Goal: Task Accomplishment & Management: Manage account settings

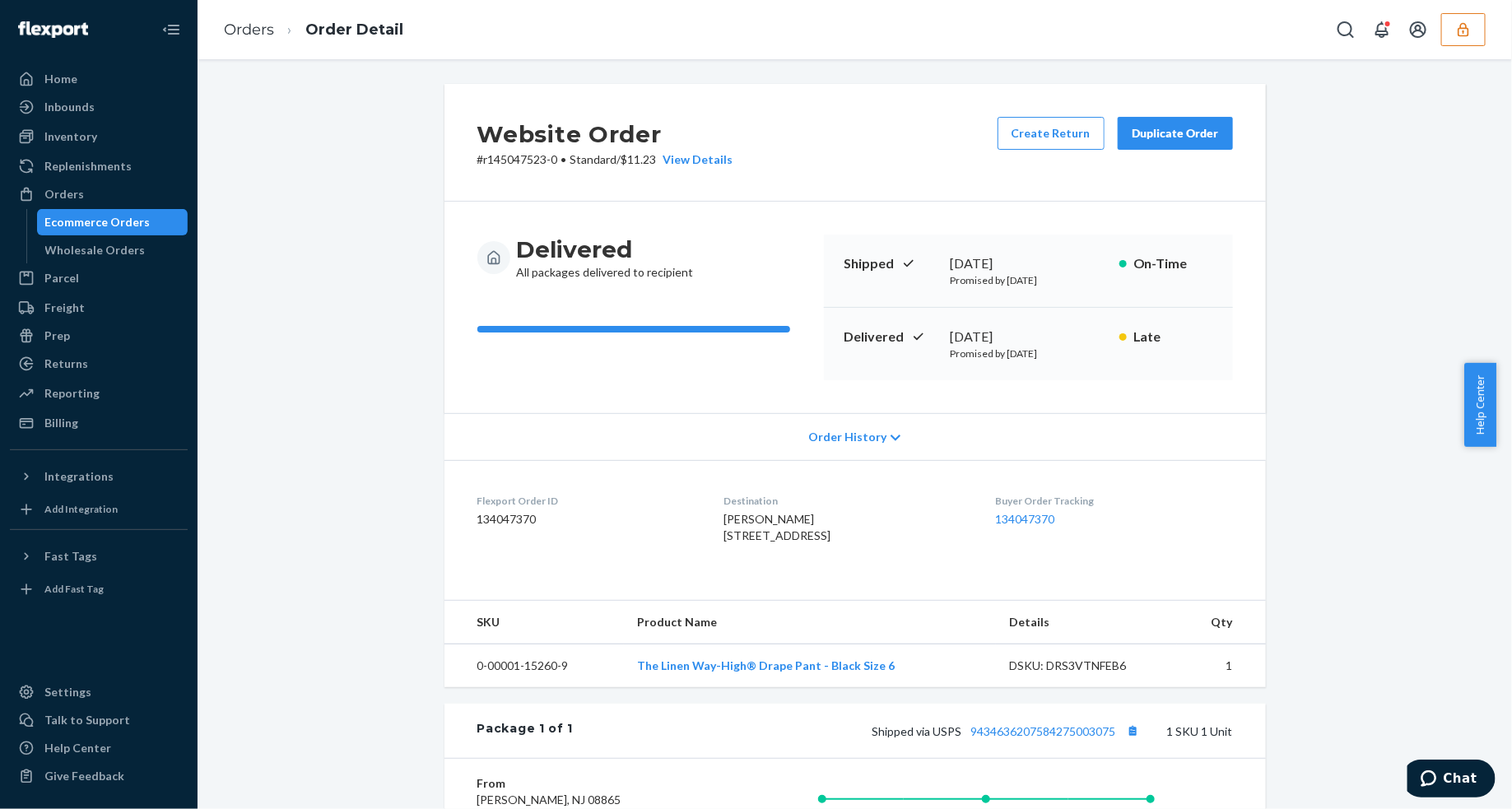
scroll to position [326, 0]
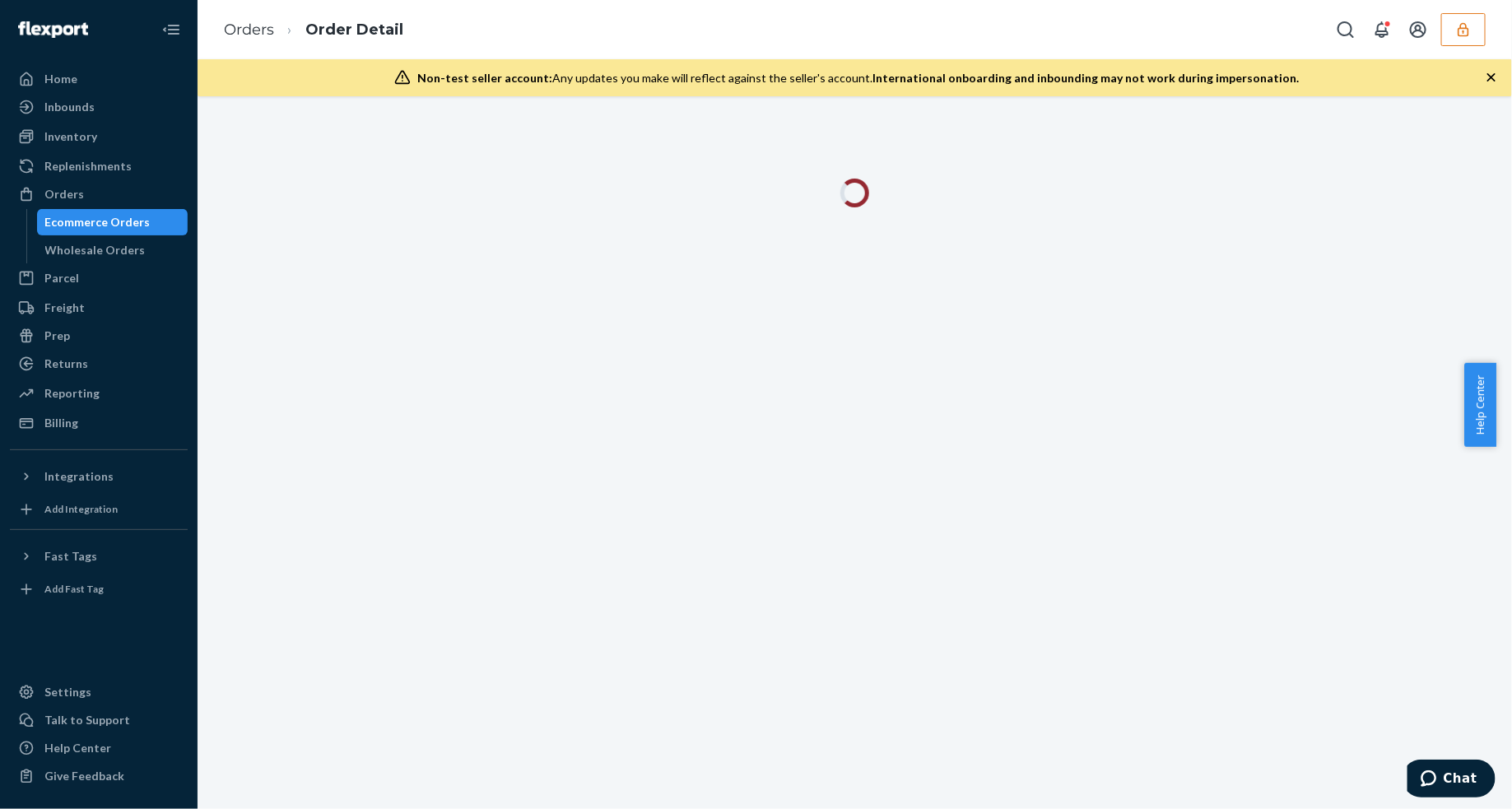
click at [1491, 76] on icon "button" at bounding box center [1491, 76] width 8 height 8
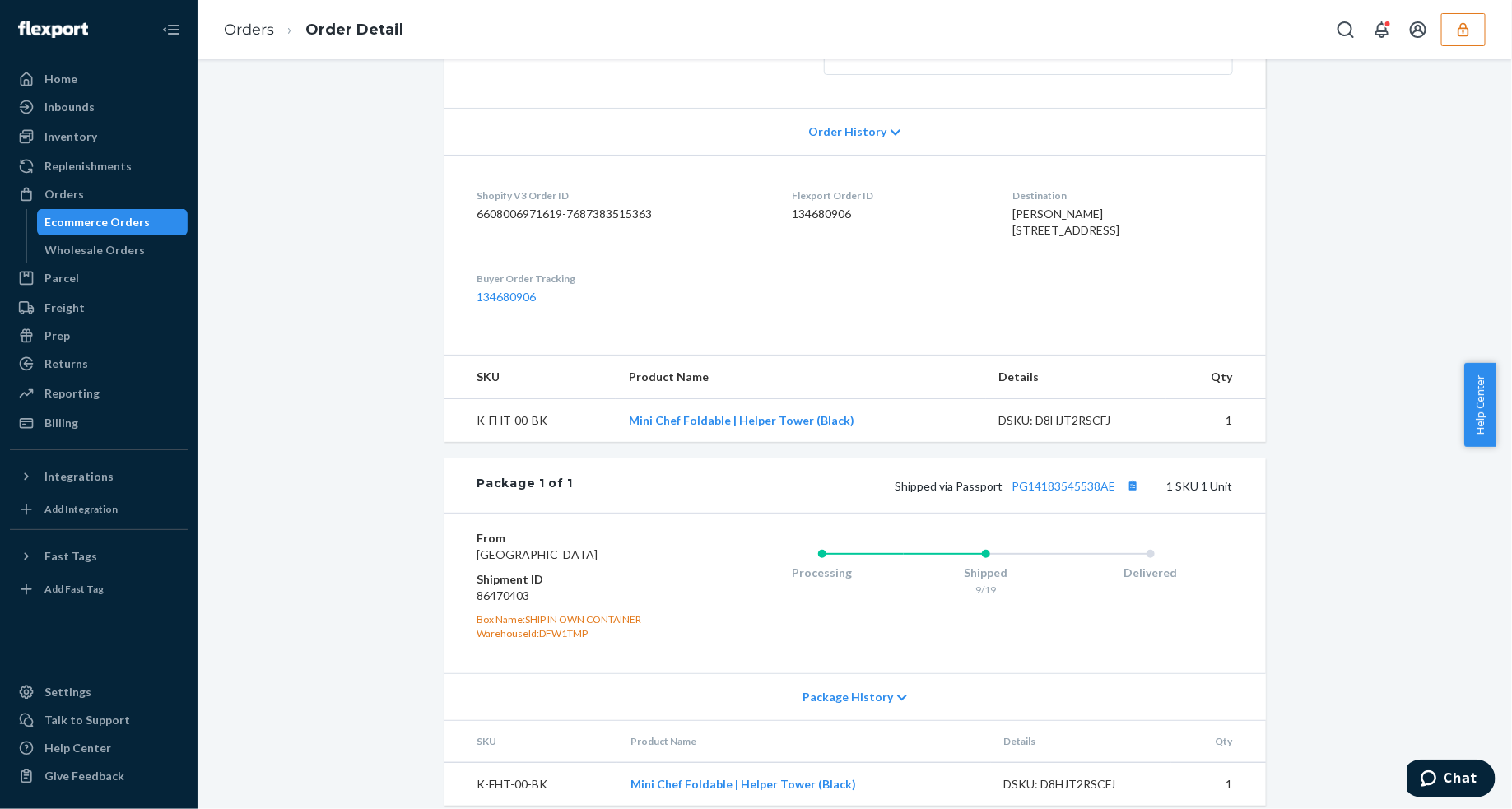
scroll to position [391, 0]
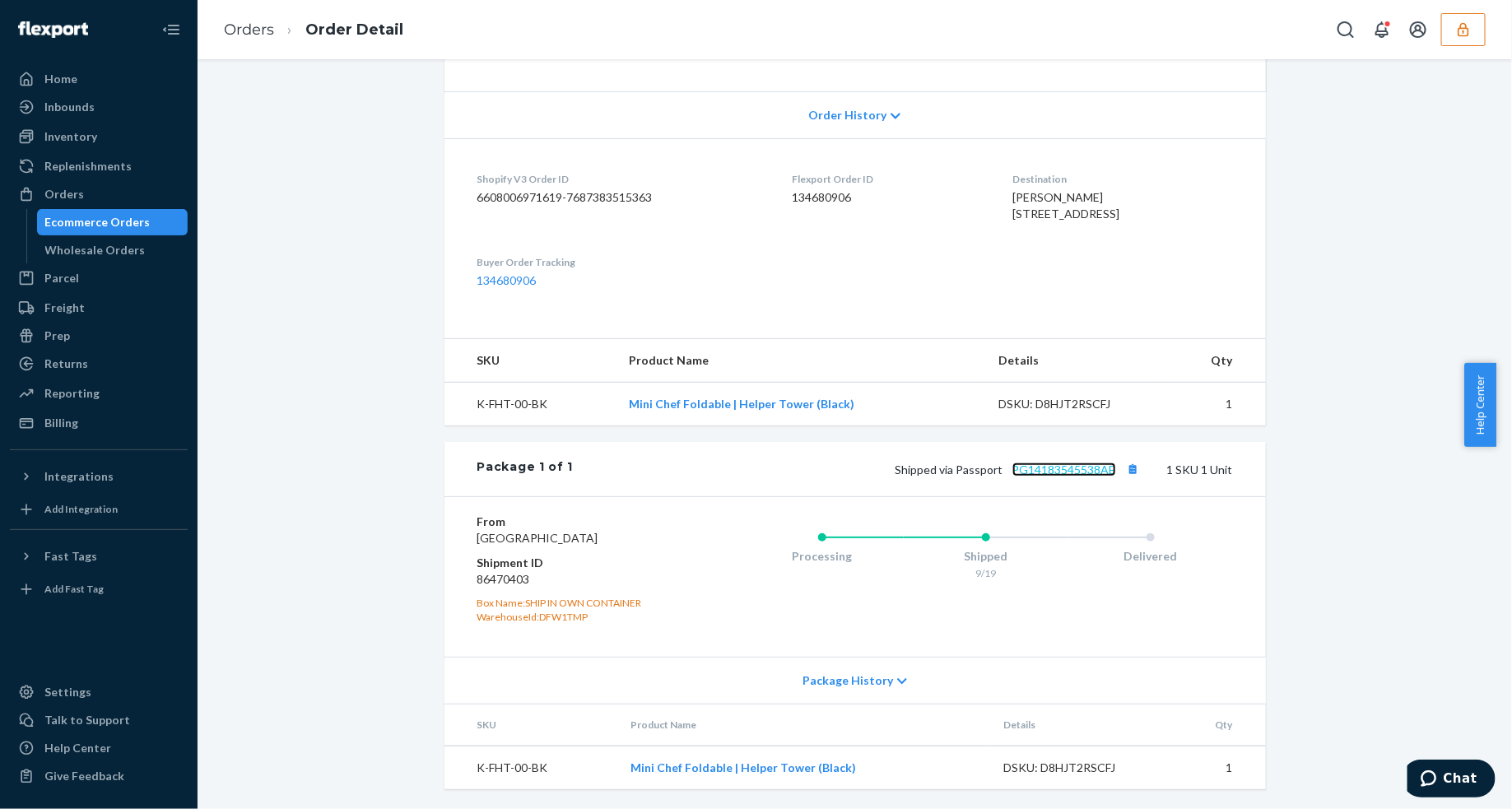
click at [1088, 463] on link "PG14183545538AE" at bounding box center [1064, 470] width 103 height 14
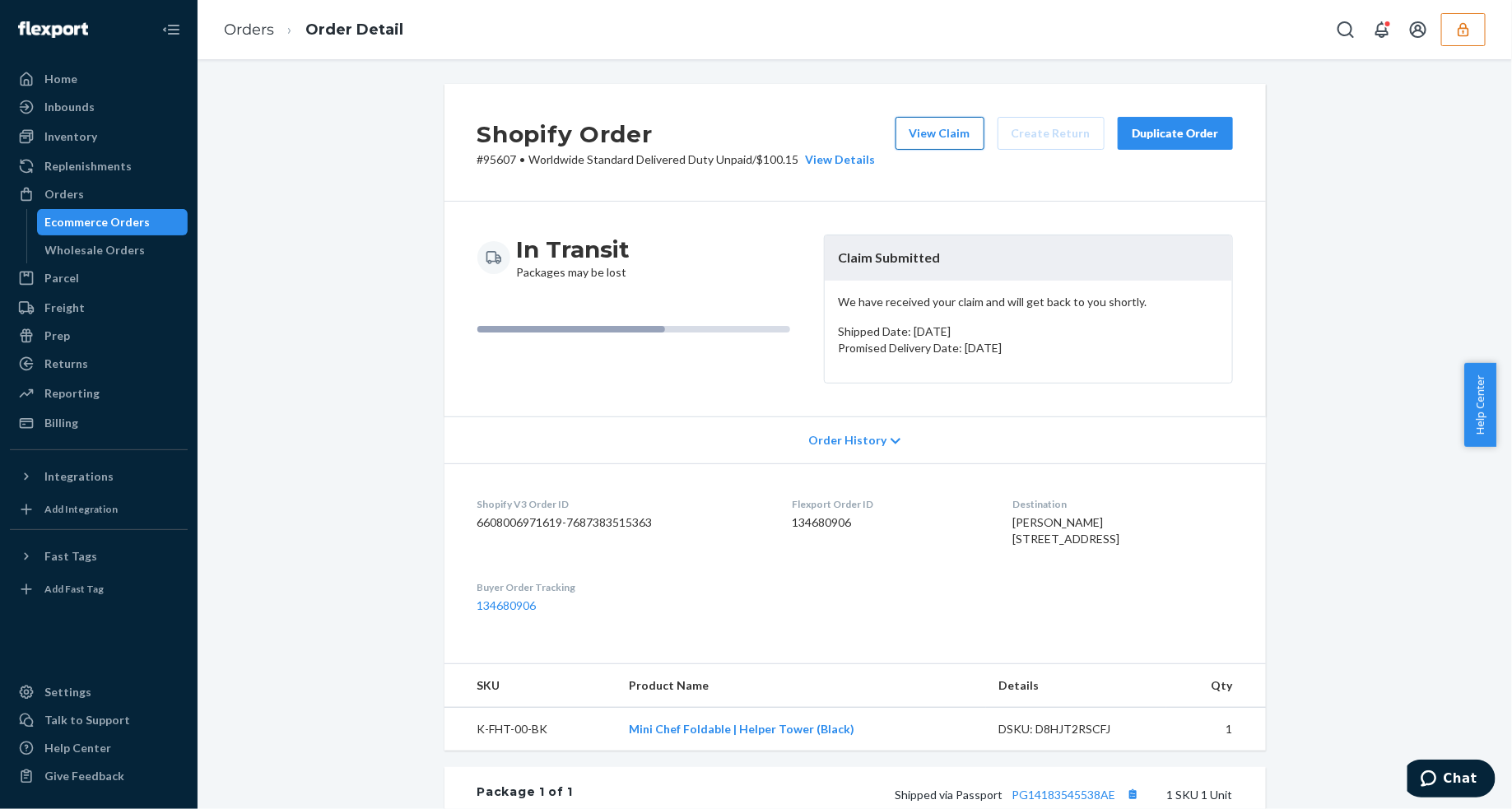
click at [955, 133] on button "View Claim" at bounding box center [940, 134] width 89 height 33
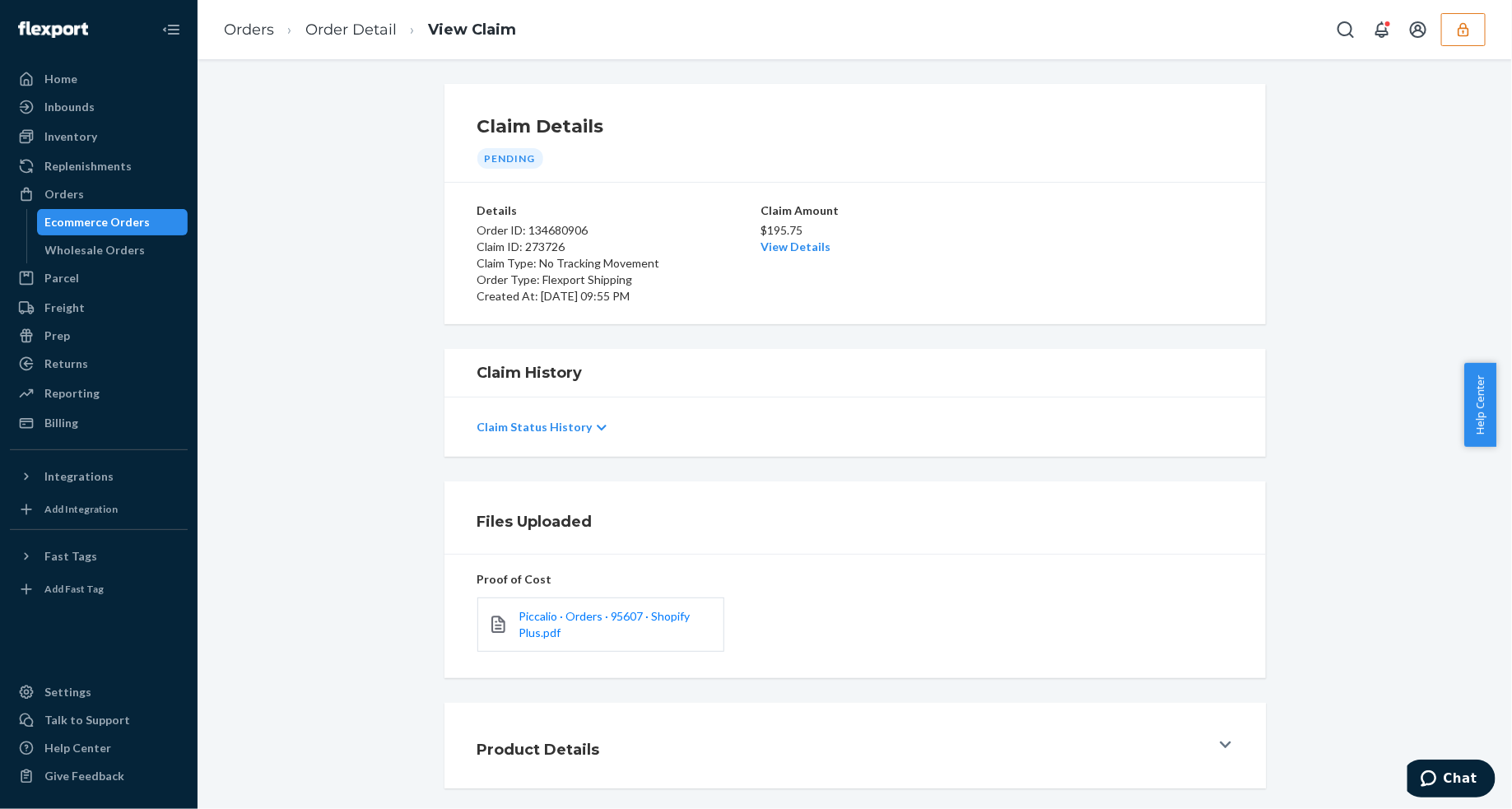
scroll to position [74, 0]
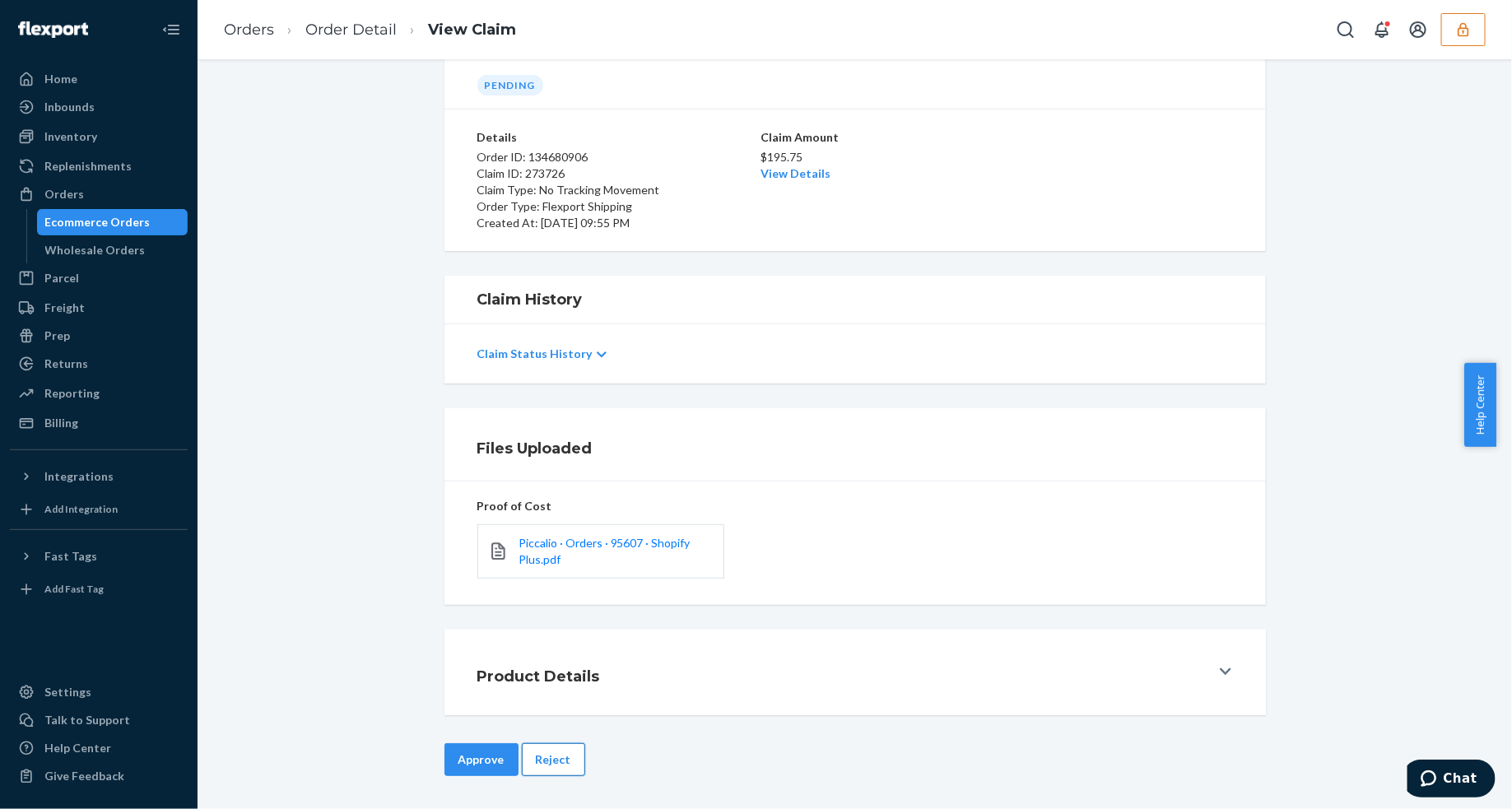
click at [562, 753] on button "Reject" at bounding box center [553, 760] width 63 height 33
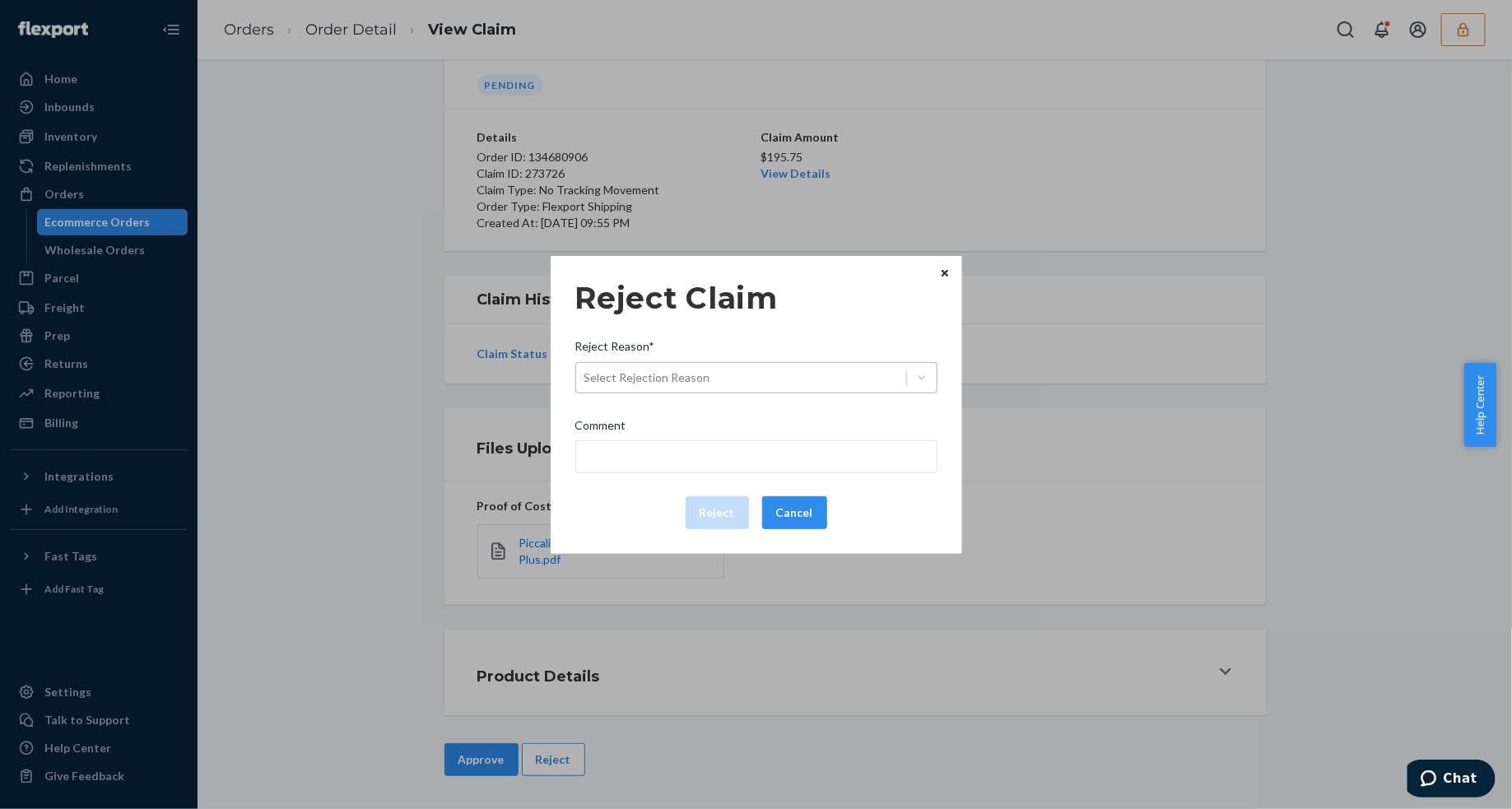
click at [796, 377] on div "Select Rejection Reason" at bounding box center [742, 378] width 330 height 26
click at [586, 377] on input "Reject Reason* Select Rejection Reason" at bounding box center [585, 378] width 2 height 16
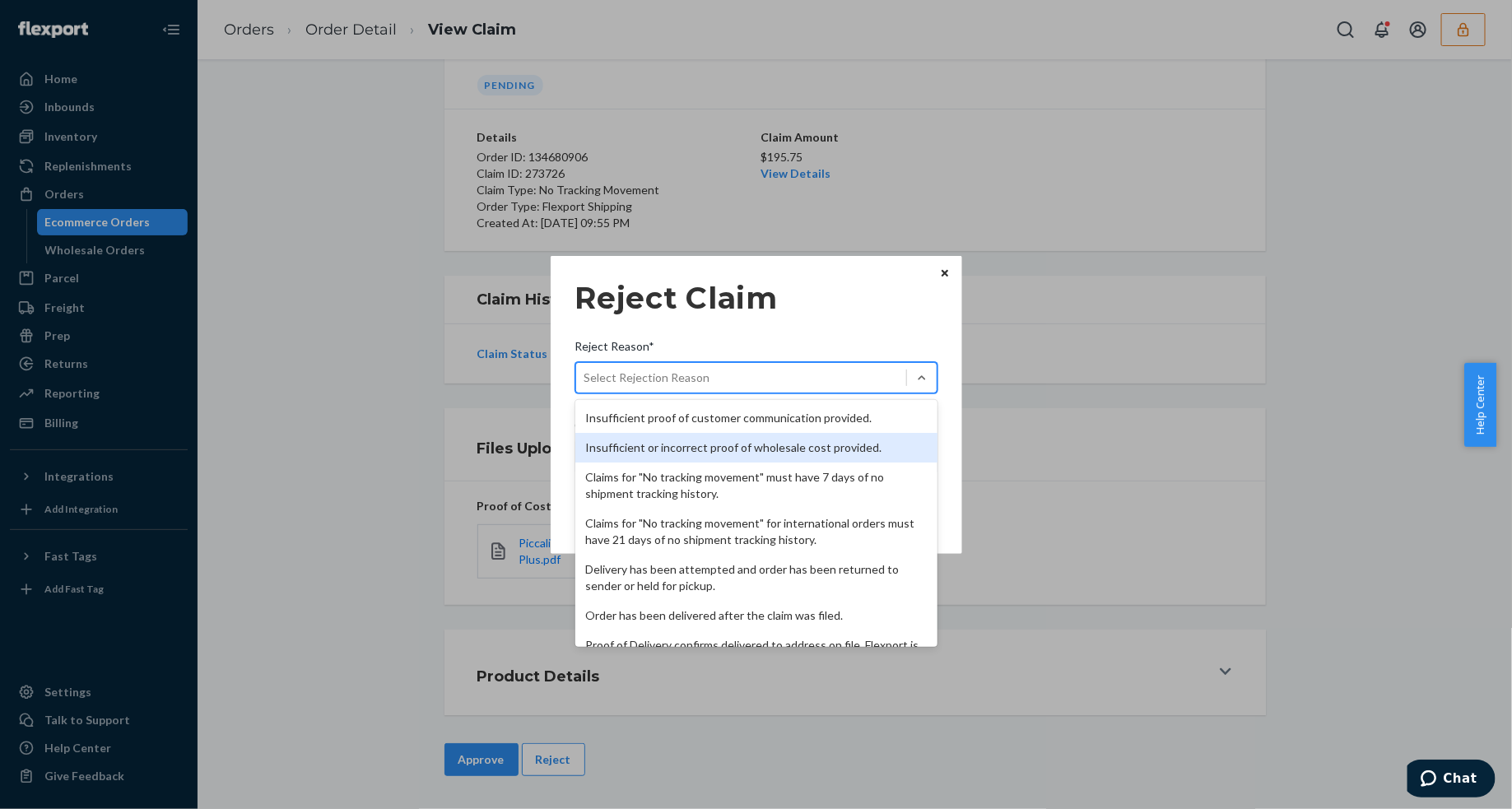
scroll to position [214, 0]
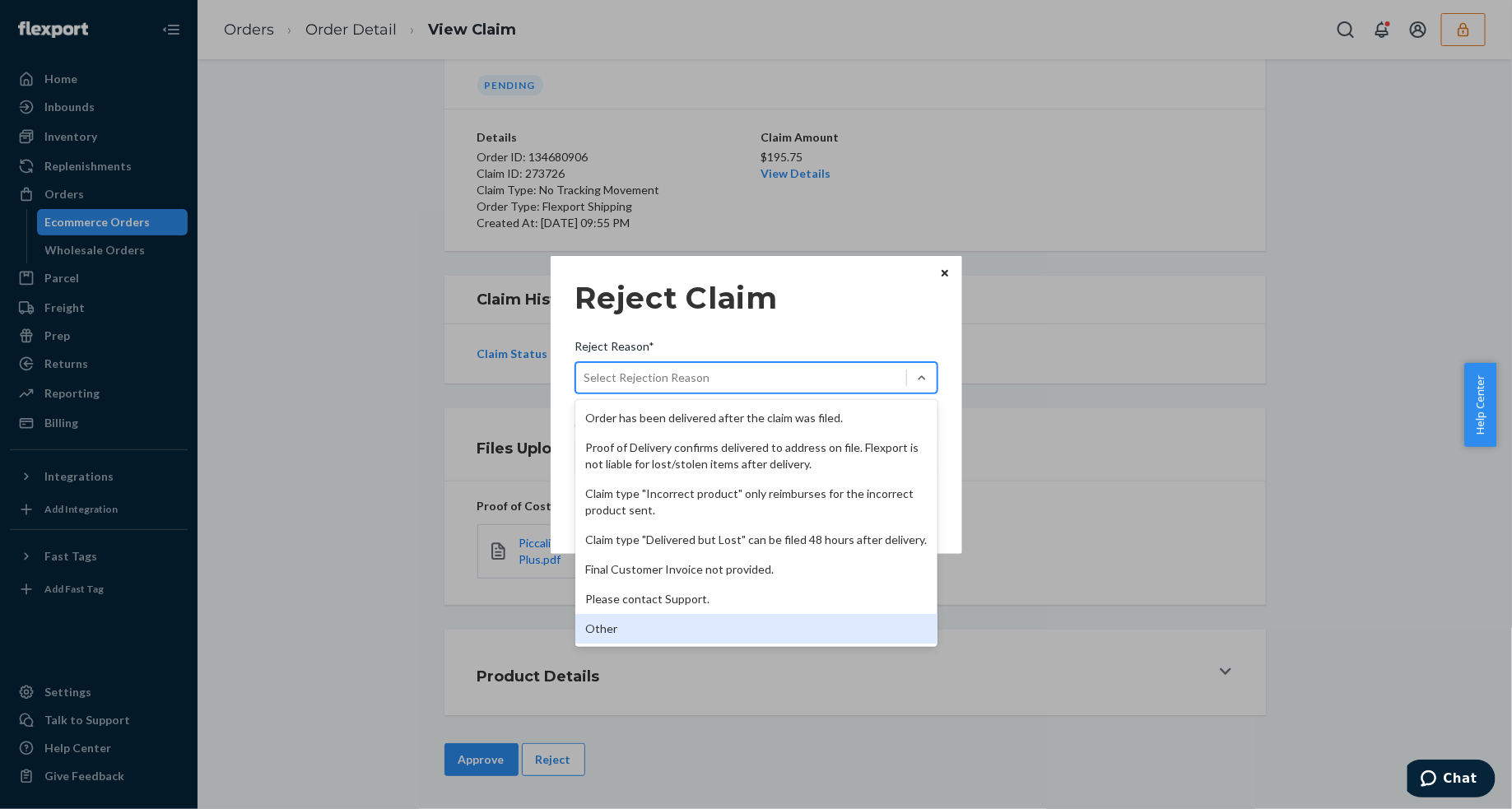
click at [660, 631] on div "Other" at bounding box center [756, 628] width 362 height 30
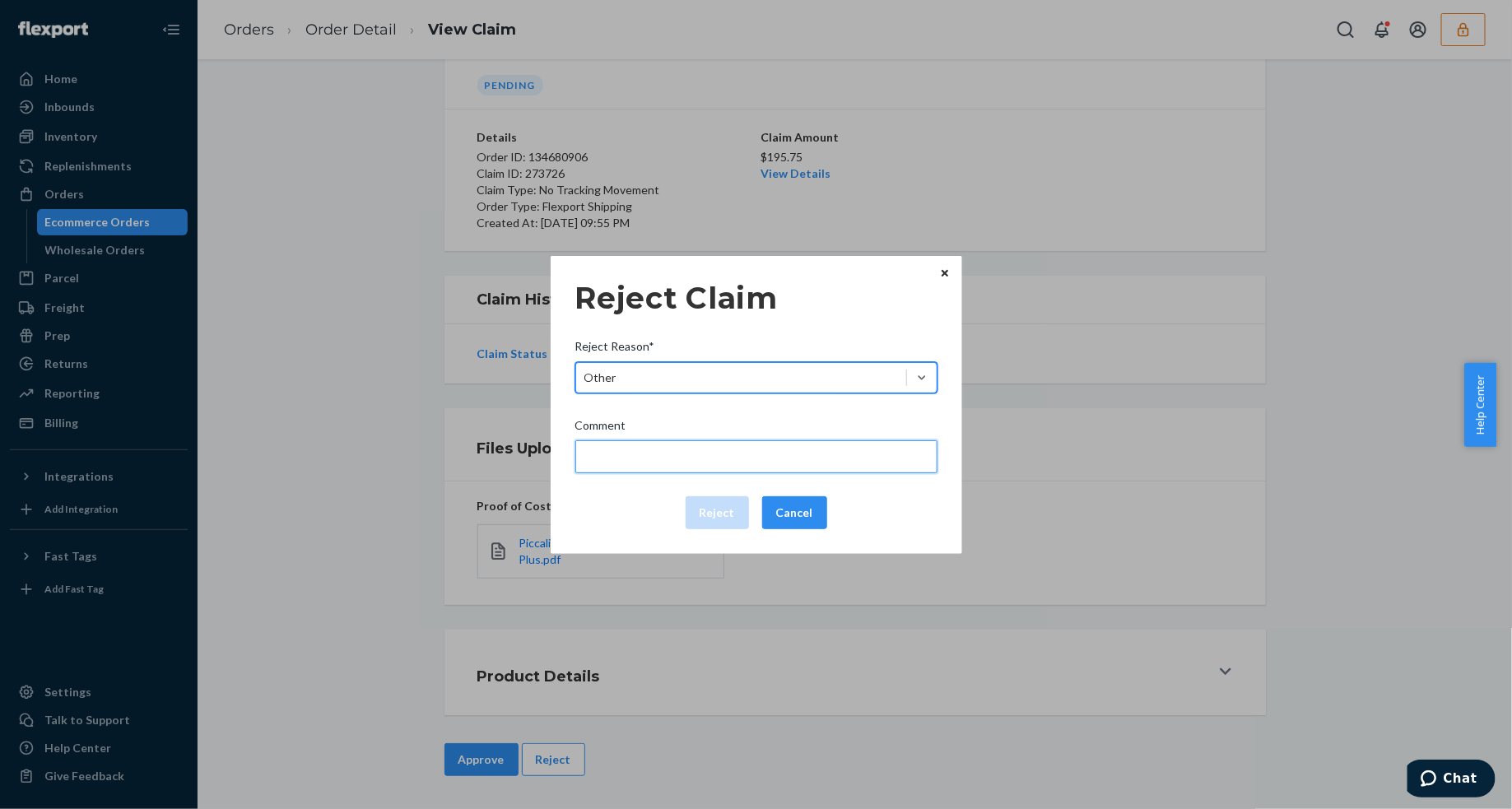
click at [690, 459] on input "Comment" at bounding box center [756, 457] width 362 height 33
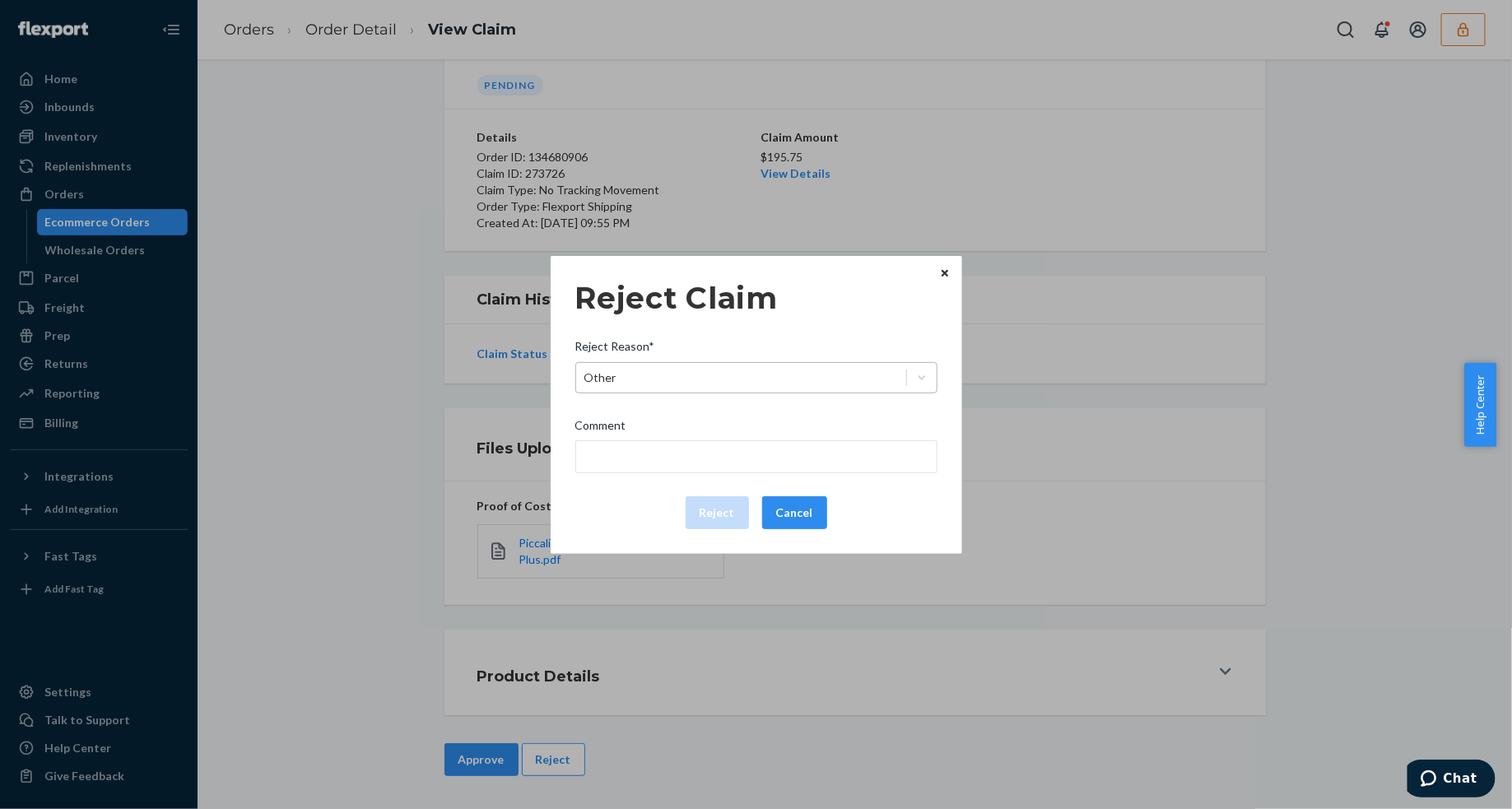
click at [741, 391] on div "Other" at bounding box center [756, 378] width 362 height 31
click at [586, 386] on input "Reject Reason* Other" at bounding box center [585, 378] width 2 height 16
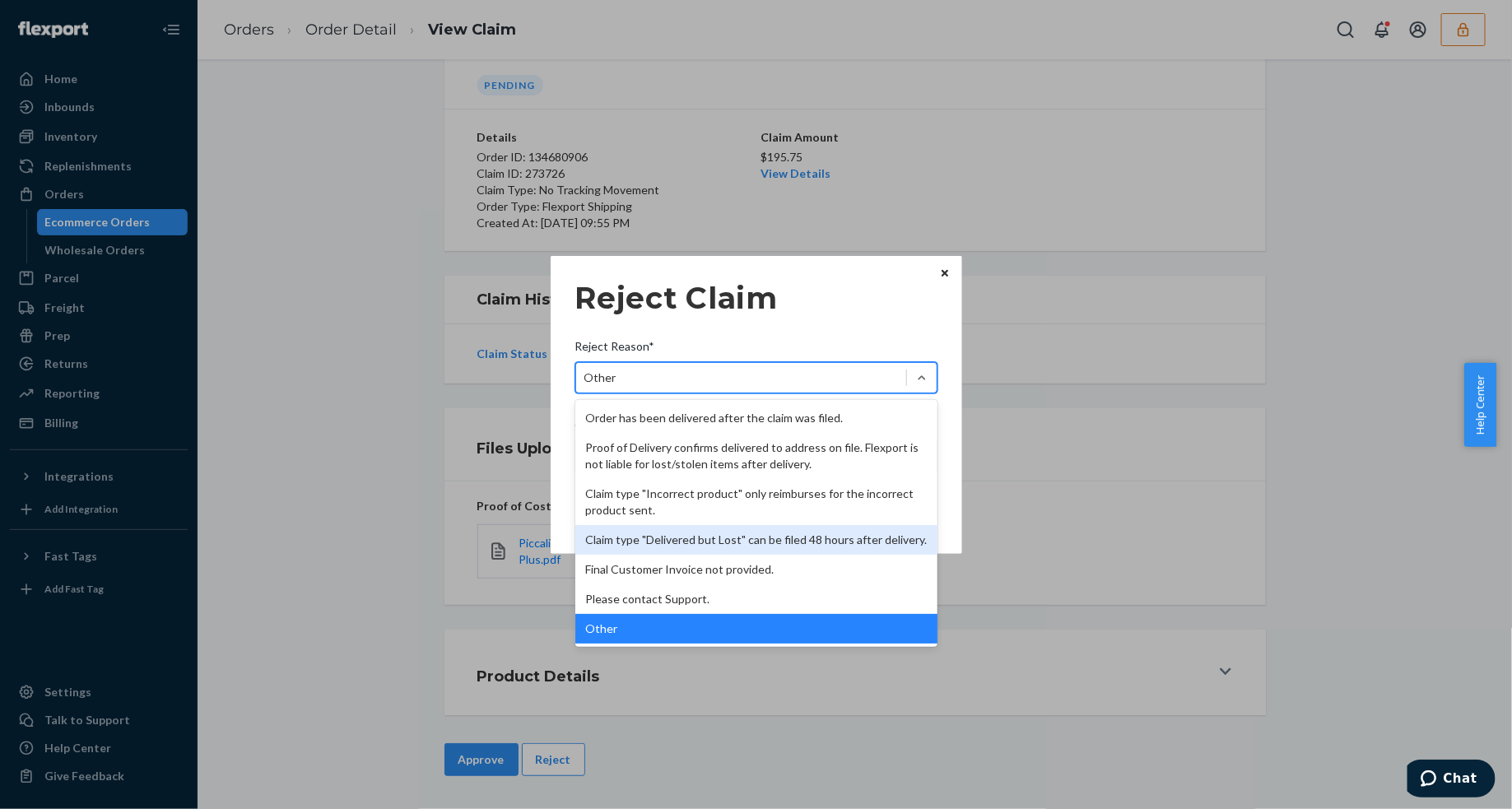
scroll to position [0, 0]
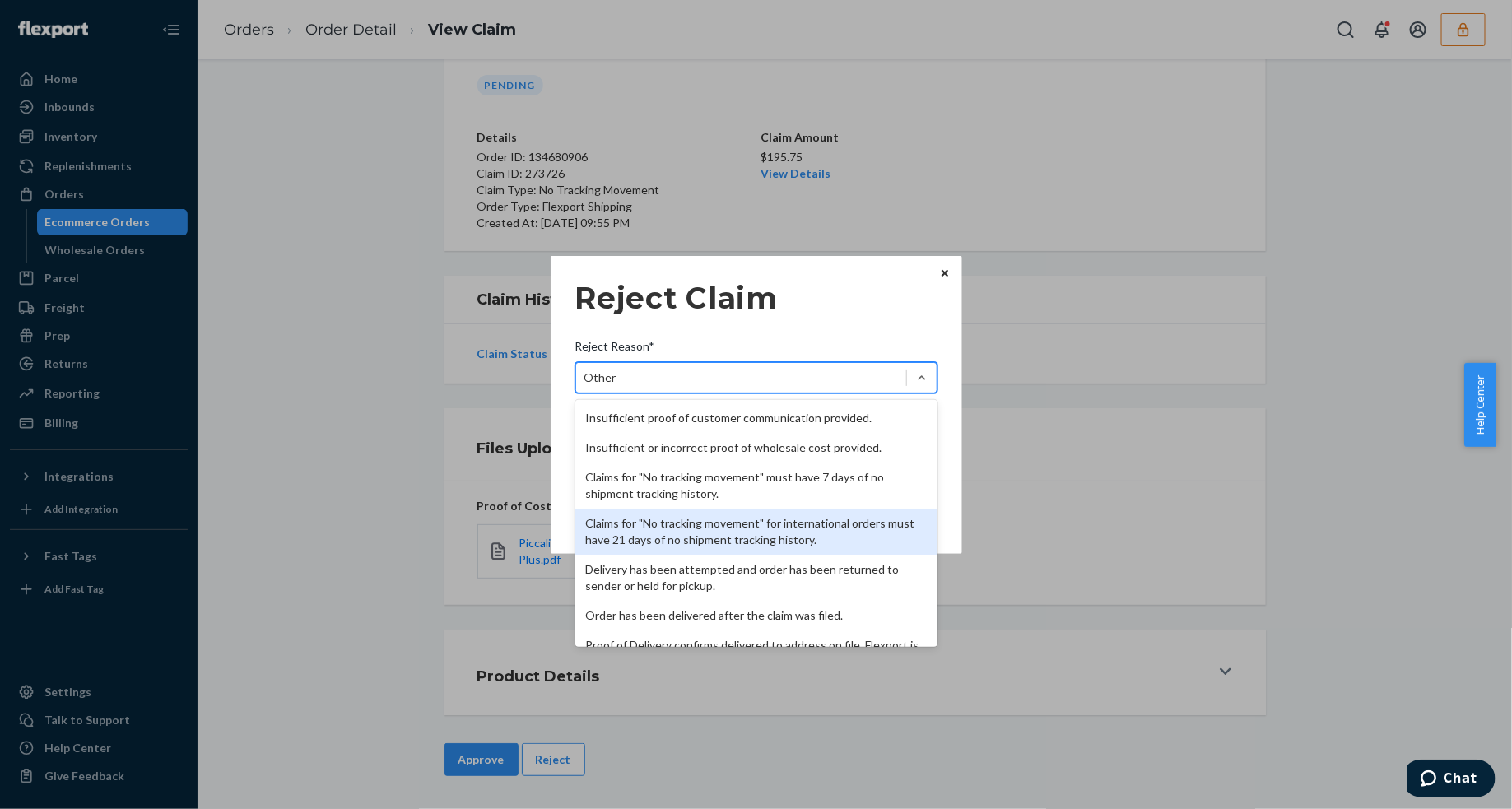
click at [726, 547] on div "Claims for "No tracking movement" for international orders must have 21 days of…" at bounding box center [756, 531] width 362 height 46
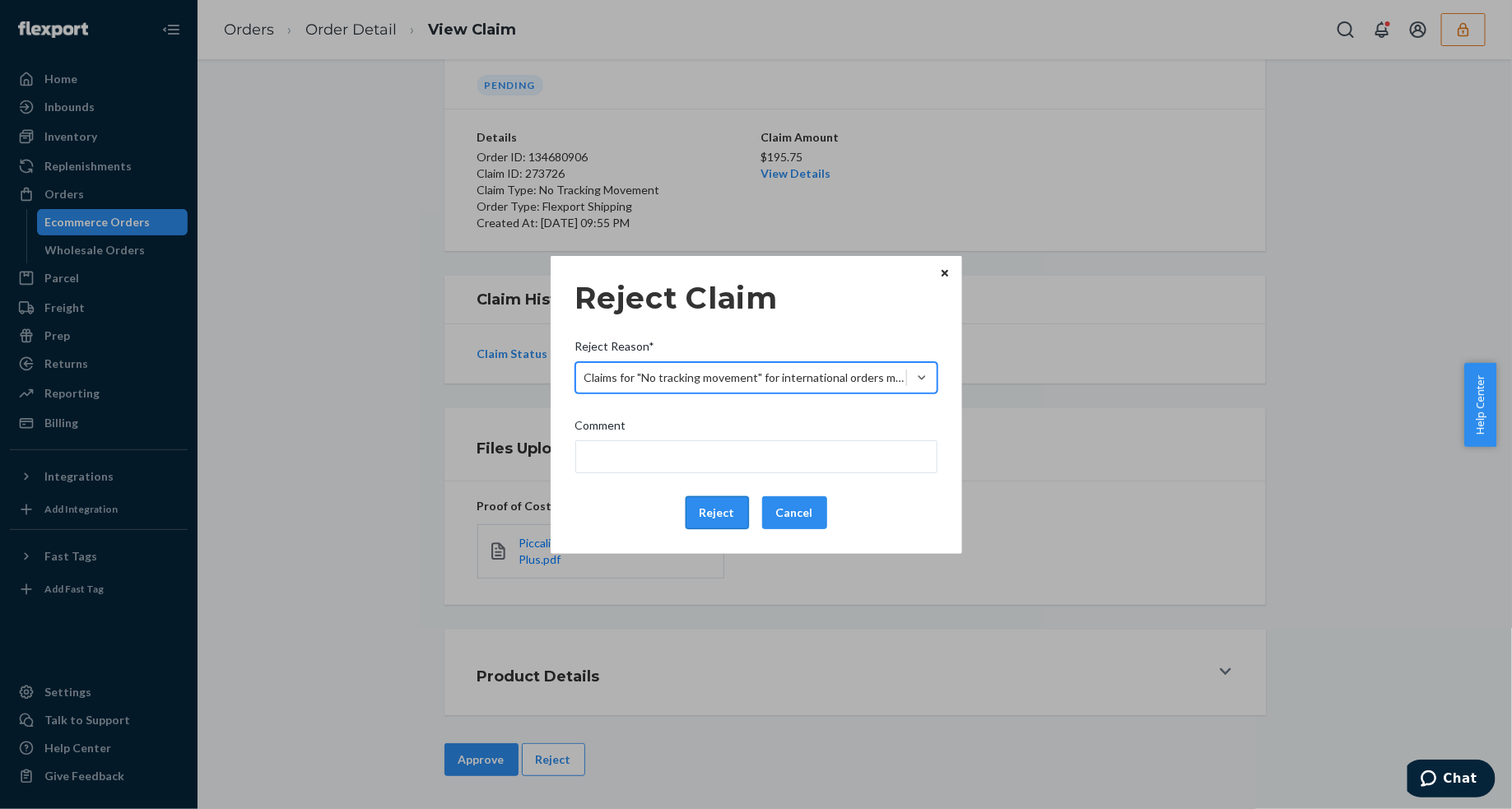
click at [717, 518] on button "Reject" at bounding box center [717, 513] width 63 height 33
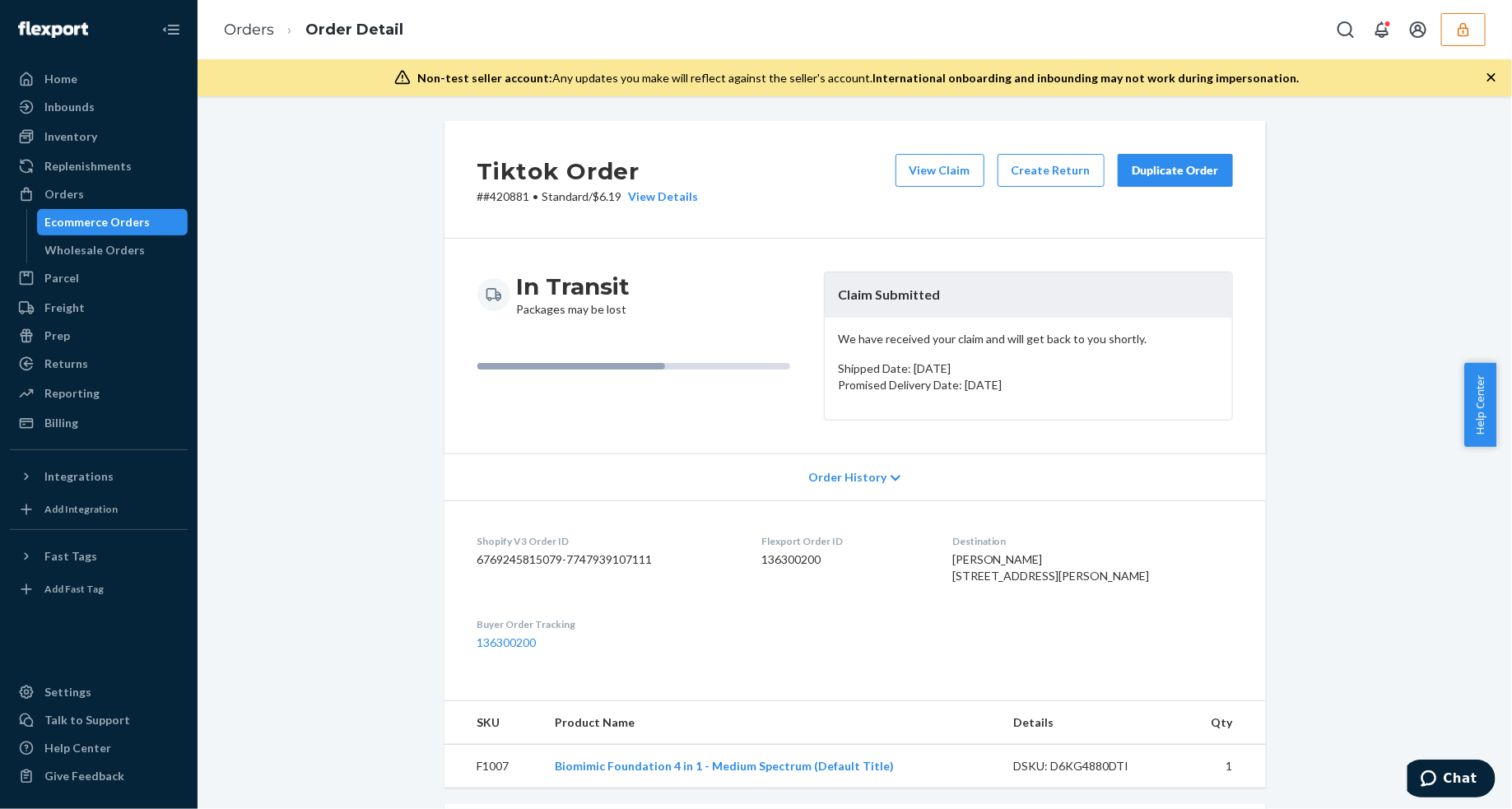
scroll to position [206, 0]
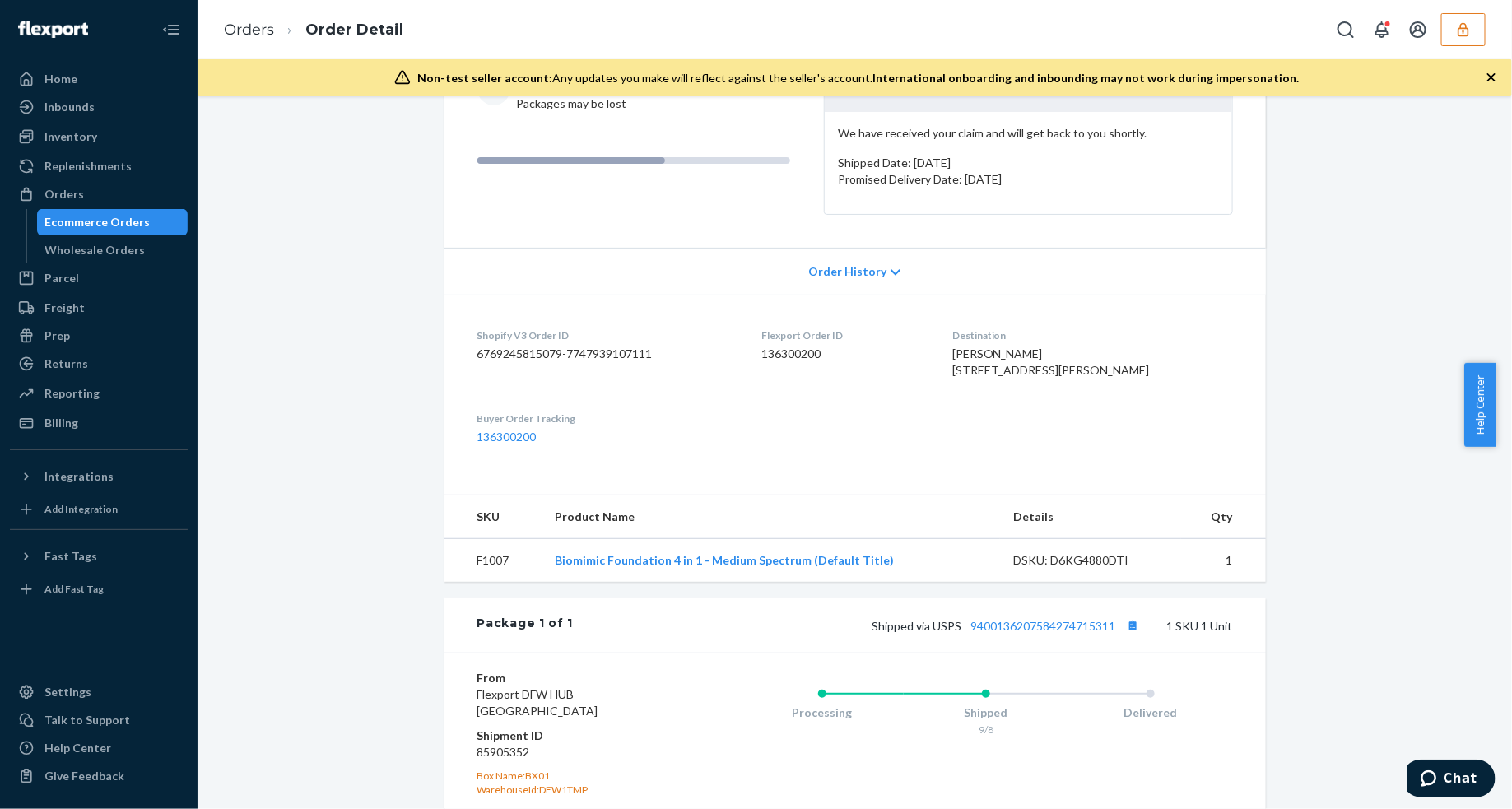
click at [1034, 636] on div "Shipped via USPS 9400136207584274715311 1 SKU 1 Unit" at bounding box center [902, 625] width 659 height 22
click at [1041, 633] on link "9400136207584274715311" at bounding box center [1043, 626] width 145 height 14
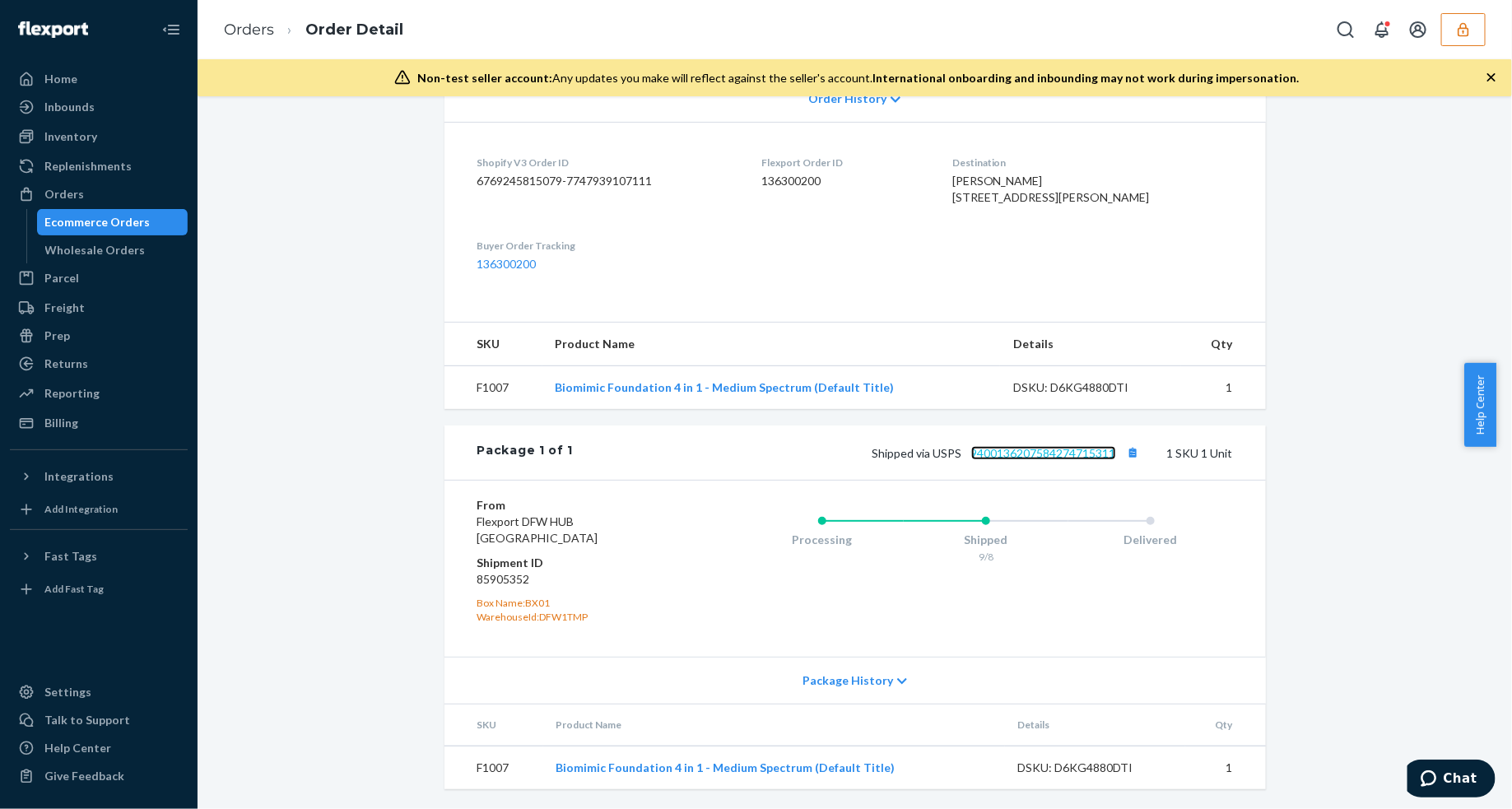
scroll to position [0, 0]
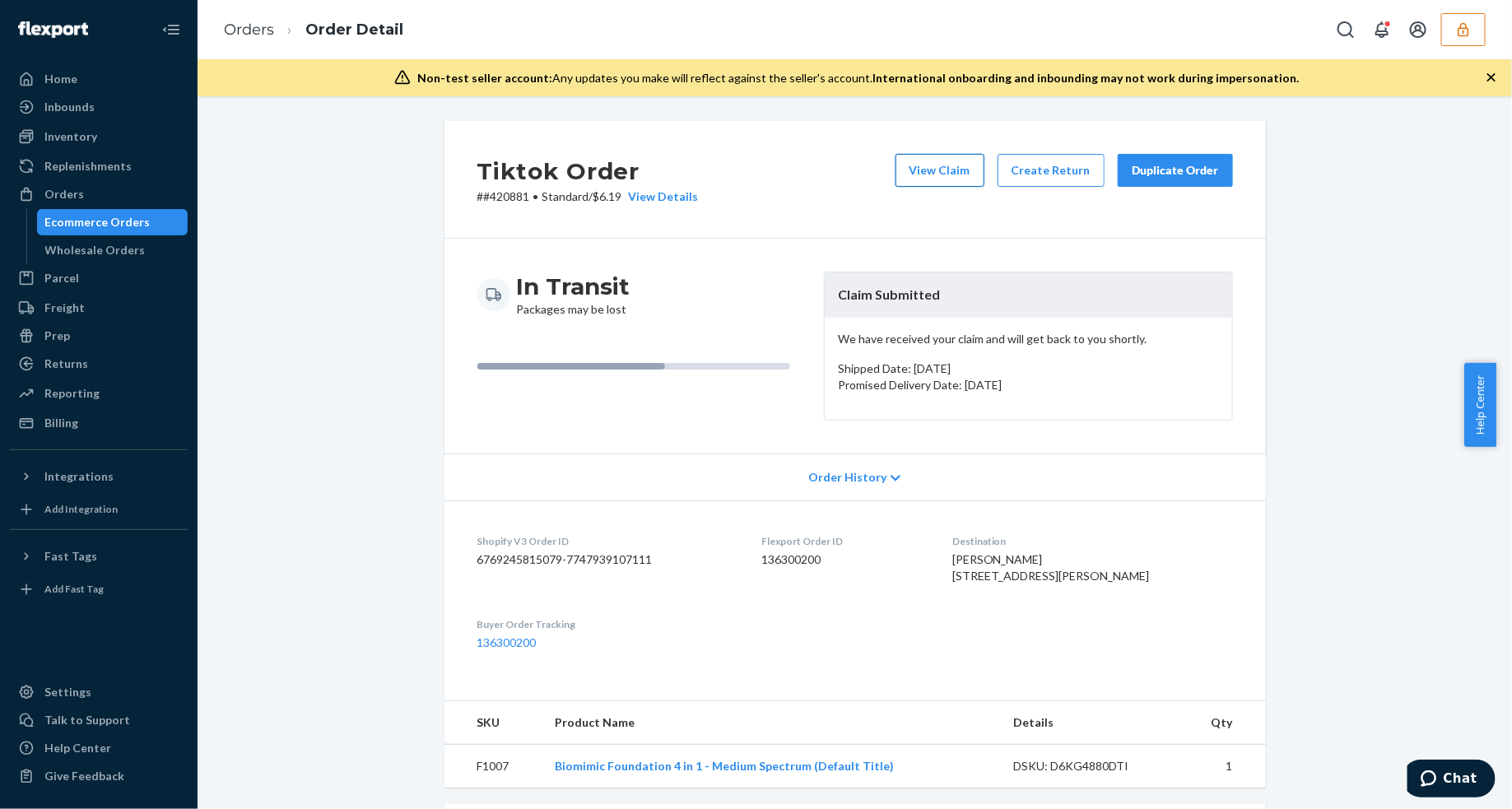
click at [915, 173] on button "View Claim" at bounding box center [940, 170] width 89 height 33
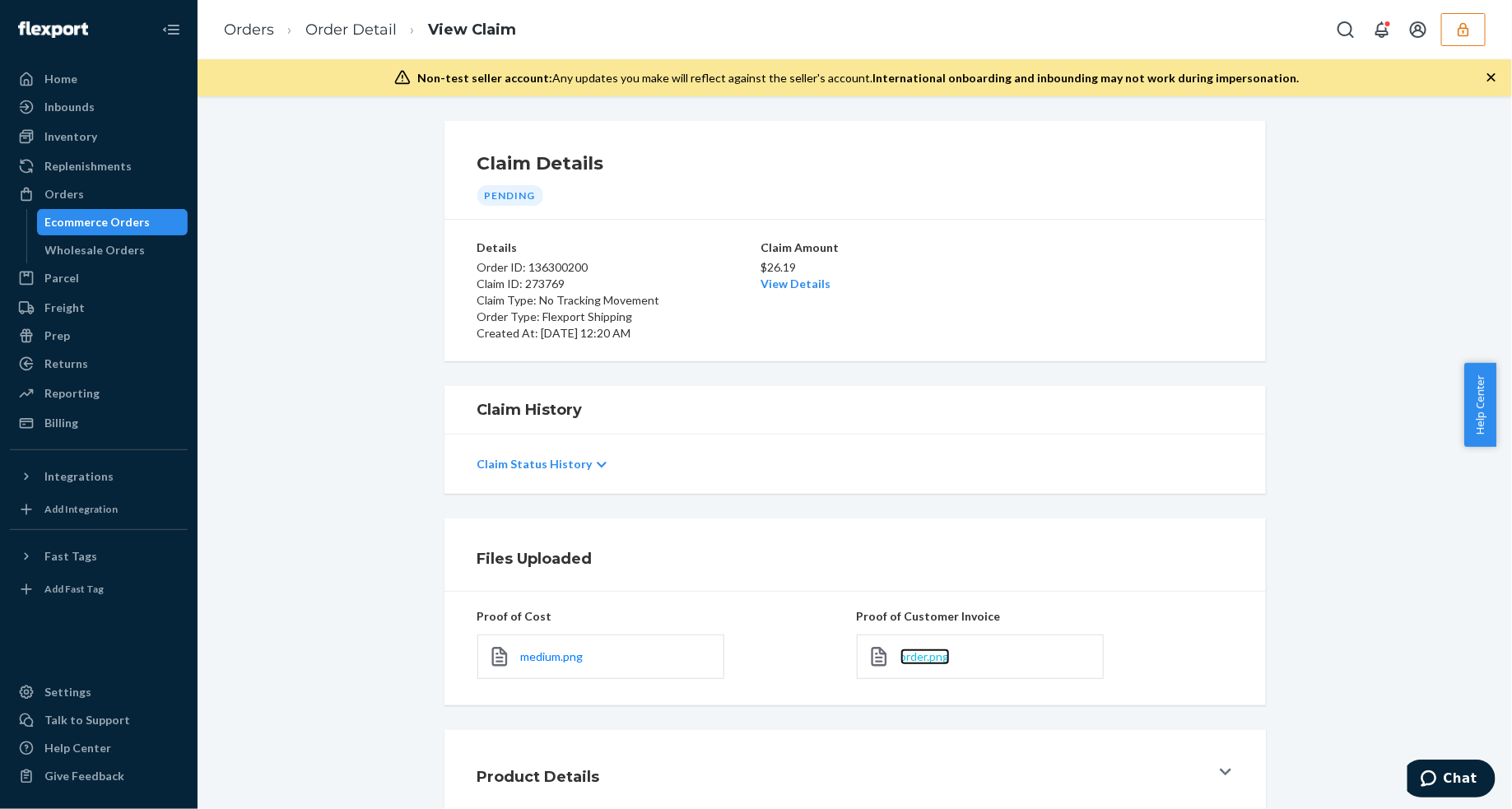
click at [901, 652] on span "order.png" at bounding box center [925, 656] width 50 height 14
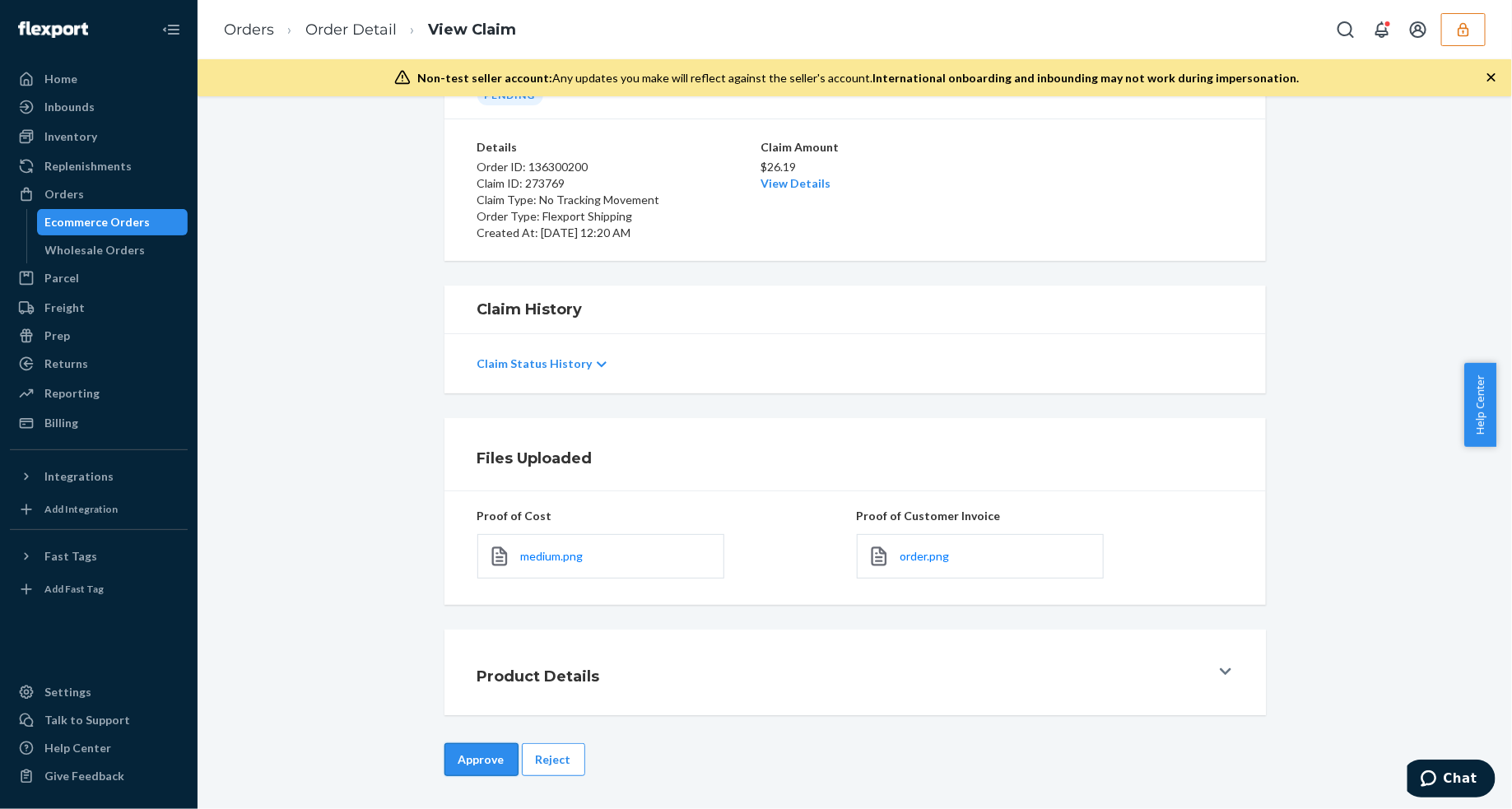
click at [463, 769] on button "Approve" at bounding box center [481, 760] width 74 height 33
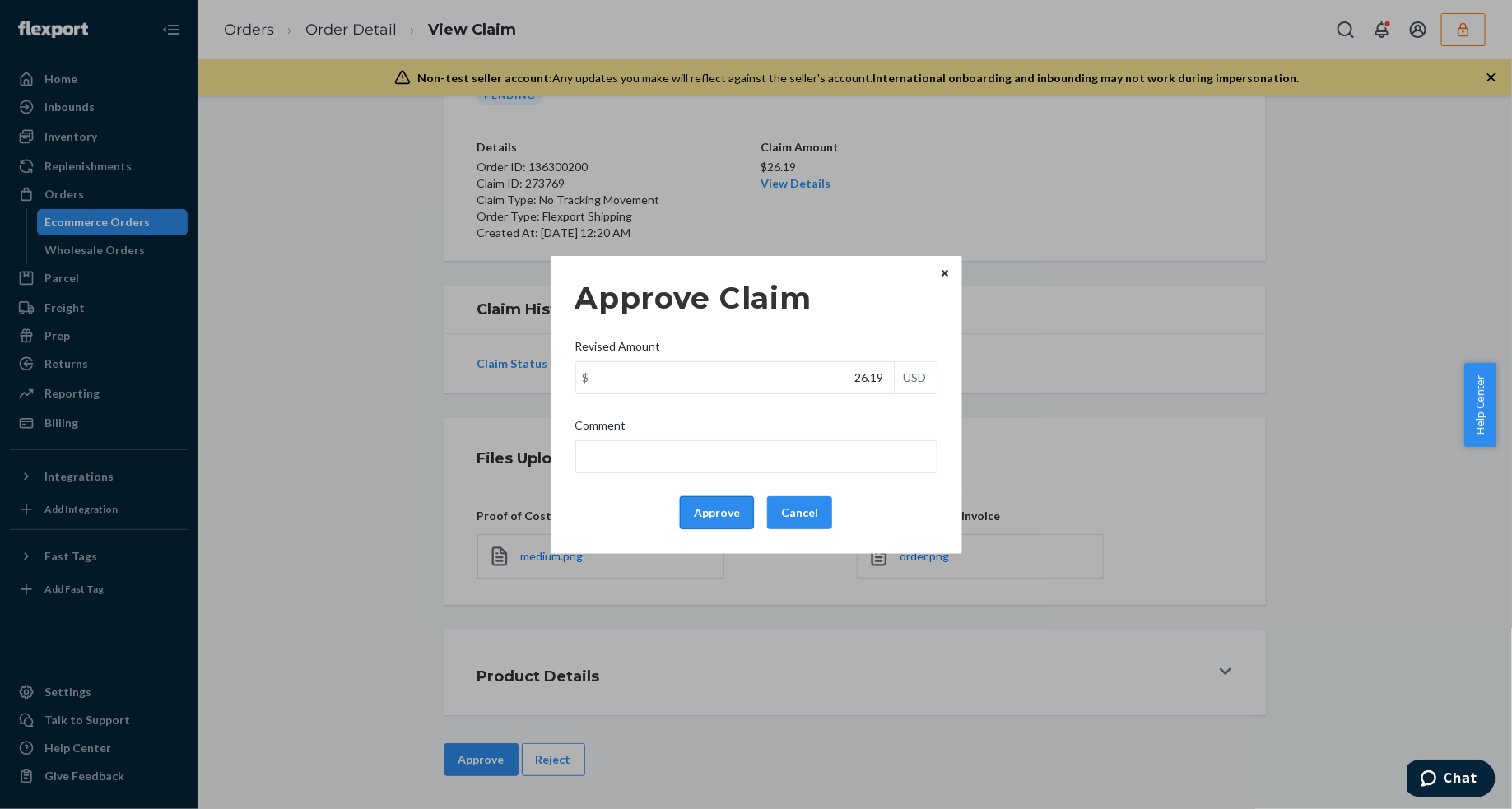
click at [685, 520] on button "Approve" at bounding box center [716, 513] width 74 height 33
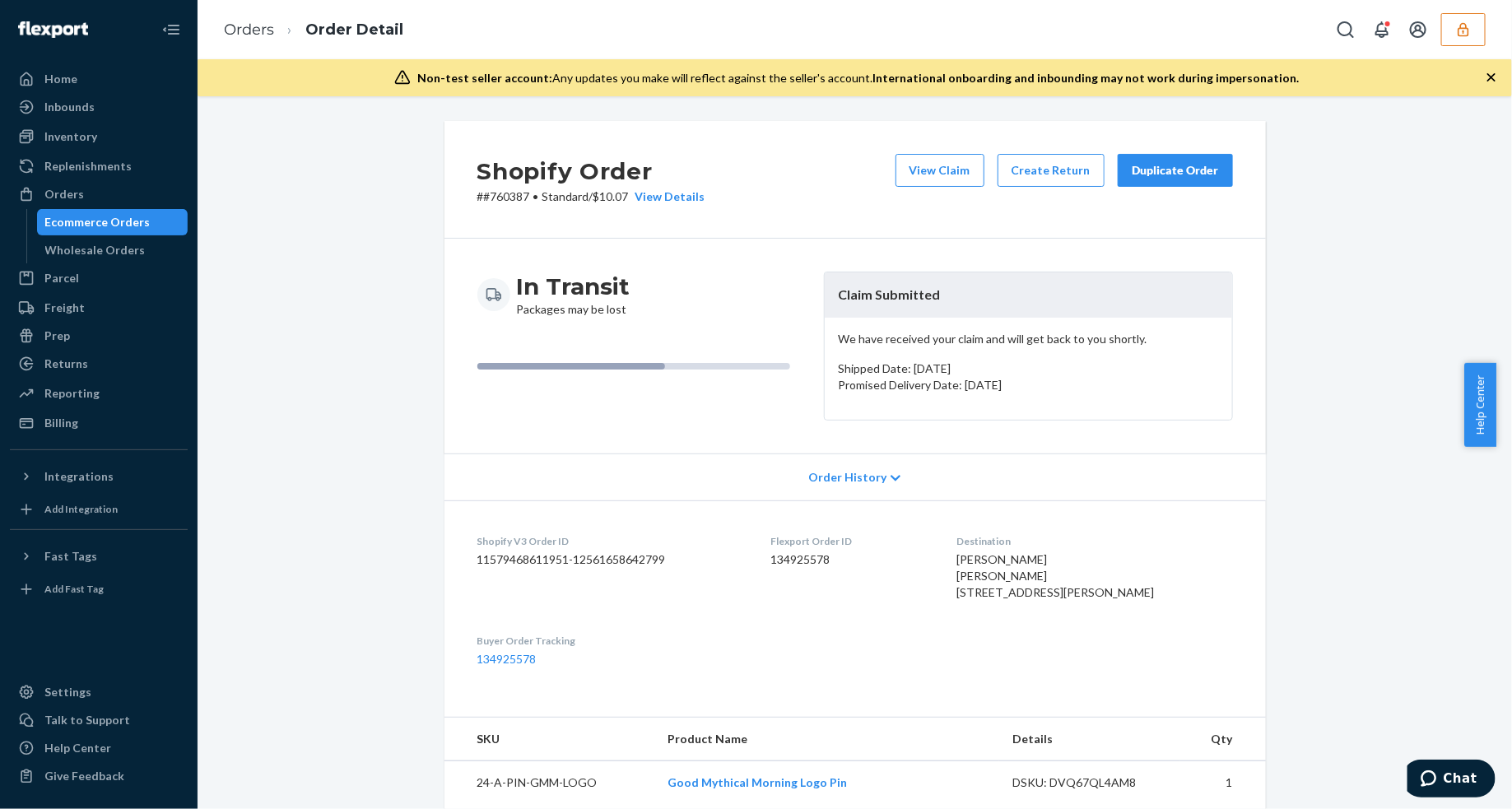
scroll to position [308, 0]
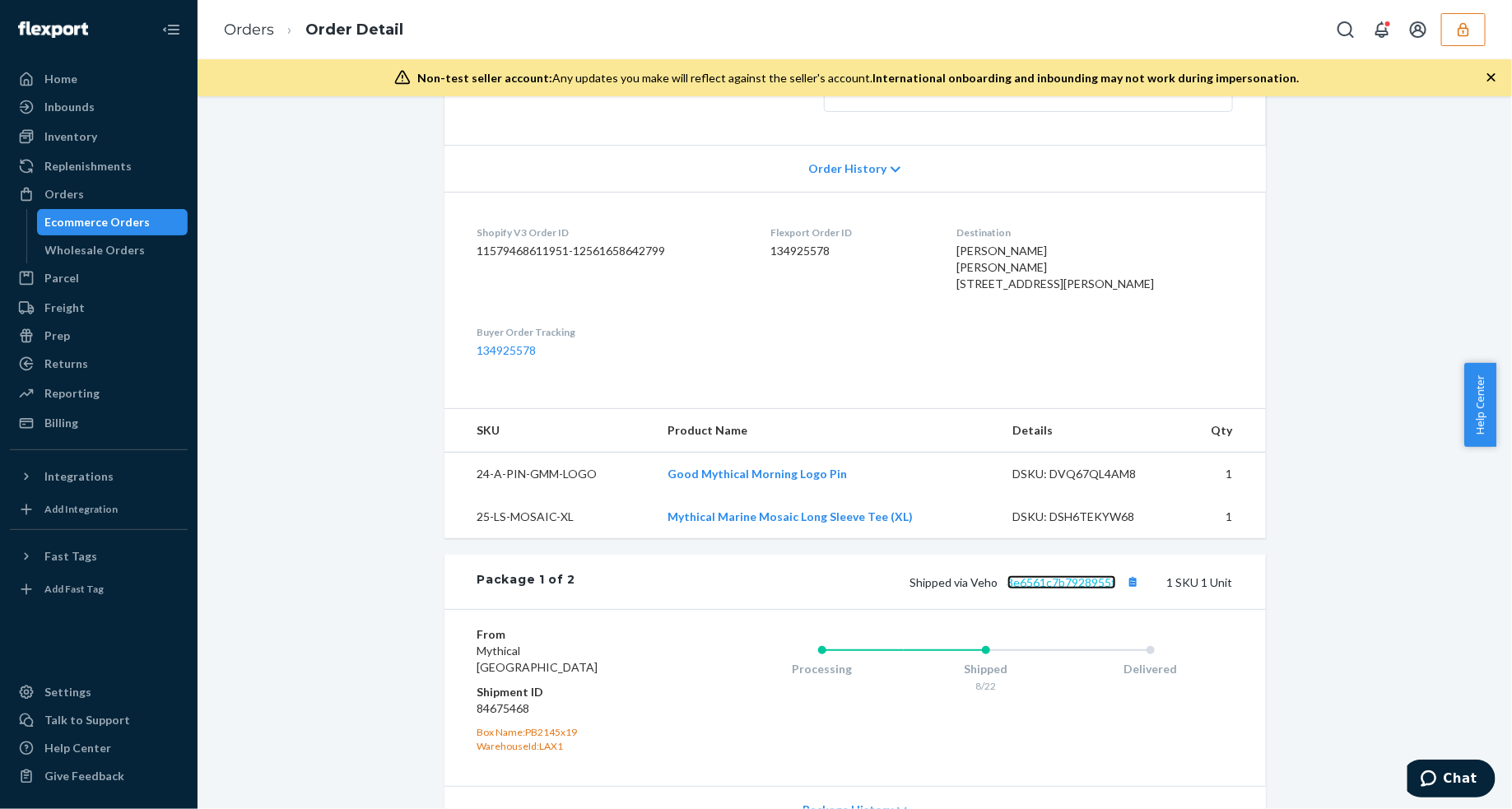
click at [1066, 589] on link "3e6561c7b7928955f" at bounding box center [1061, 582] width 109 height 14
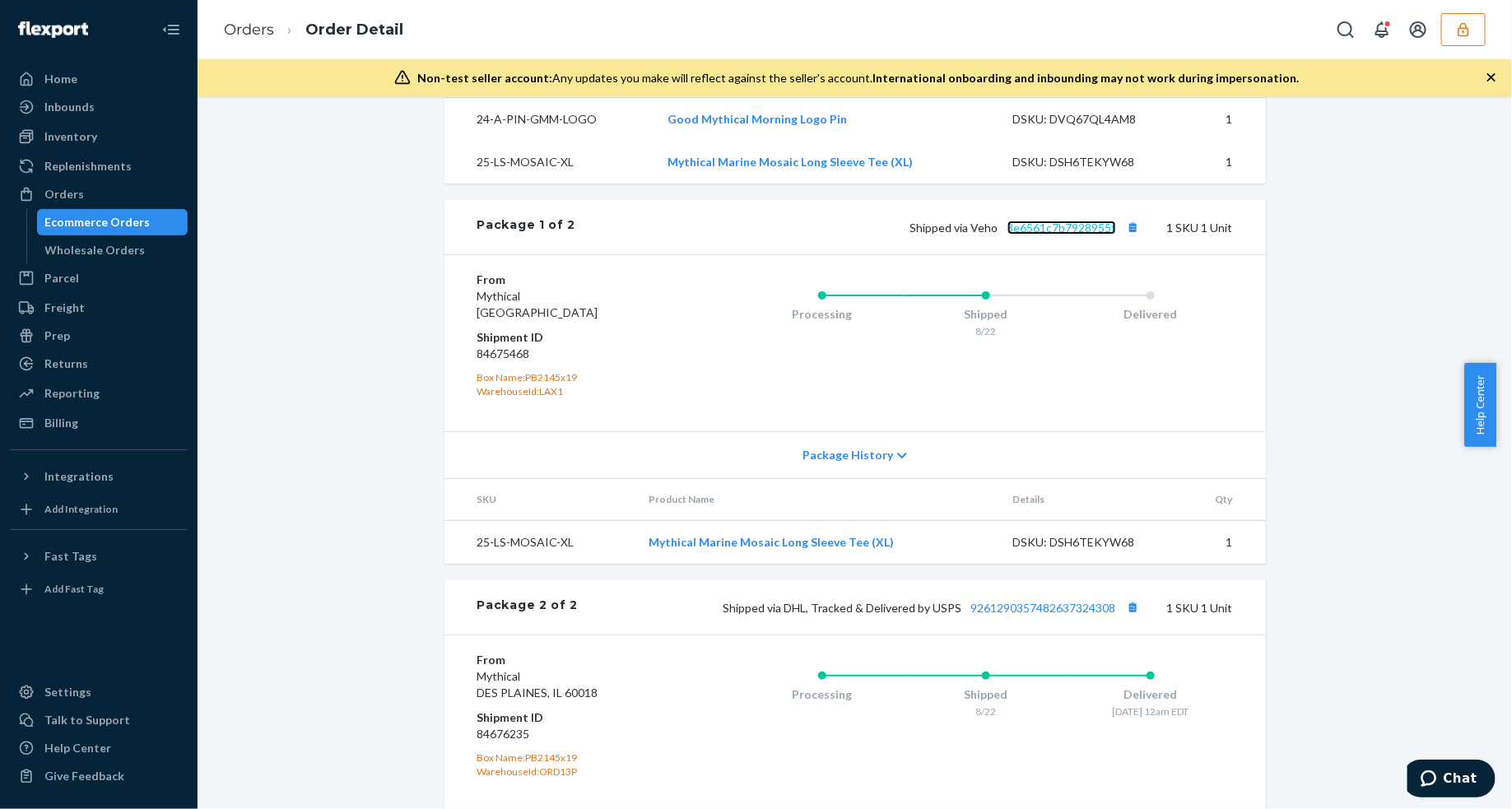
scroll to position [0, 0]
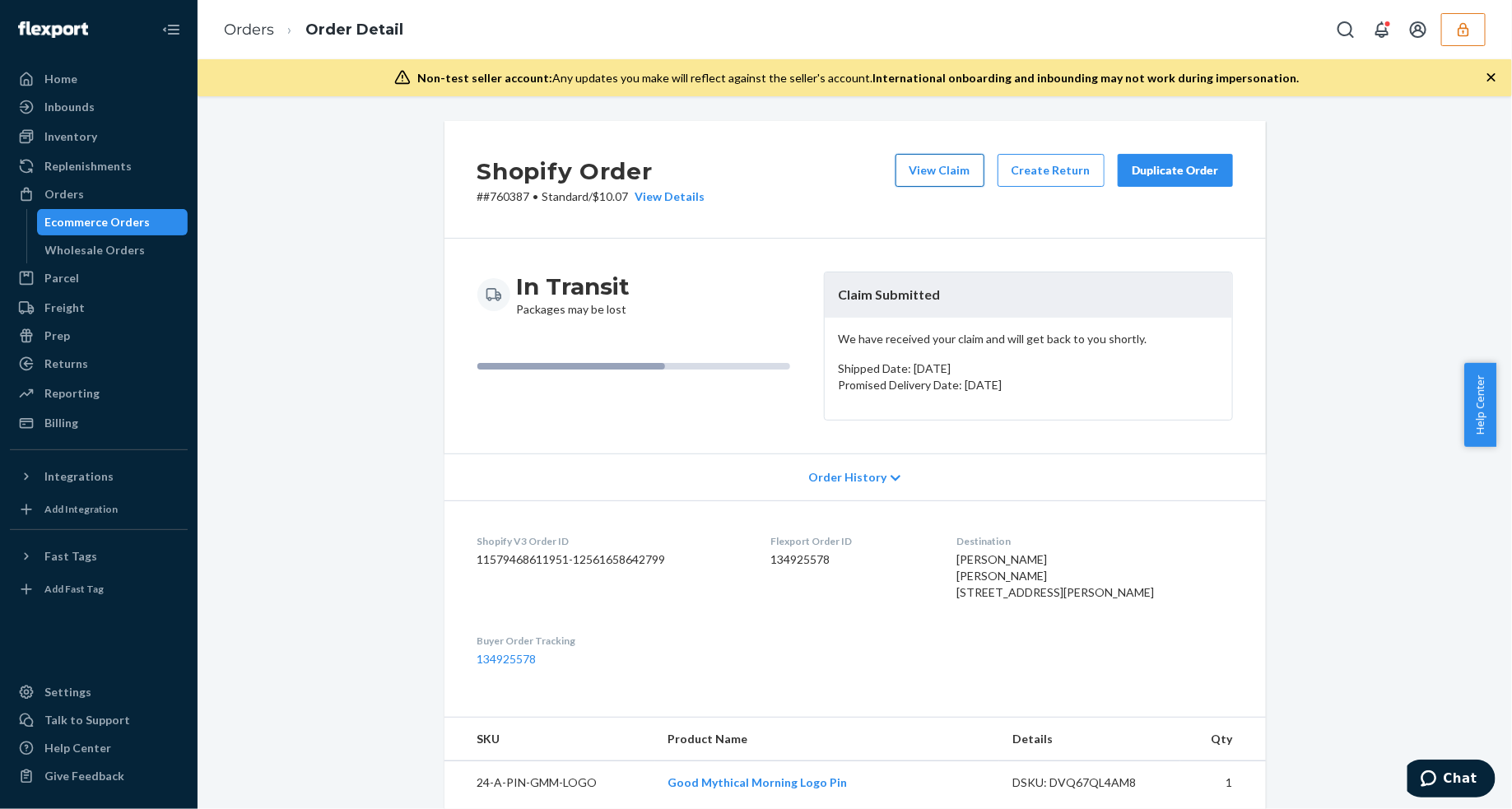
click at [928, 168] on button "View Claim" at bounding box center [940, 170] width 89 height 33
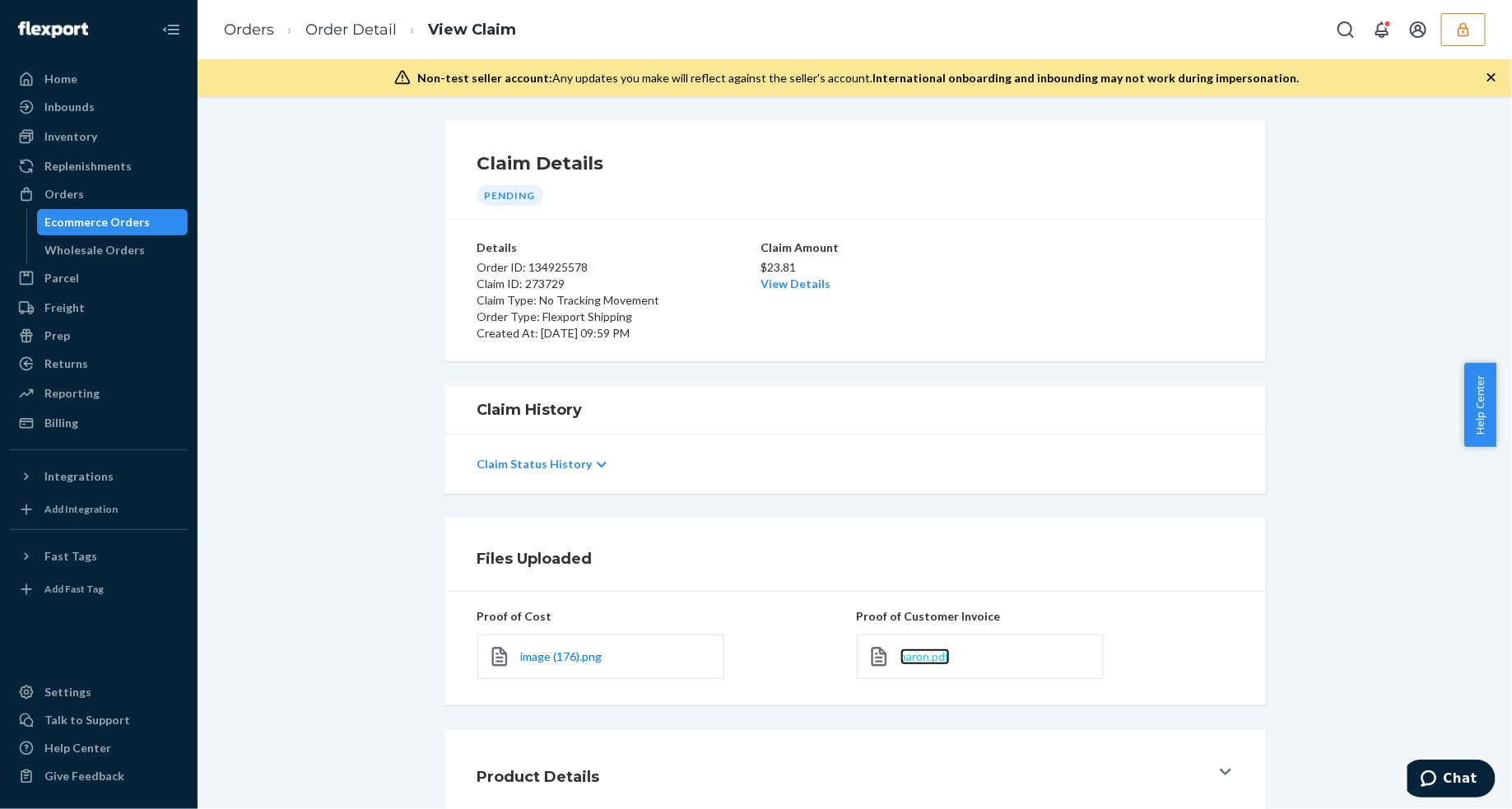
click at [908, 658] on span "baron.pdf" at bounding box center [925, 656] width 50 height 14
click at [786, 284] on link "View Details" at bounding box center [796, 283] width 70 height 14
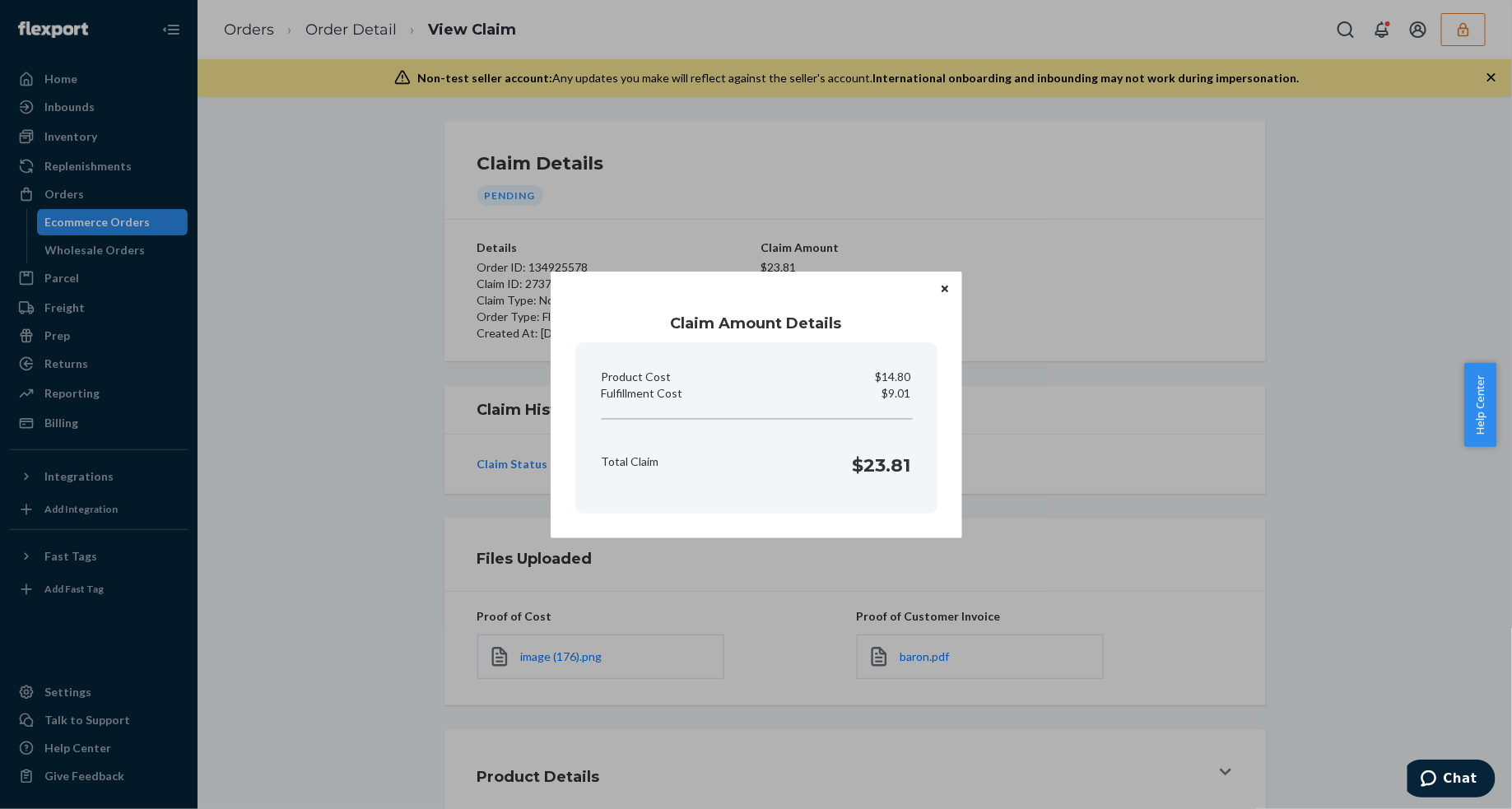
click at [947, 293] on button "Close" at bounding box center [945, 288] width 17 height 18
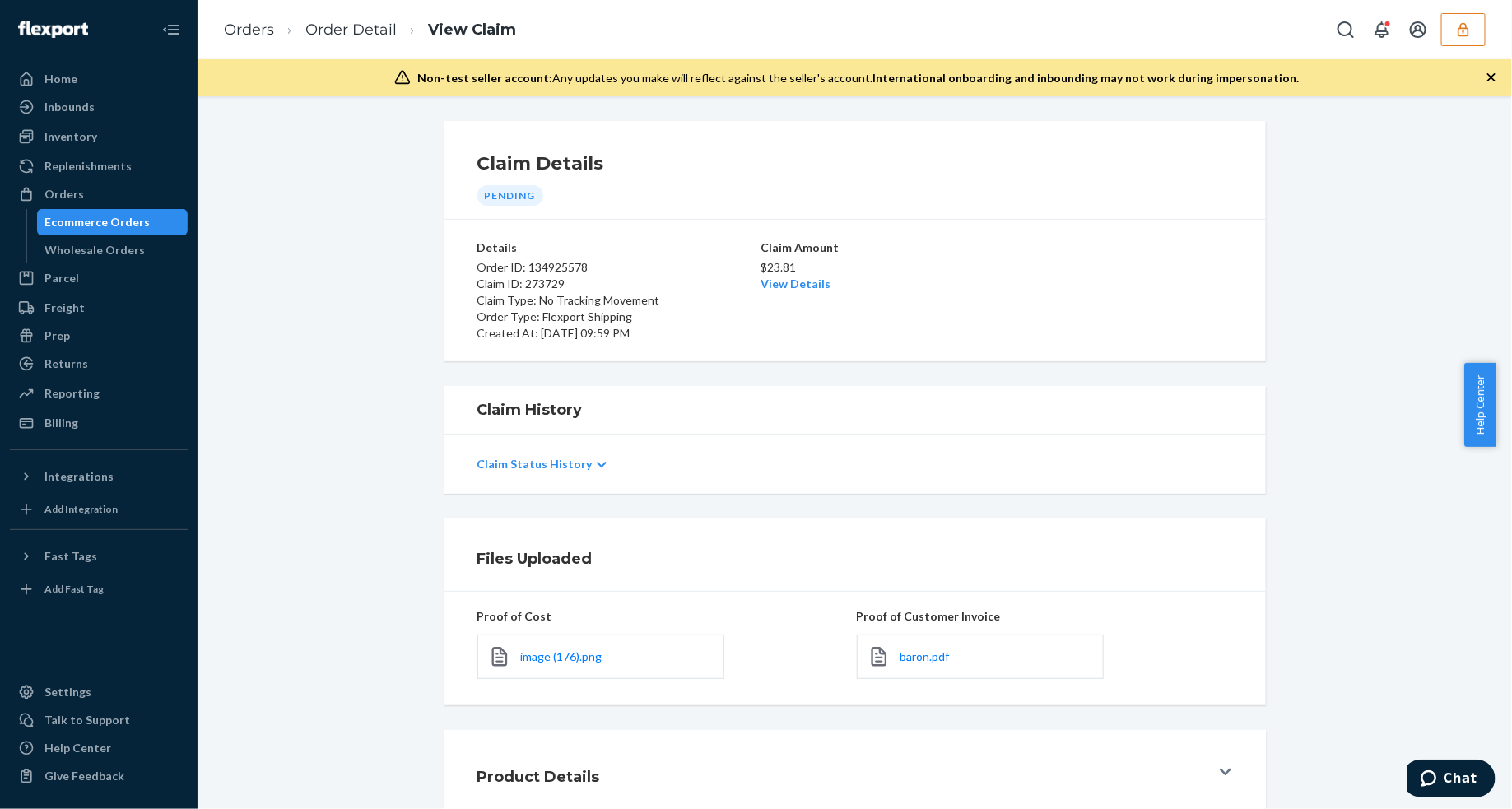
scroll to position [101, 0]
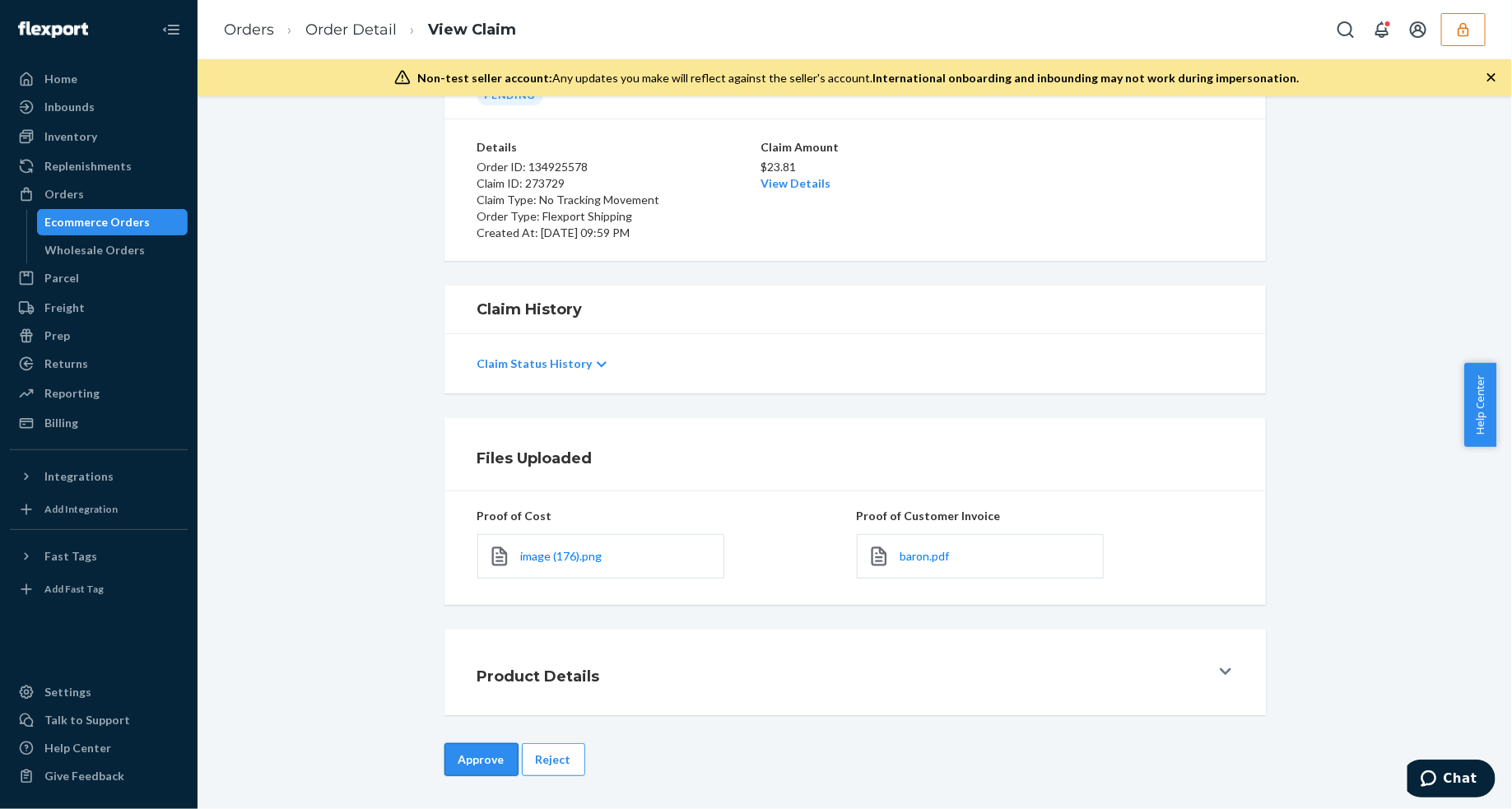
click at [469, 760] on button "Approve" at bounding box center [481, 760] width 74 height 33
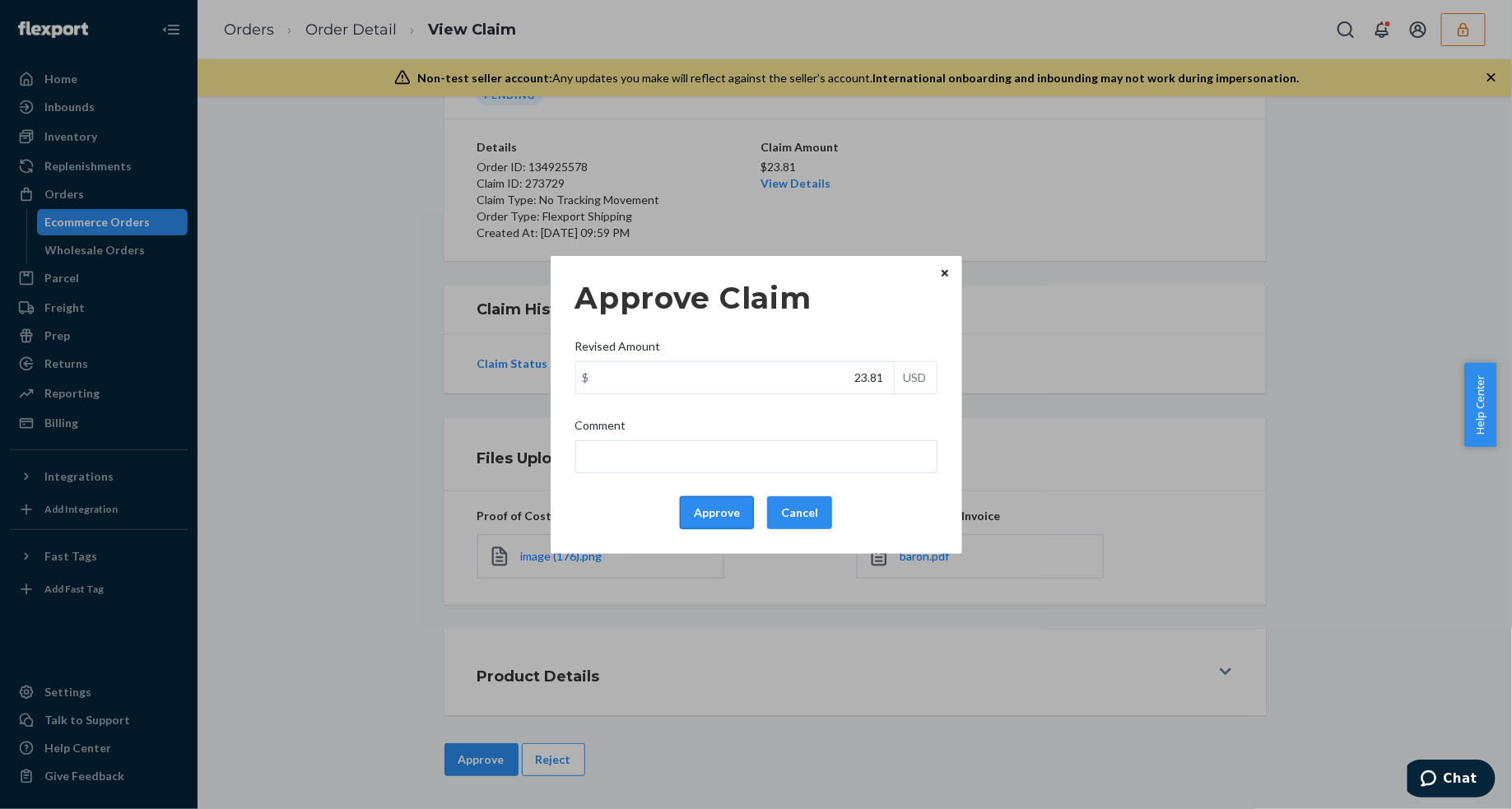
click at [720, 509] on button "Approve" at bounding box center [716, 513] width 74 height 33
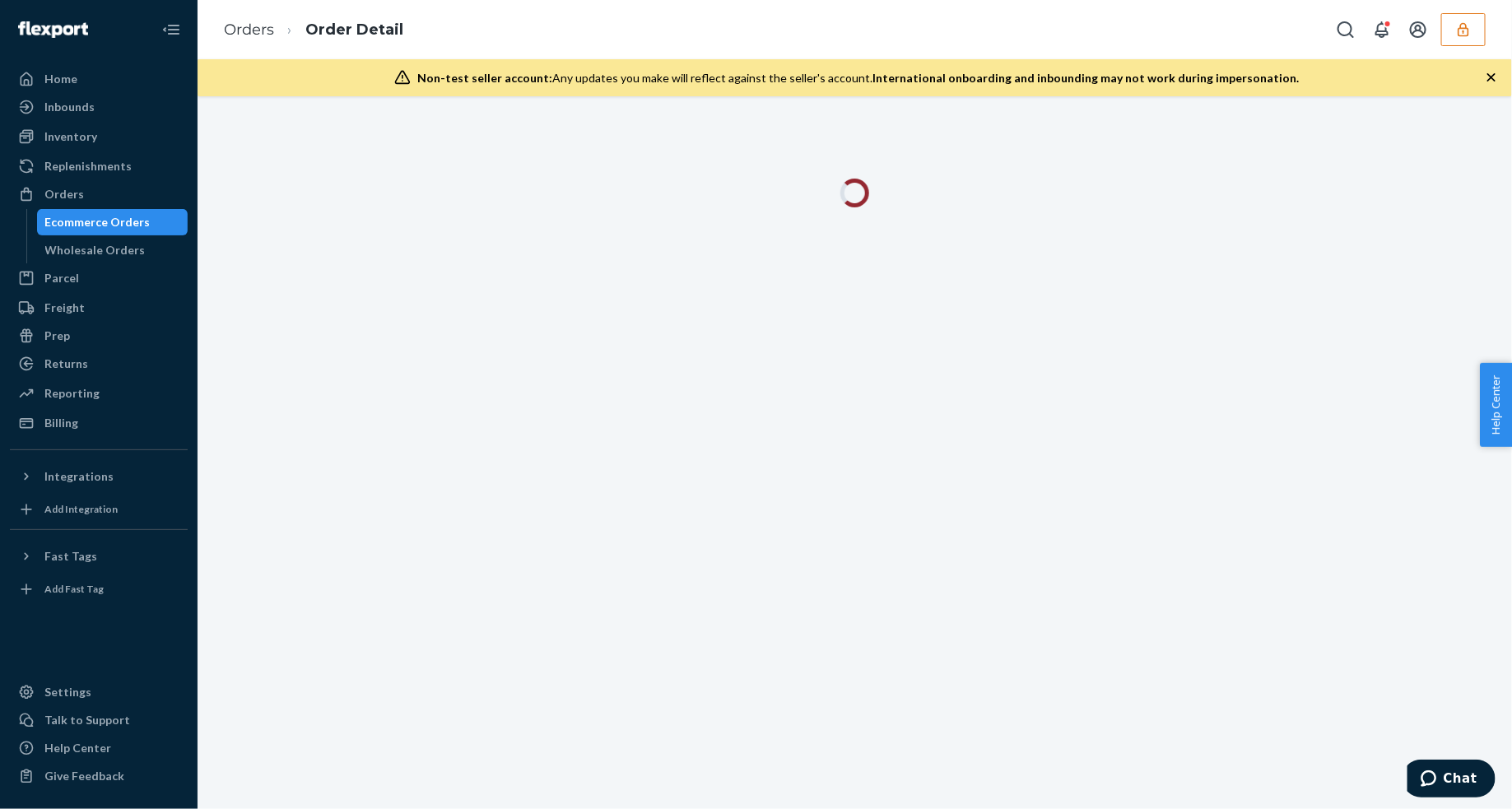
click at [1492, 78] on icon "button" at bounding box center [1491, 76] width 8 height 8
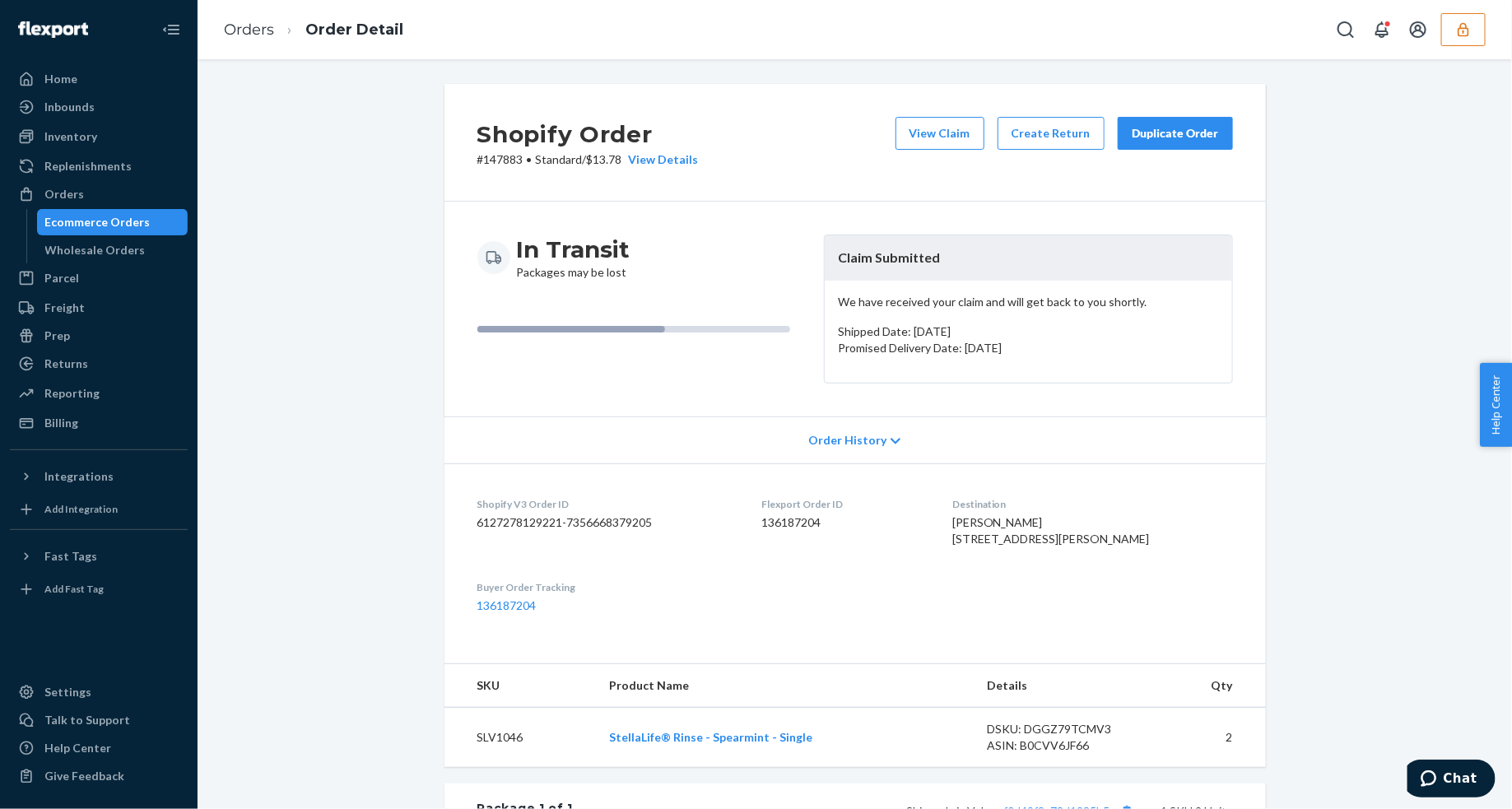
scroll to position [308, 0]
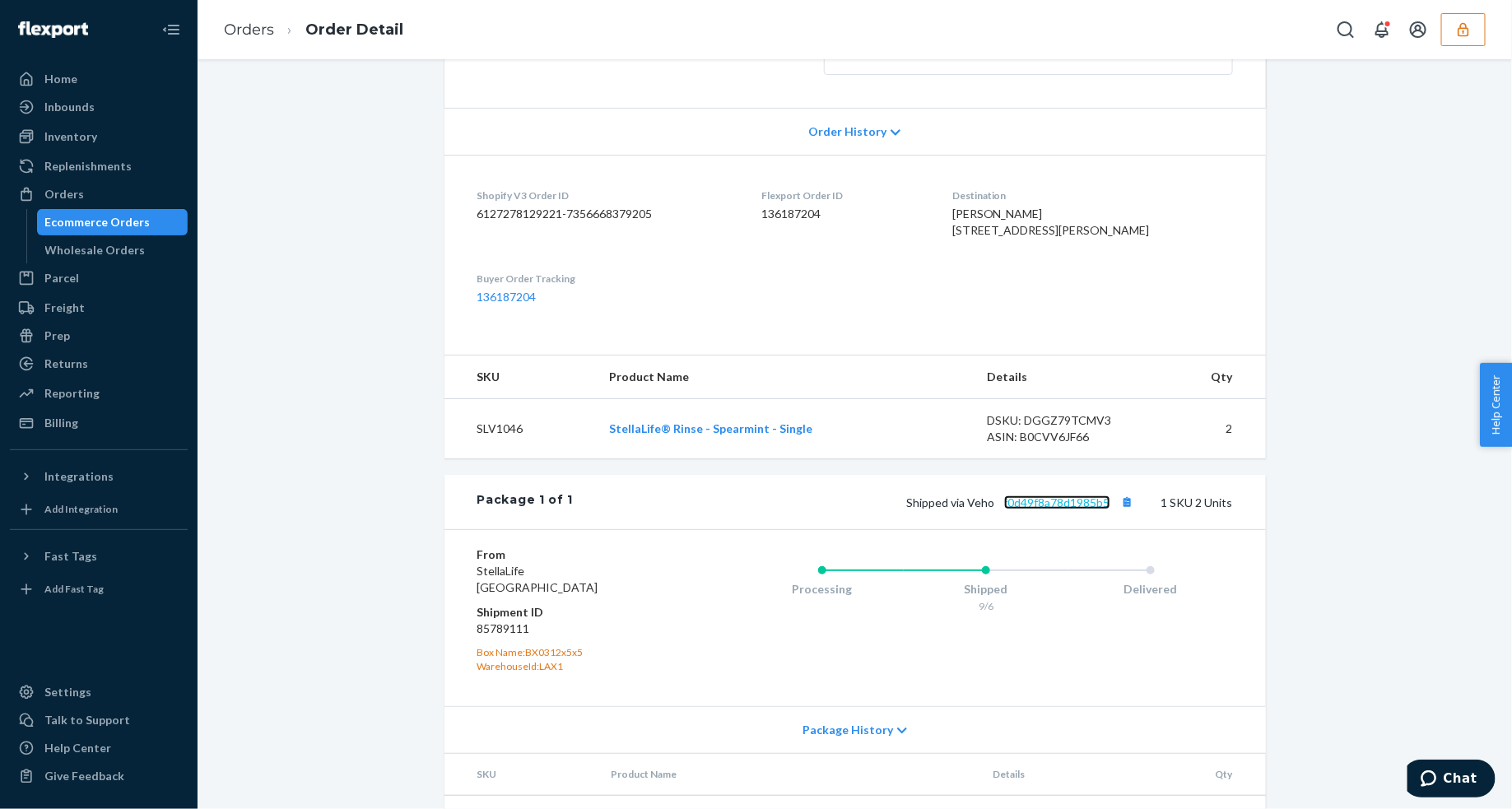
click at [1083, 510] on link "f0d49f8a78d1985b5" at bounding box center [1057, 503] width 106 height 14
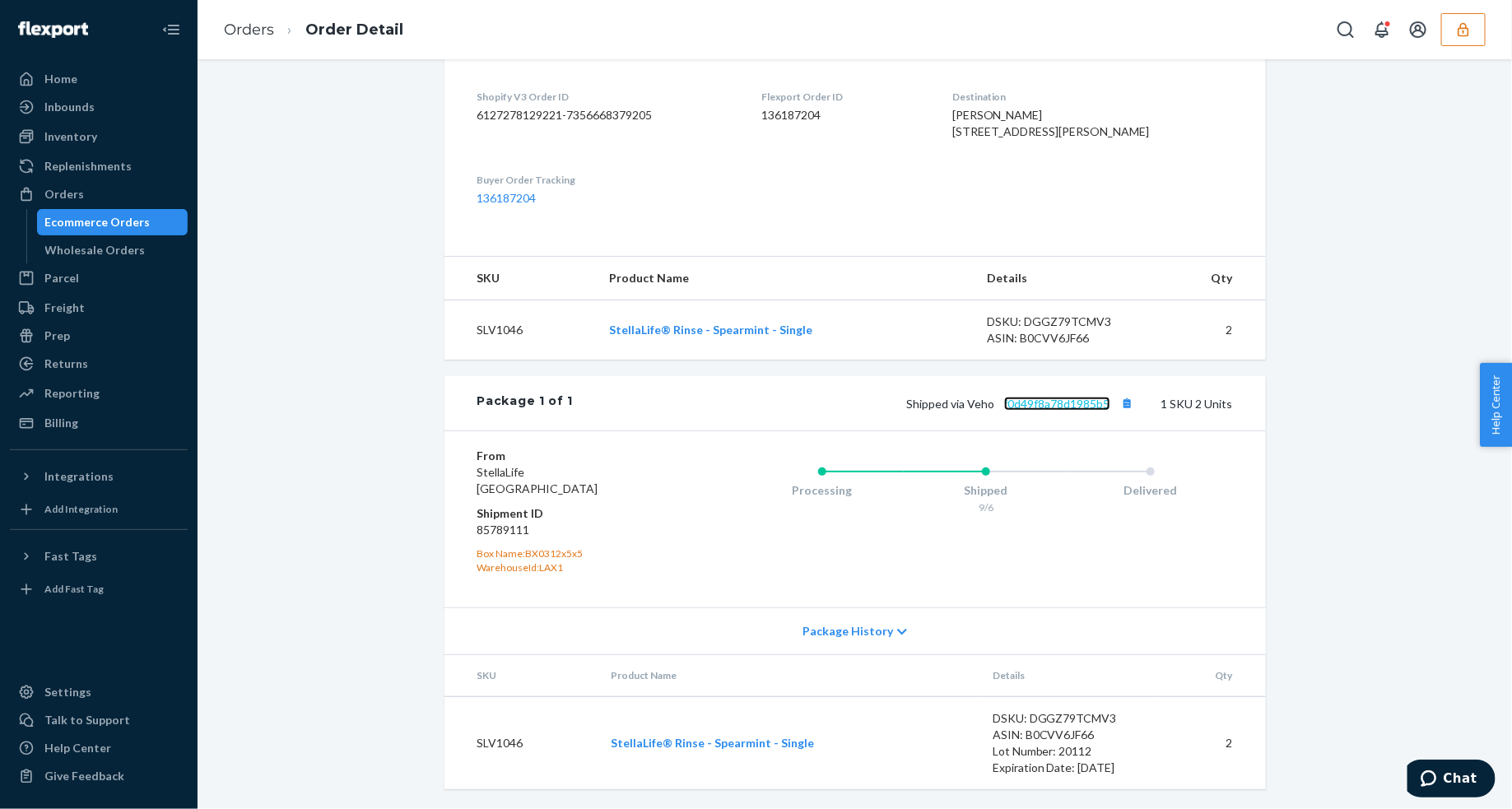
scroll to position [30, 0]
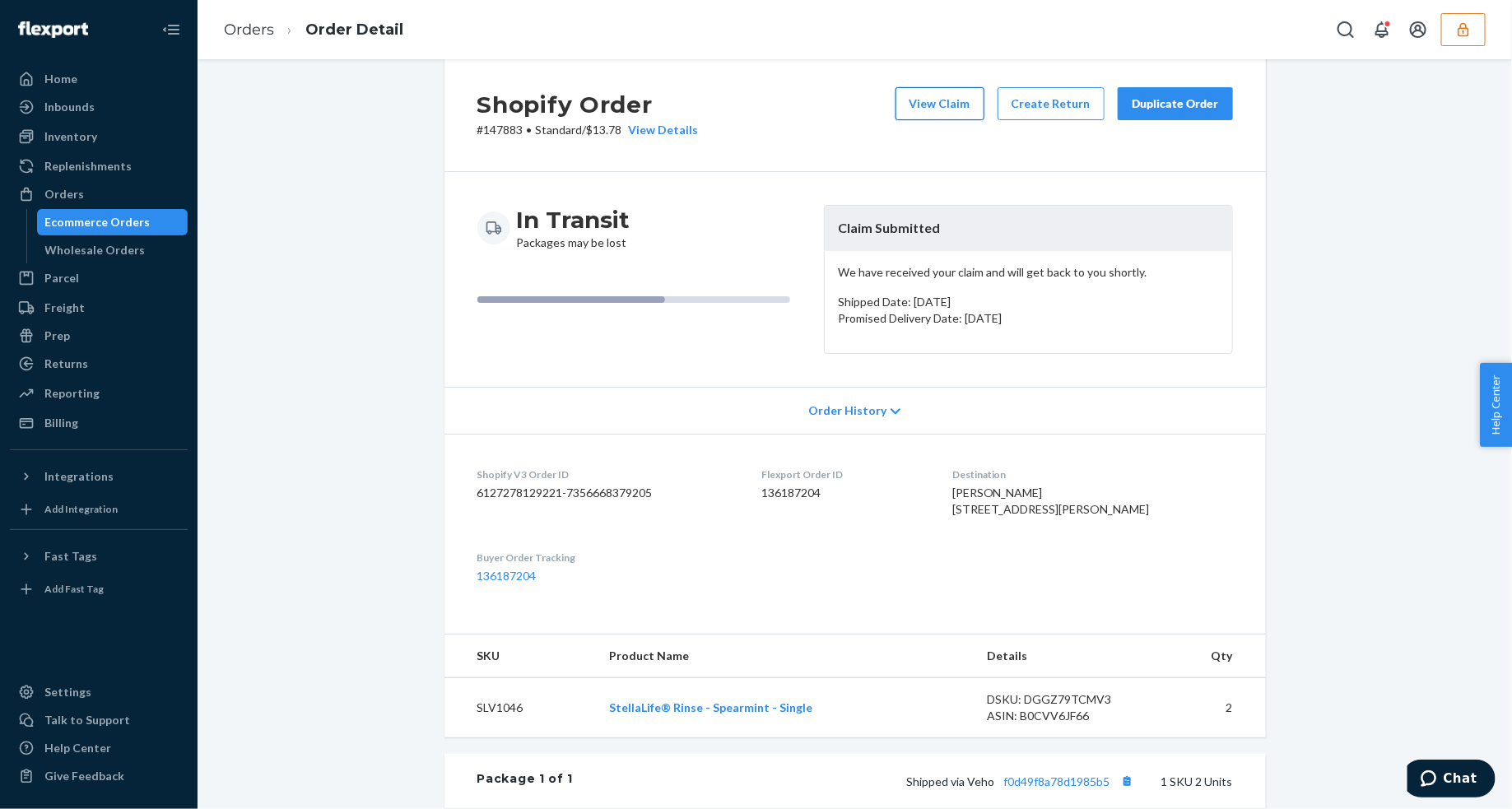
click at [921, 93] on button "View Claim" at bounding box center [940, 103] width 89 height 33
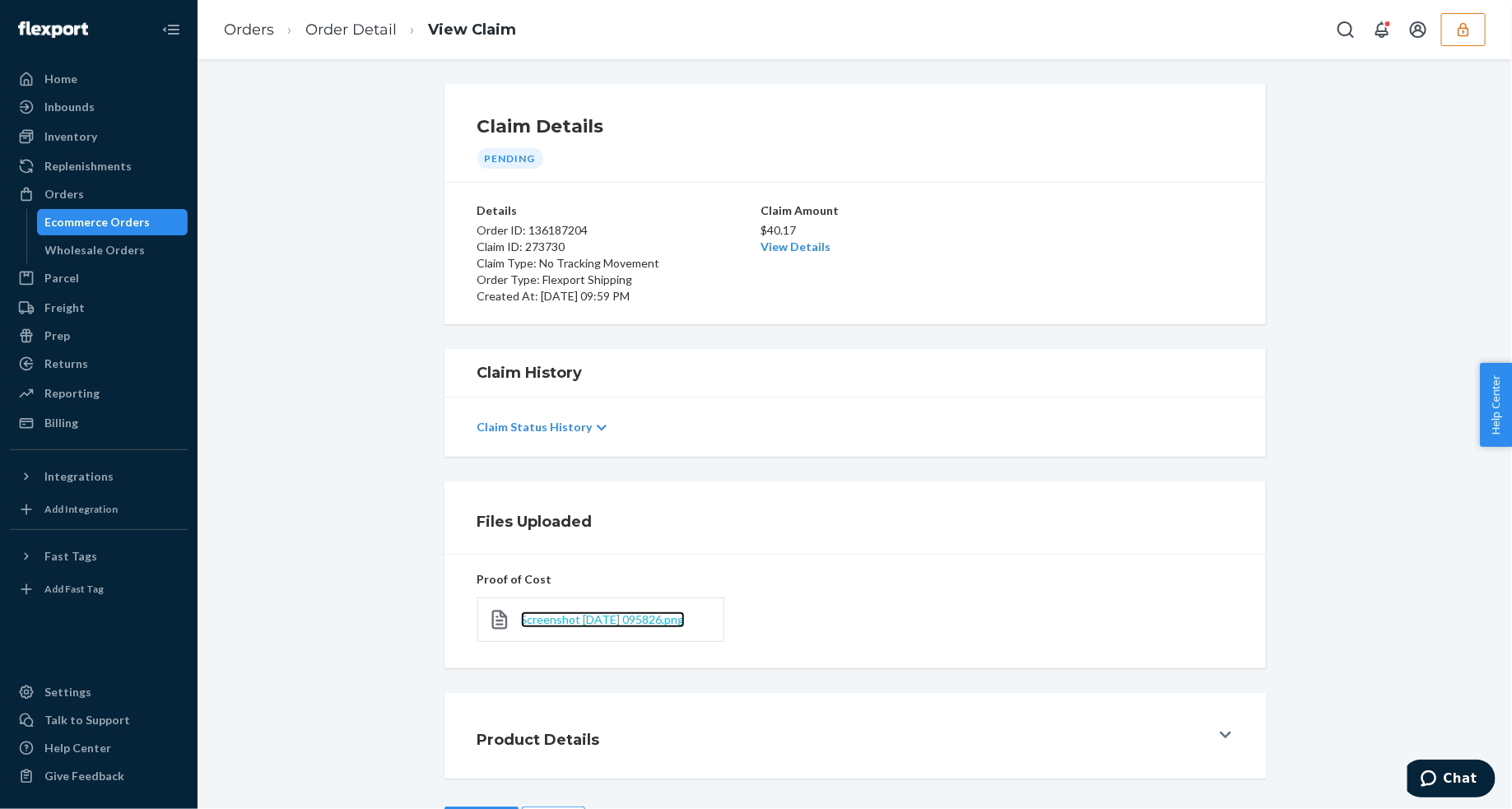
click at [566, 620] on span "Screenshot [DATE] 095826.png" at bounding box center [603, 619] width 164 height 14
click at [782, 252] on link "View Details" at bounding box center [796, 247] width 70 height 14
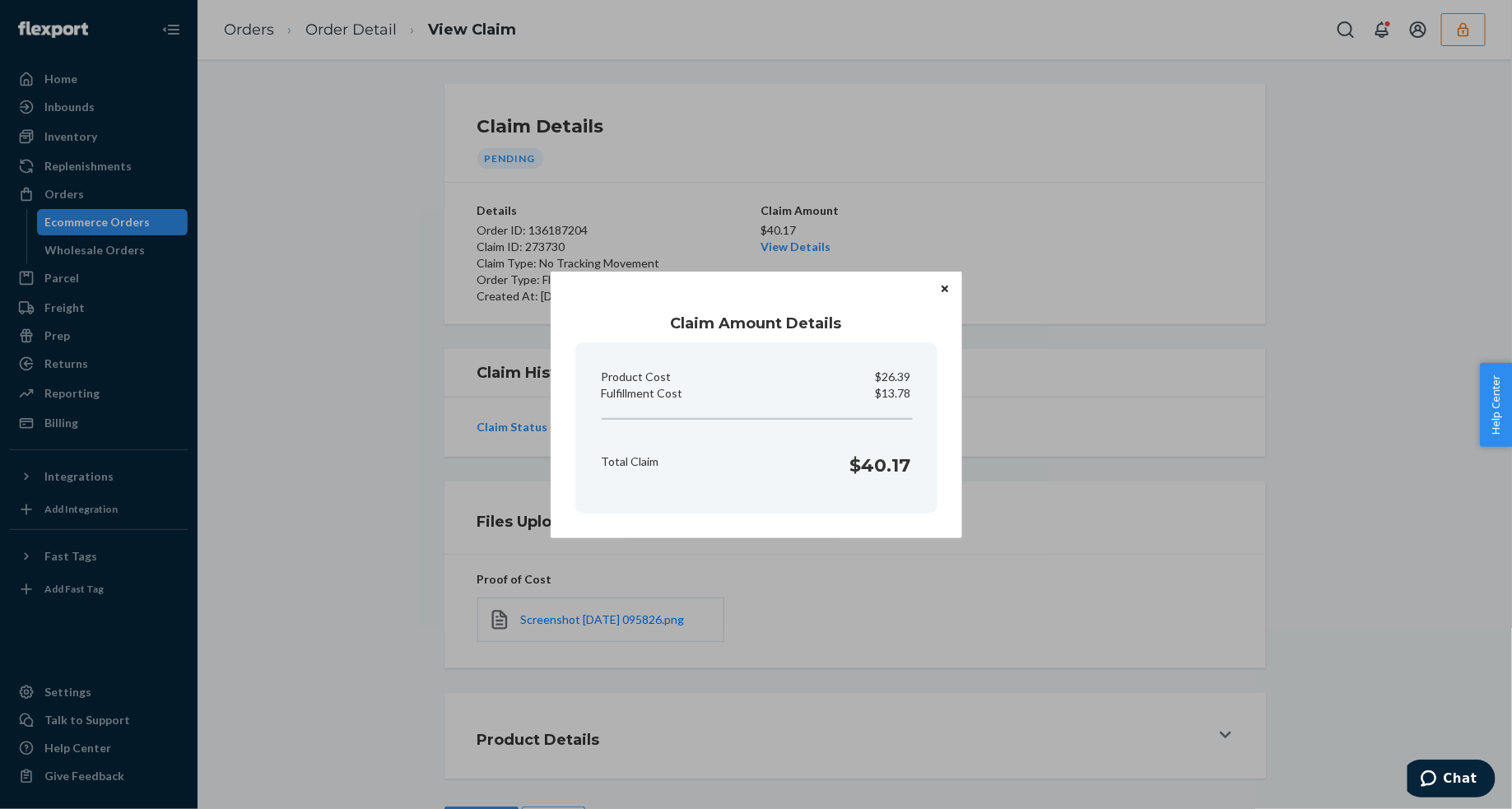
click at [943, 288] on icon "Close" at bounding box center [945, 289] width 7 height 7
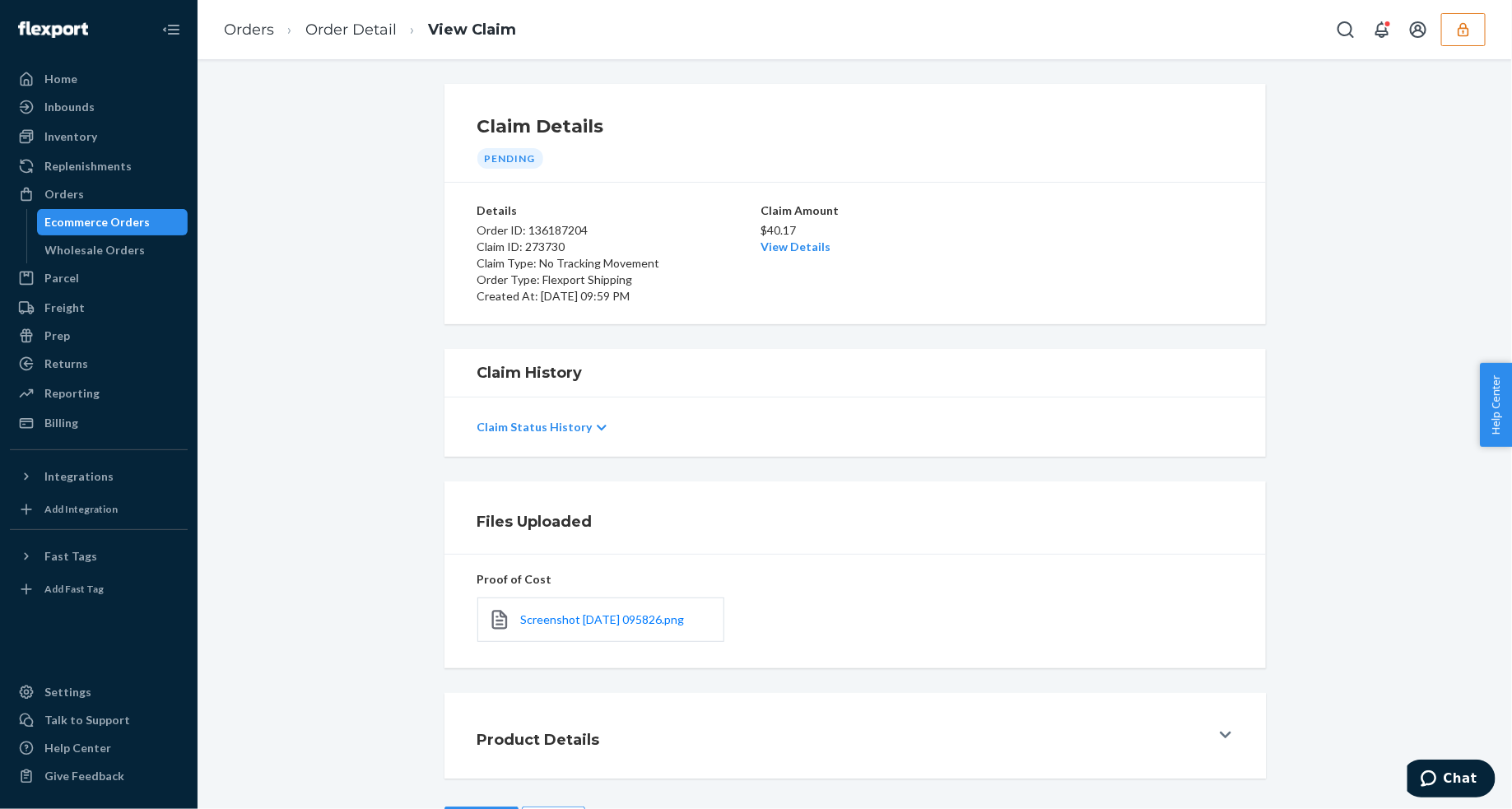
scroll to position [63, 0]
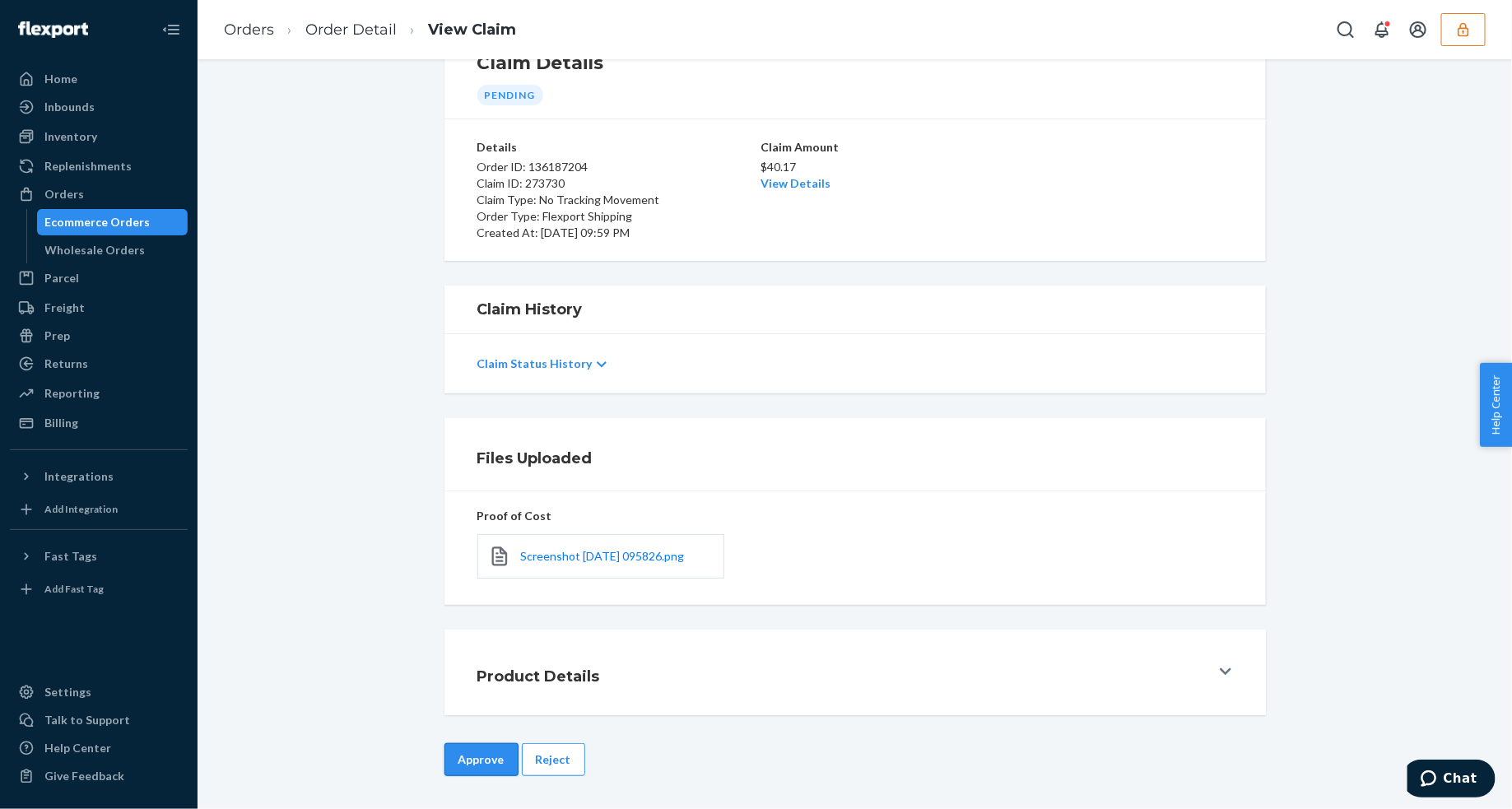
click at [483, 761] on button "Approve" at bounding box center [481, 760] width 74 height 33
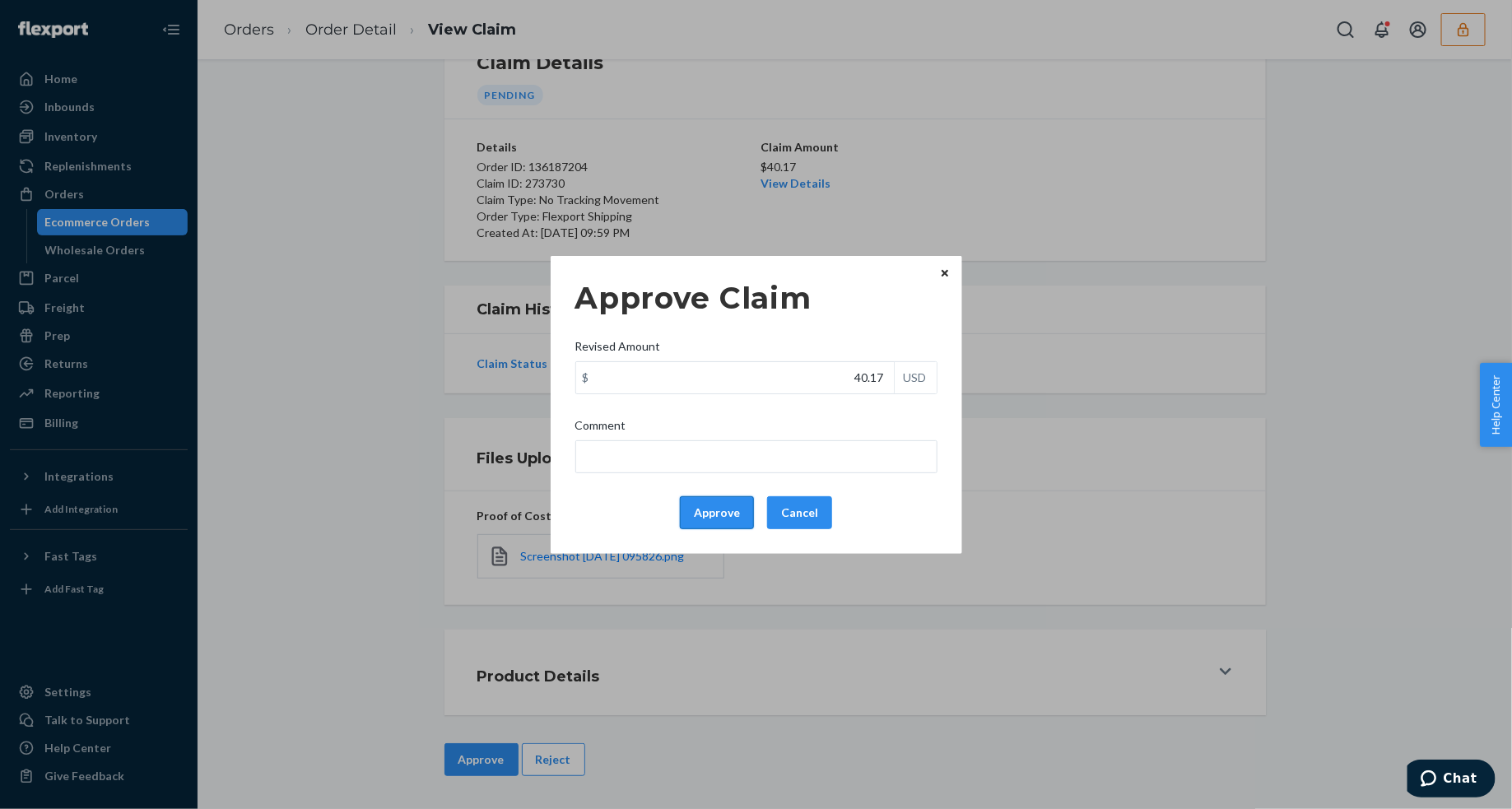
click at [723, 502] on button "Approve" at bounding box center [716, 513] width 74 height 33
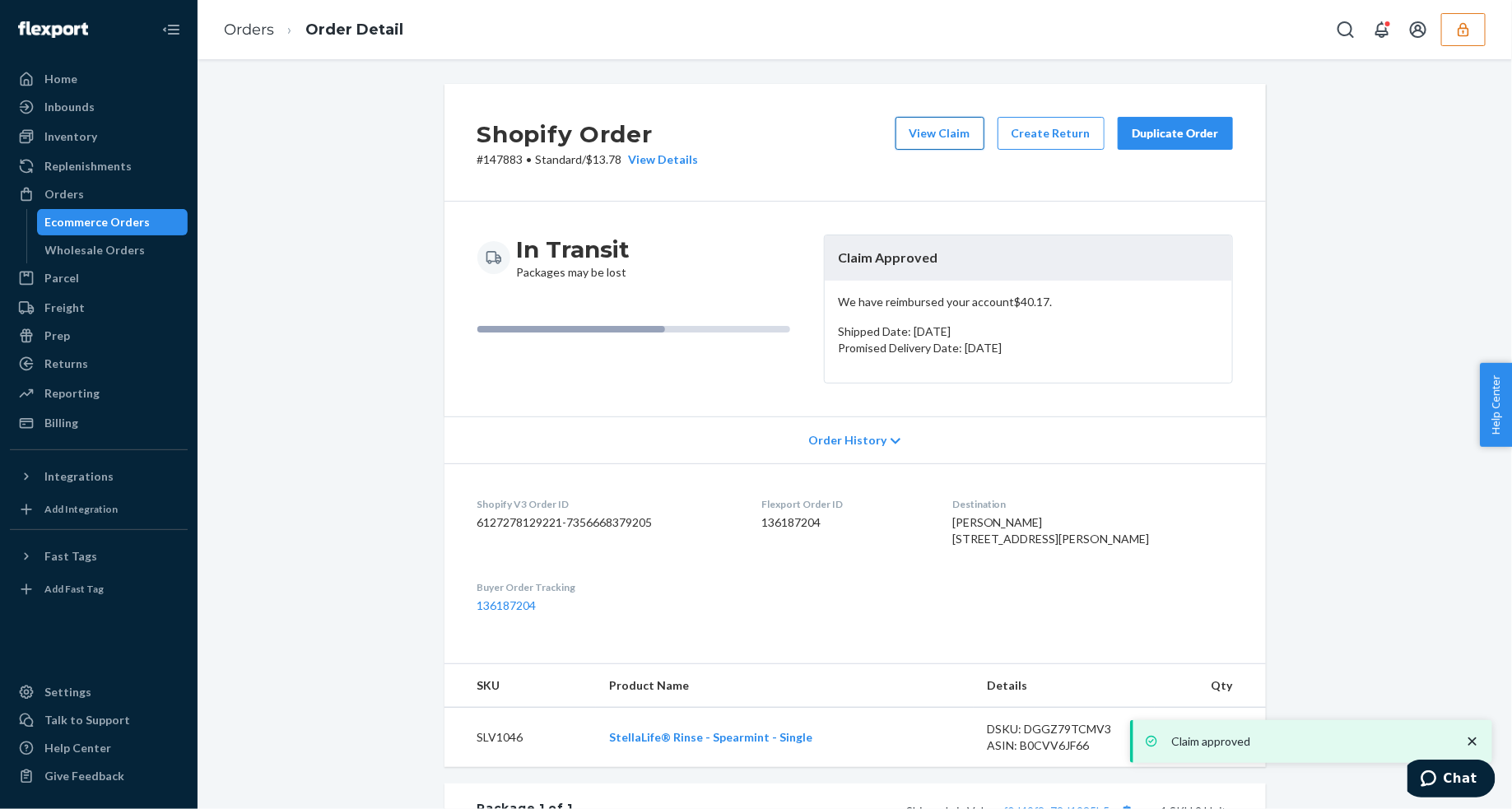
click at [942, 130] on button "View Claim" at bounding box center [940, 134] width 89 height 33
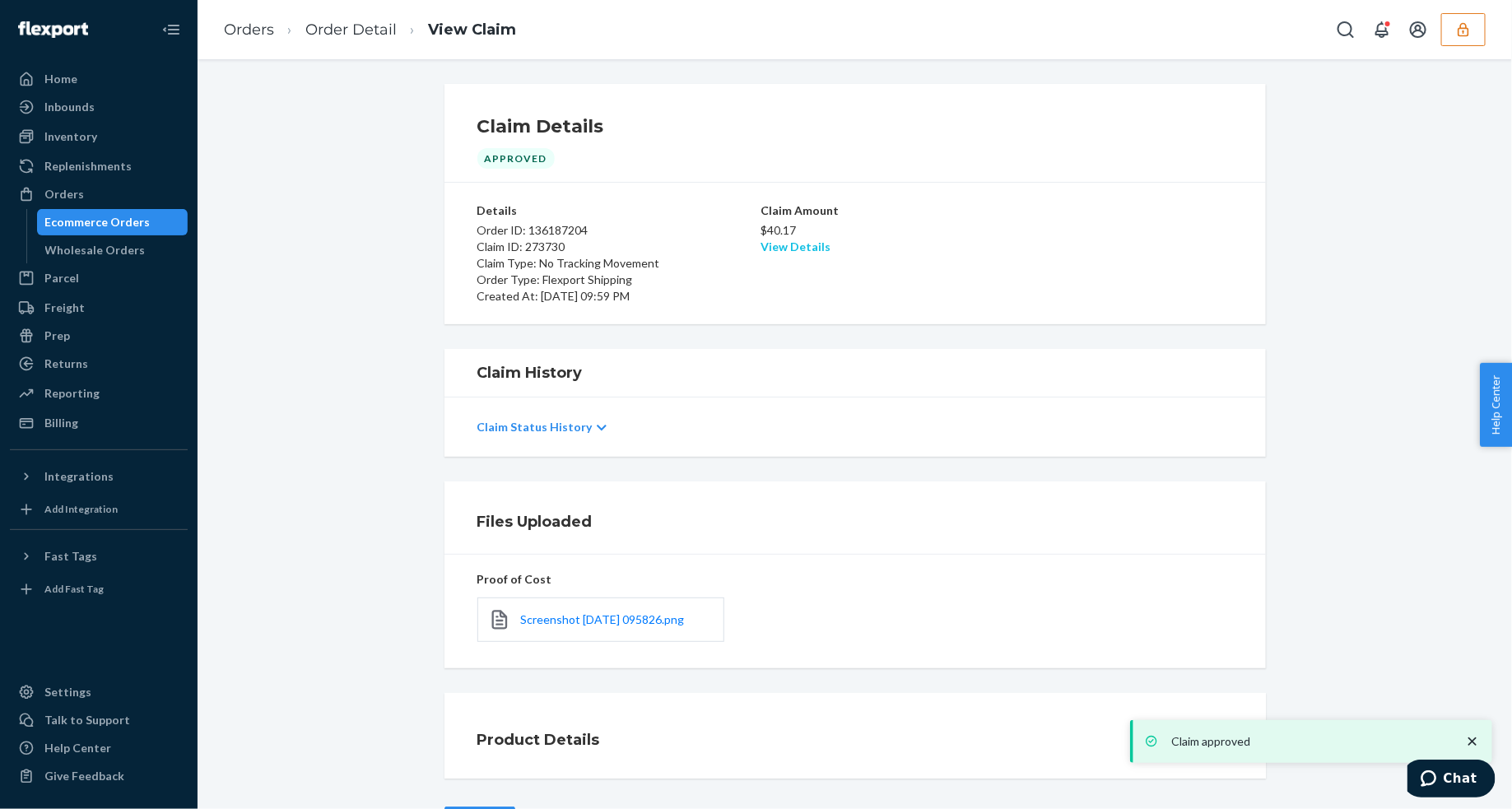
click at [805, 249] on link "View Details" at bounding box center [796, 247] width 70 height 14
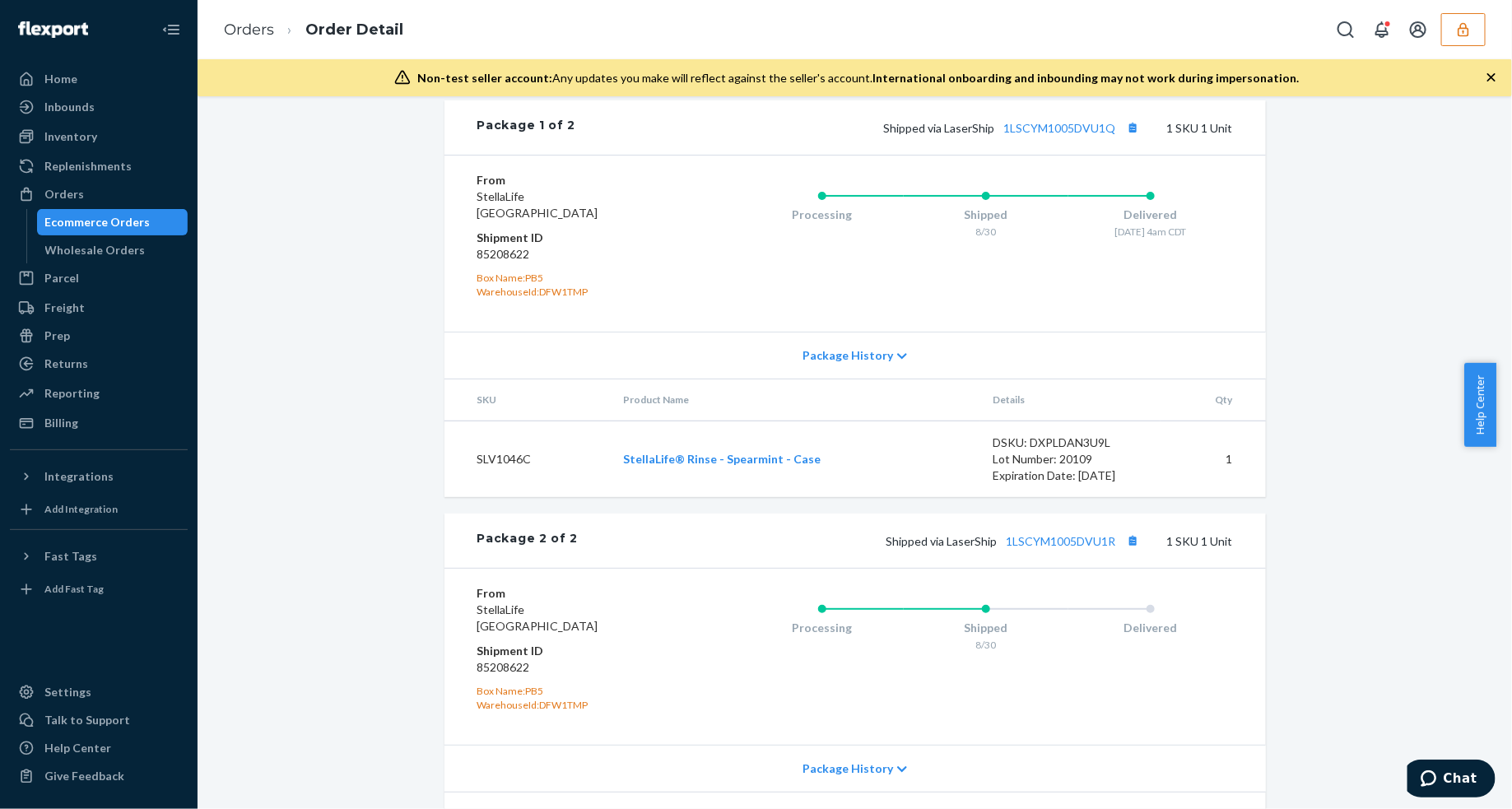
scroll to position [875, 0]
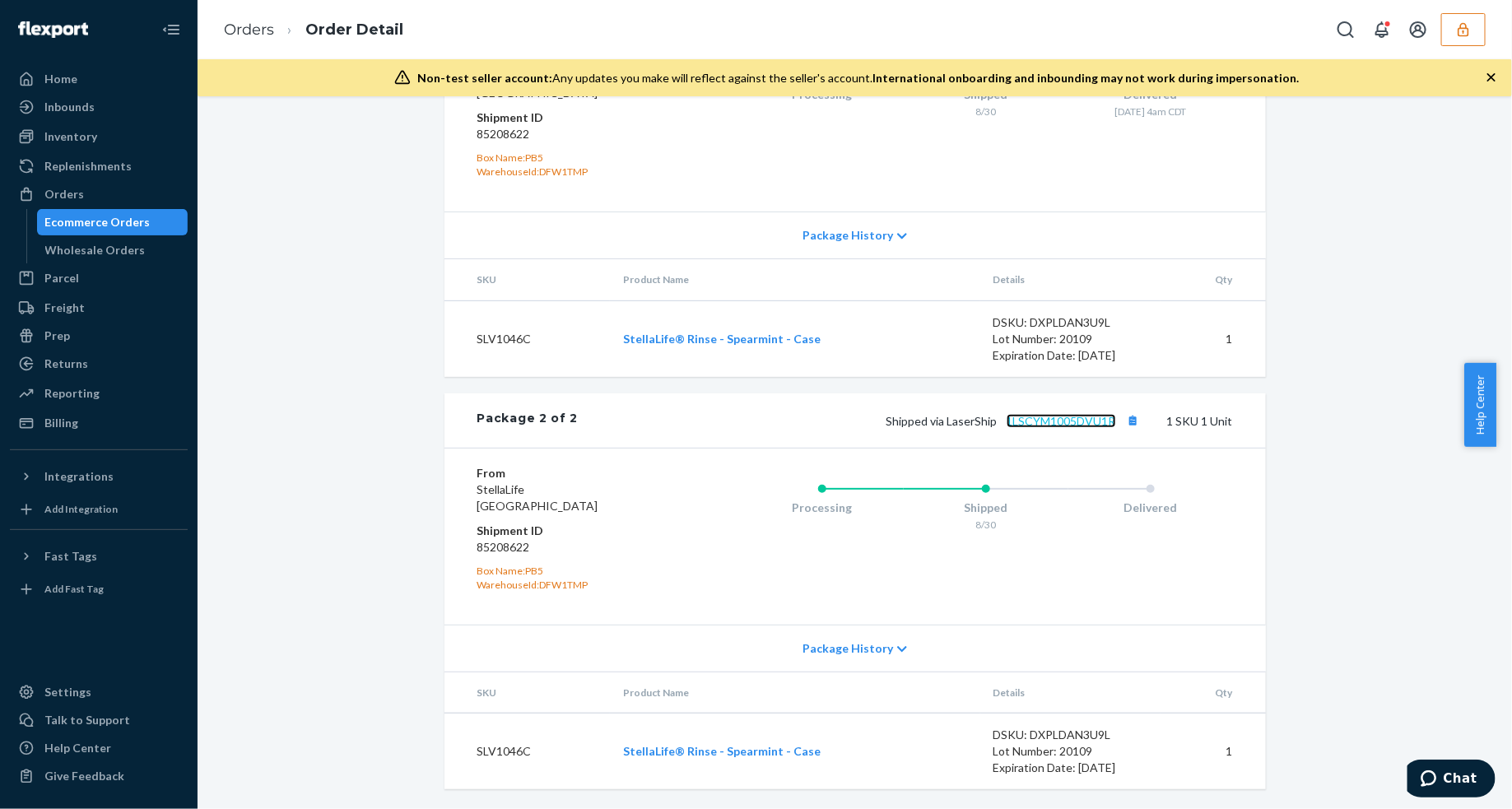
click at [1058, 424] on link "1LSCYM1005DVU1R" at bounding box center [1061, 421] width 109 height 14
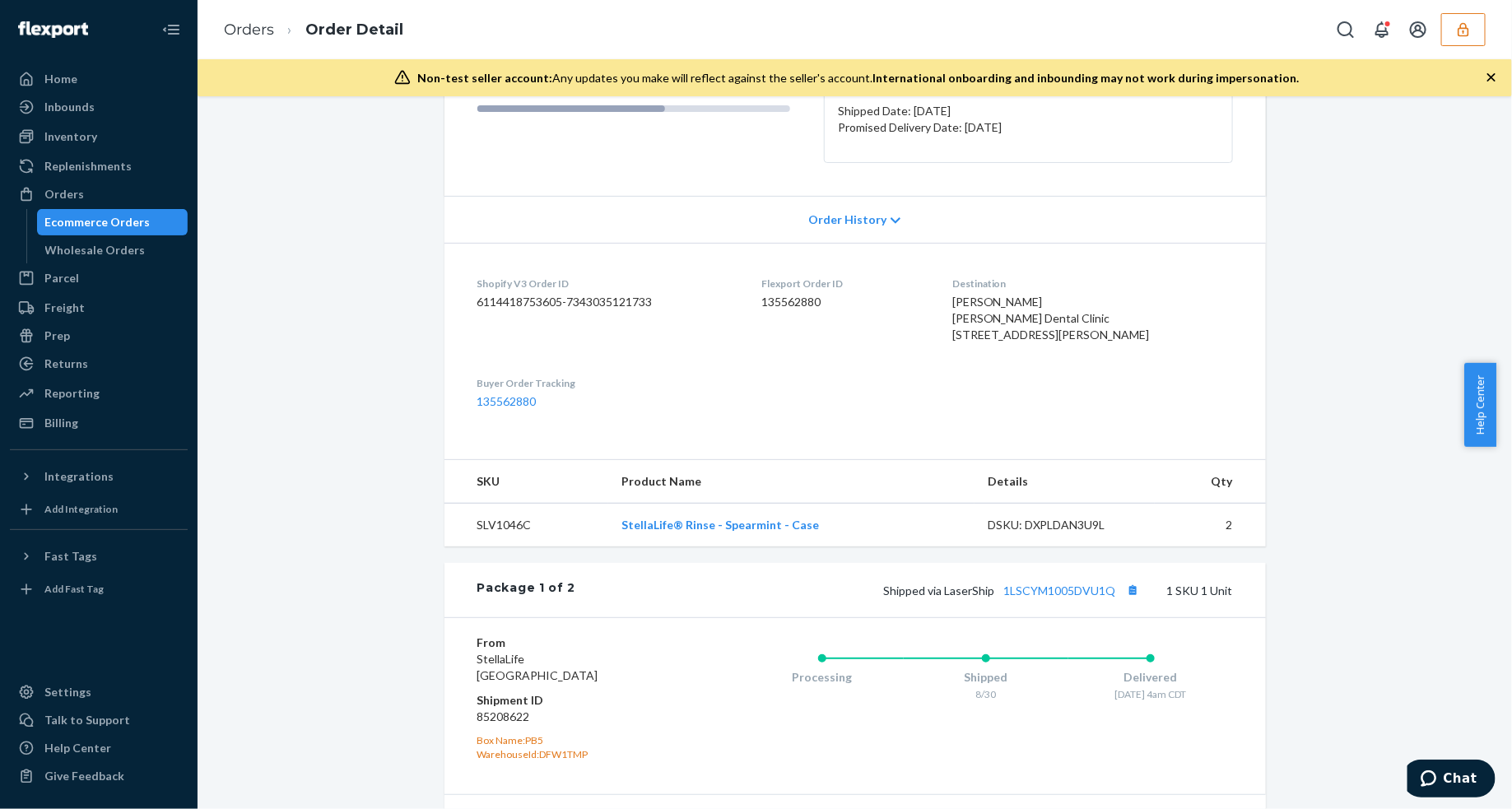
scroll to position [0, 0]
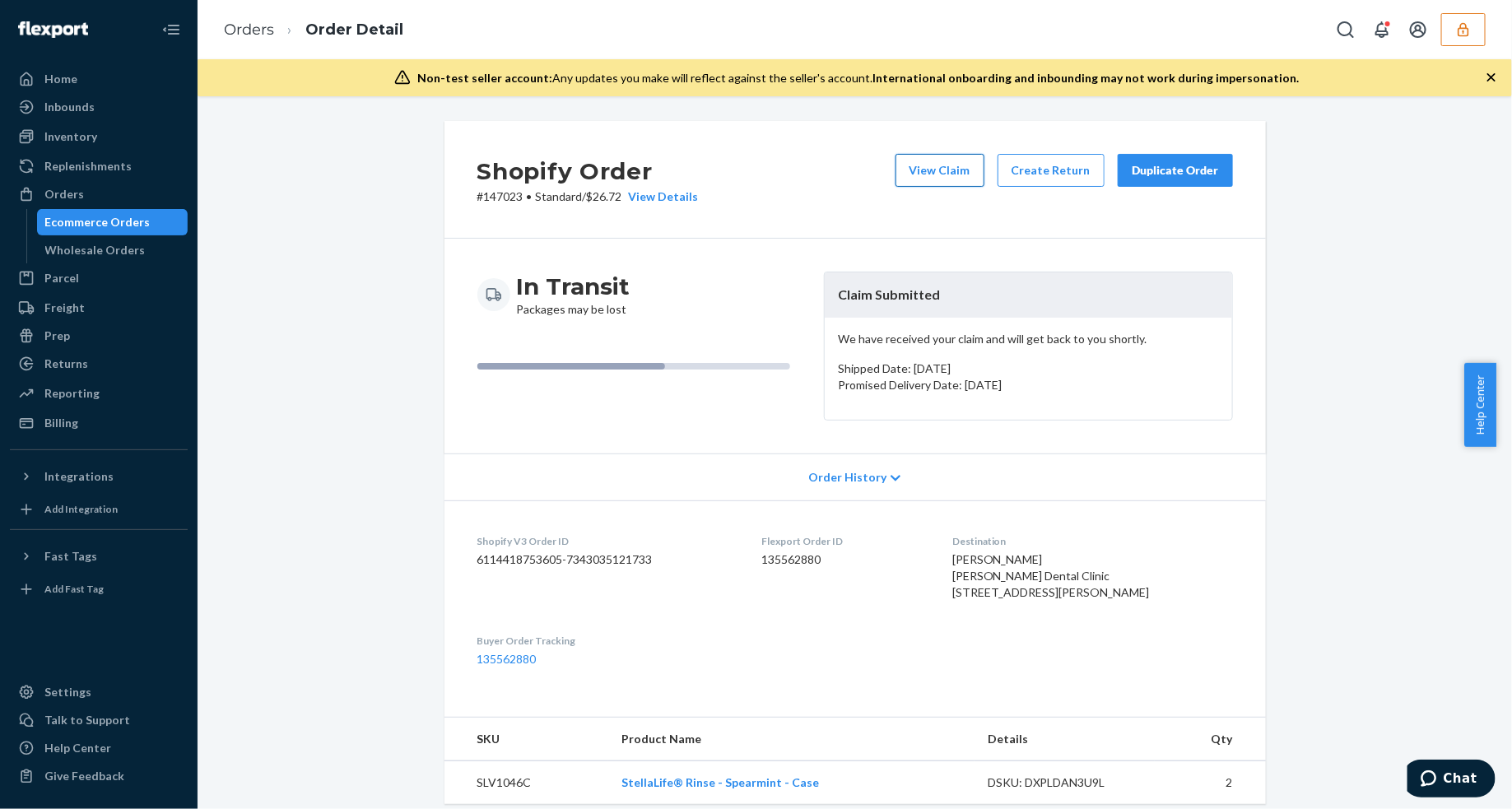
click at [927, 169] on button "View Claim" at bounding box center [940, 170] width 89 height 33
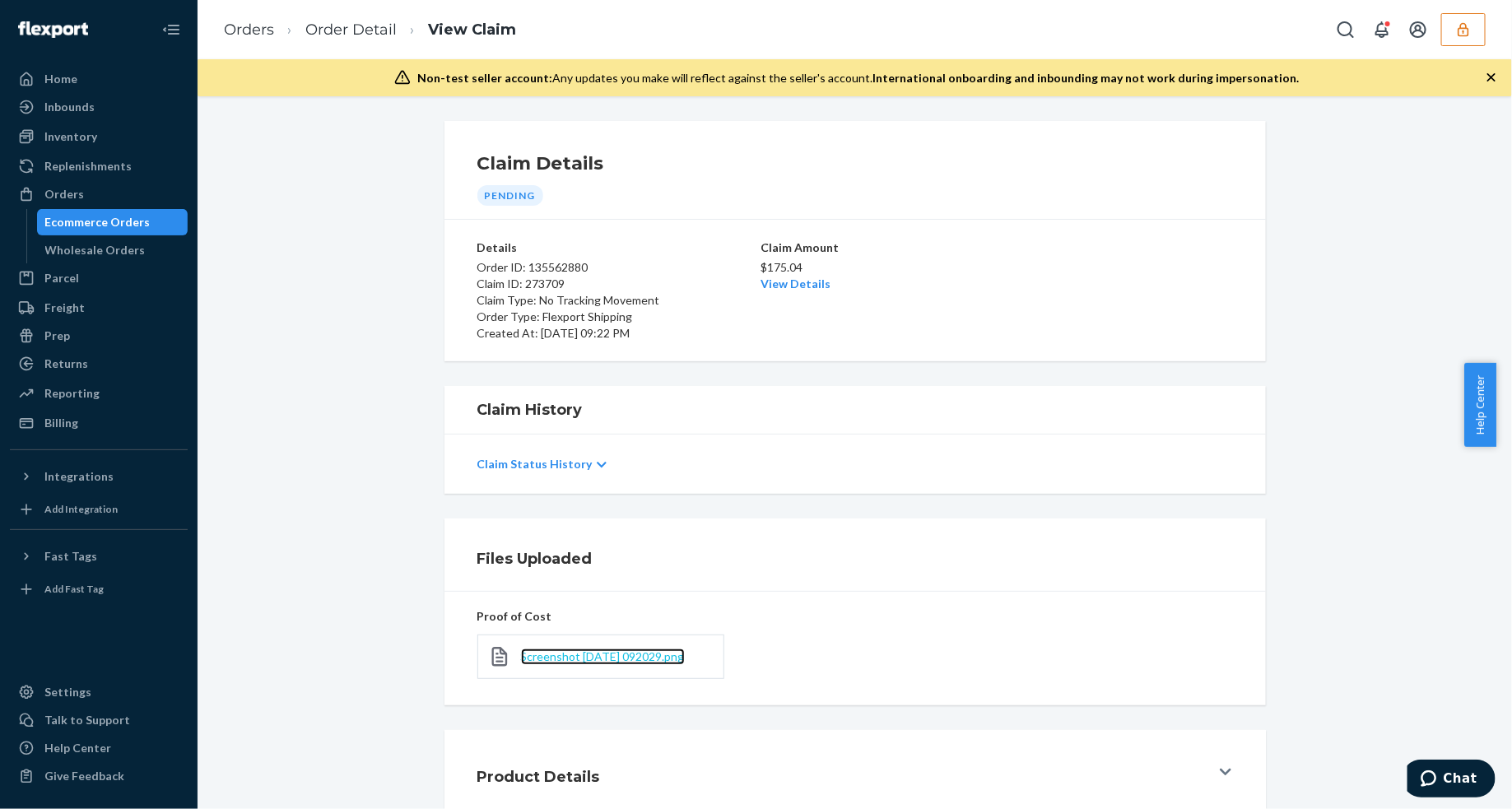
click at [619, 652] on span "Screenshot 2025-09-23 092029.png" at bounding box center [603, 656] width 164 height 14
click at [788, 270] on p "$175.04" at bounding box center [855, 267] width 188 height 16
click at [798, 281] on link "View Details" at bounding box center [796, 283] width 70 height 14
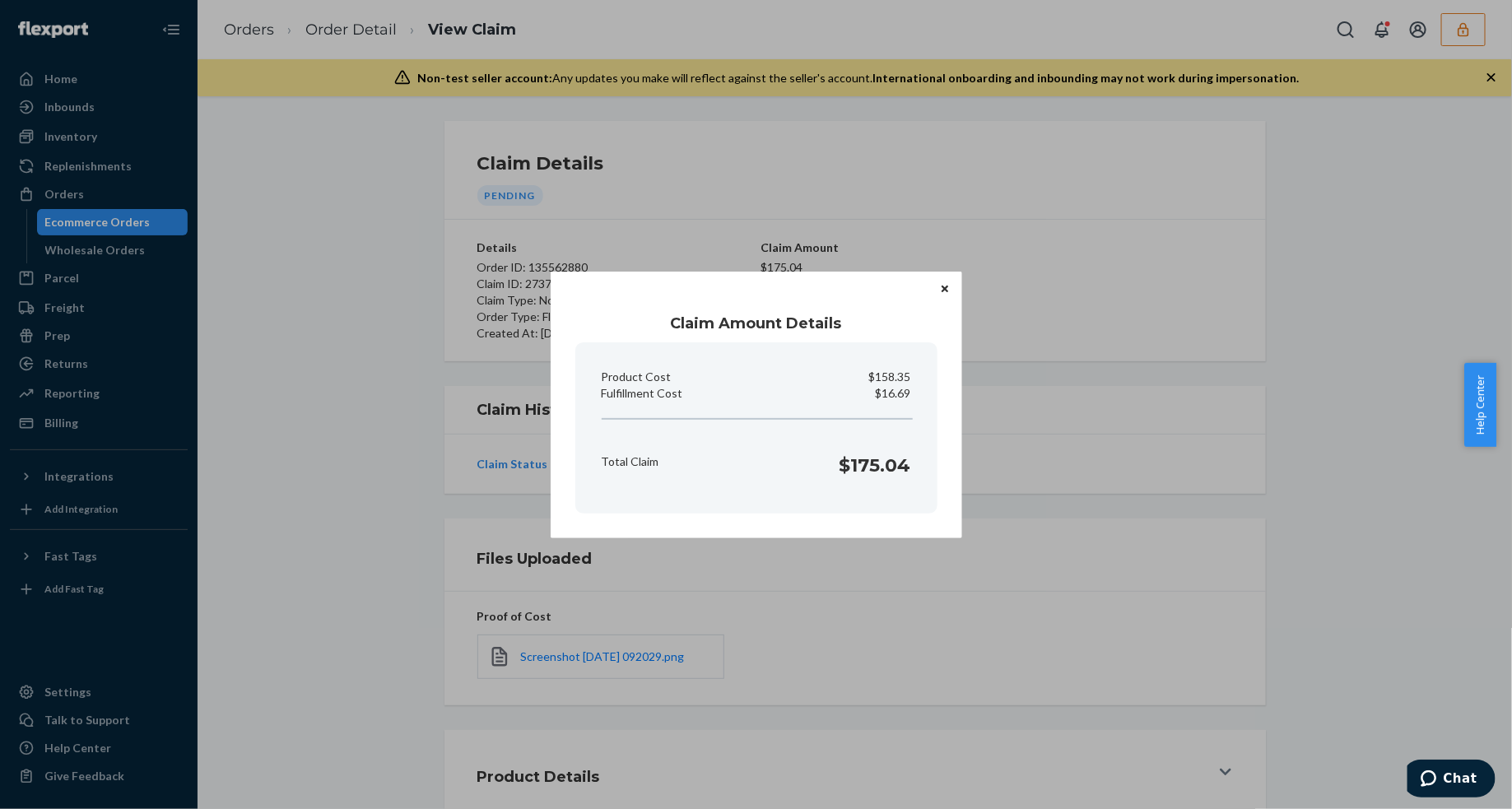
click at [889, 391] on p "$16.69" at bounding box center [894, 393] width 36 height 16
copy p "Fulfillment Cost"
click at [849, 634] on div "Claim Amount Details Product Cost $158.35 Fulfillment Cost $16.69 Total Claim $…" at bounding box center [756, 404] width 1512 height 809
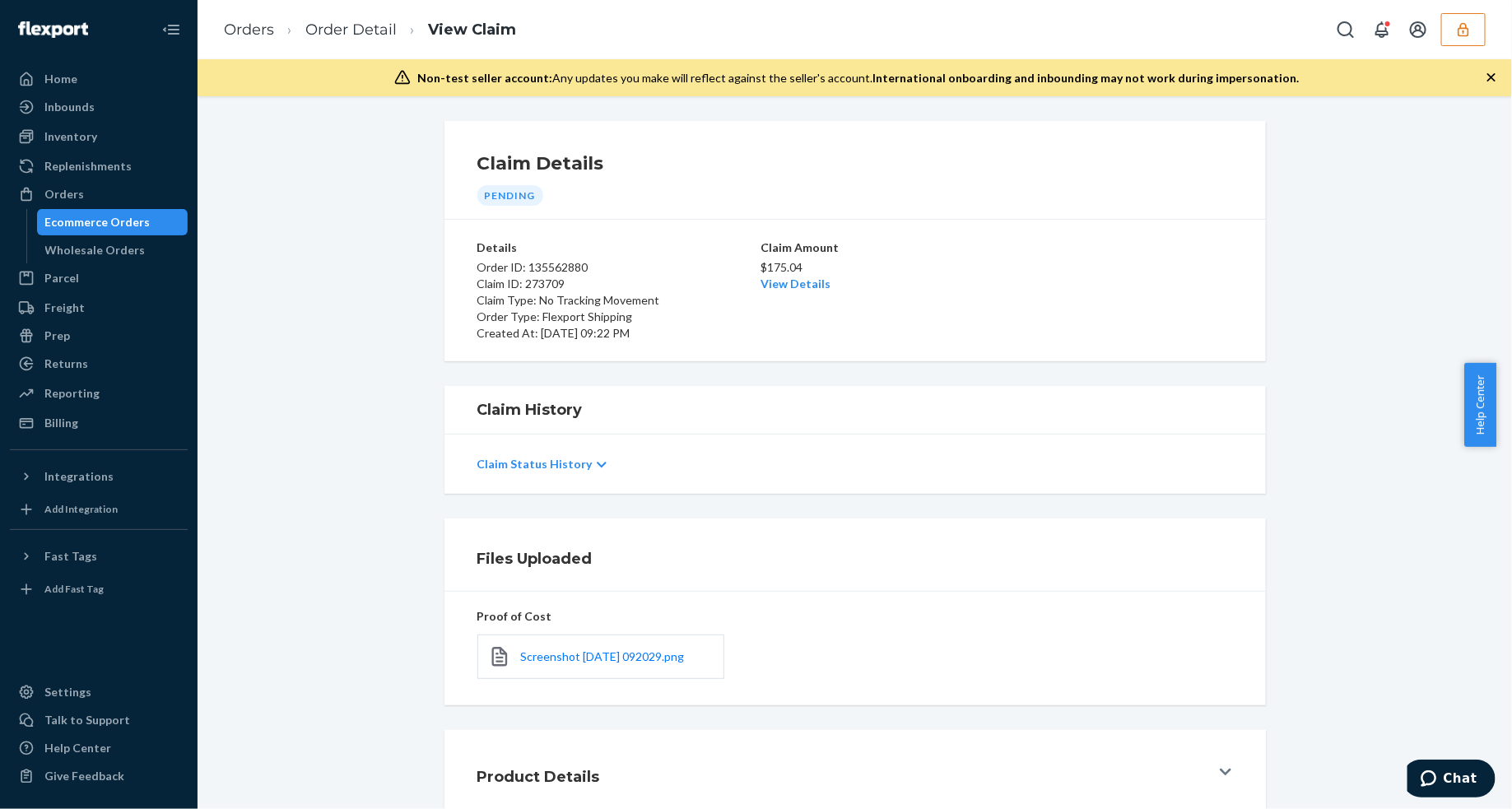
scroll to position [101, 0]
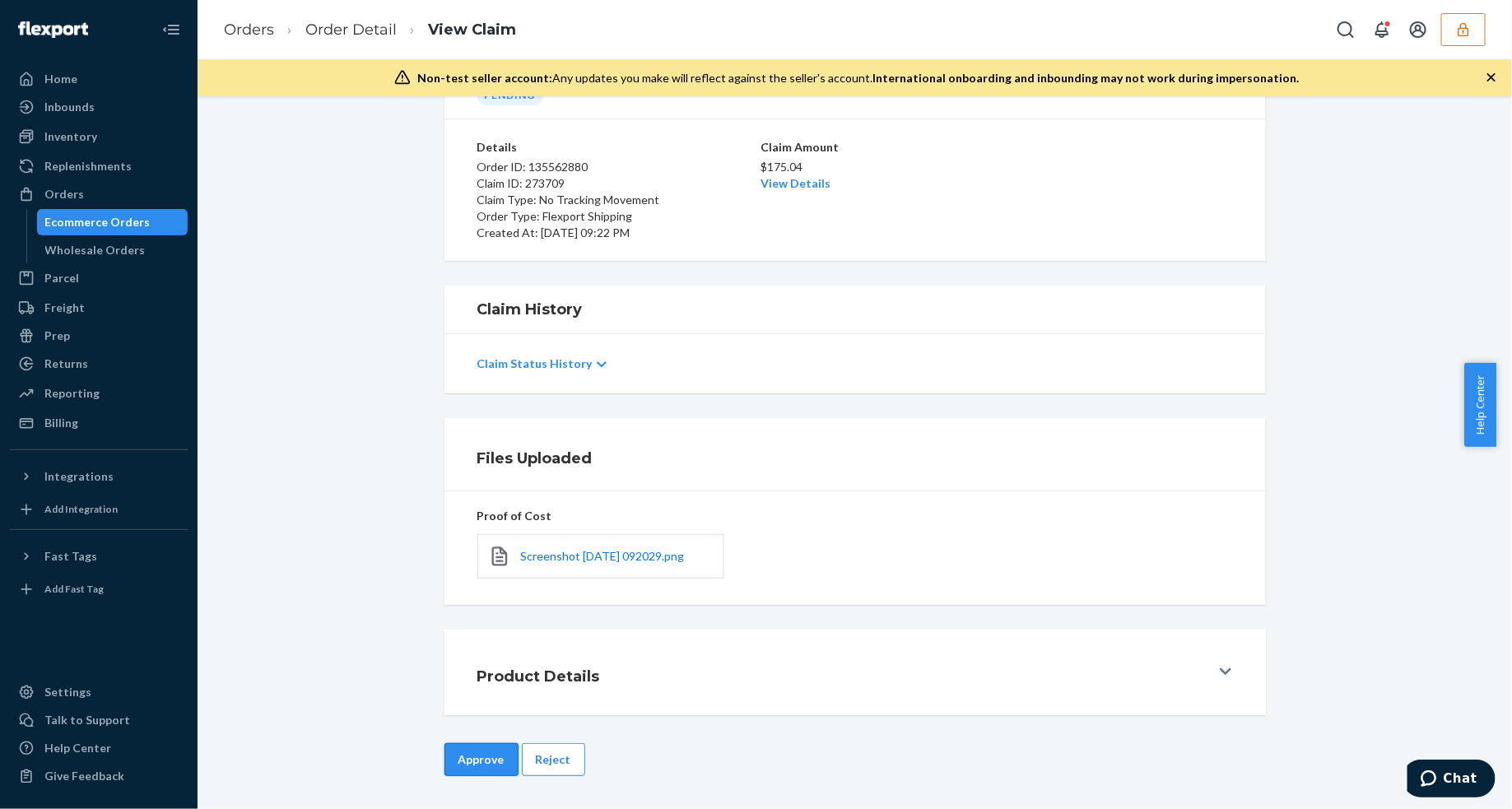
click at [491, 753] on button "Approve" at bounding box center [481, 760] width 74 height 33
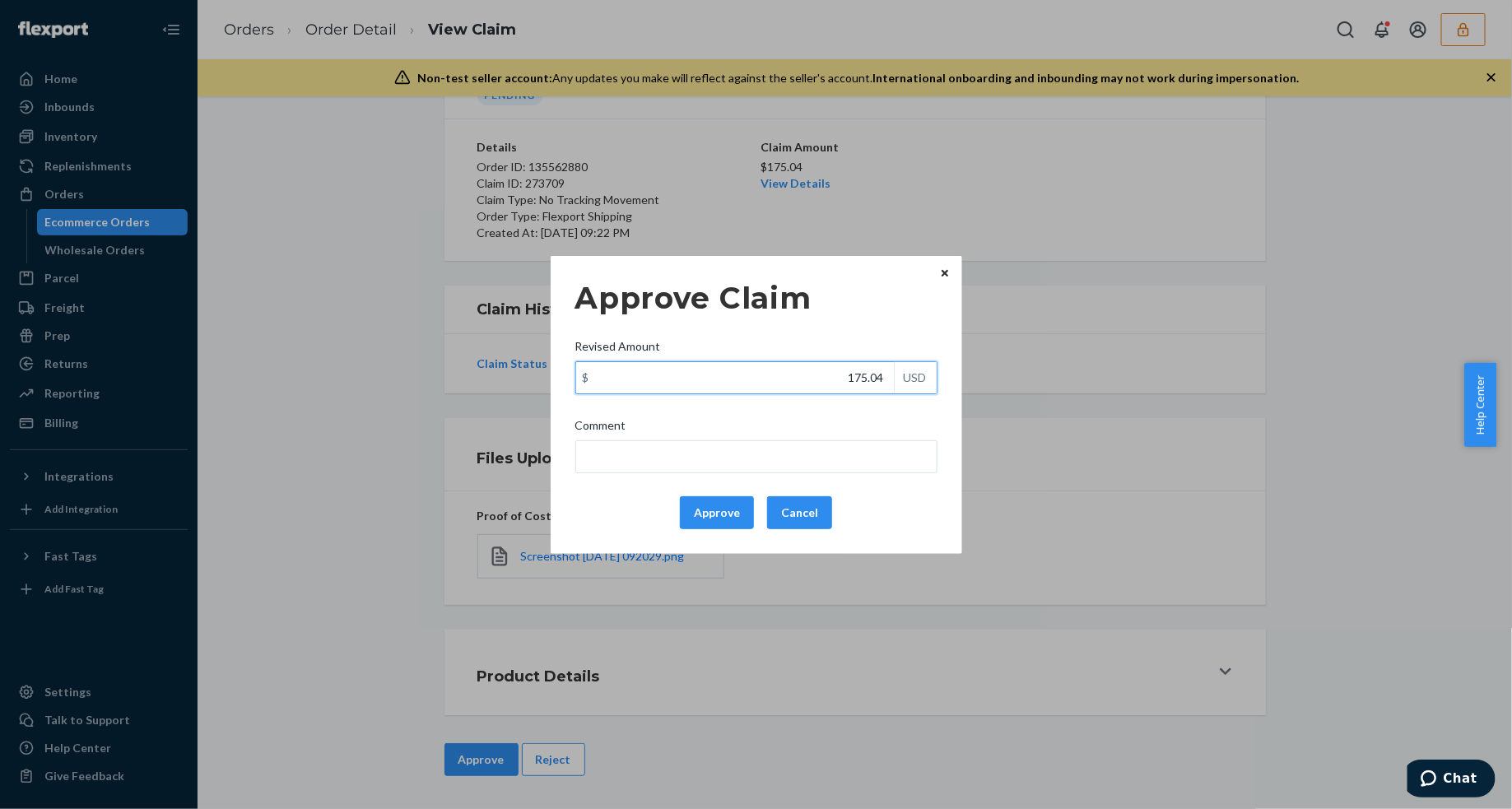
click at [803, 377] on input "175.04" at bounding box center [736, 378] width 318 height 31
paste input "6.69"
click at [803, 377] on input "16.69" at bounding box center [736, 378] width 318 height 31
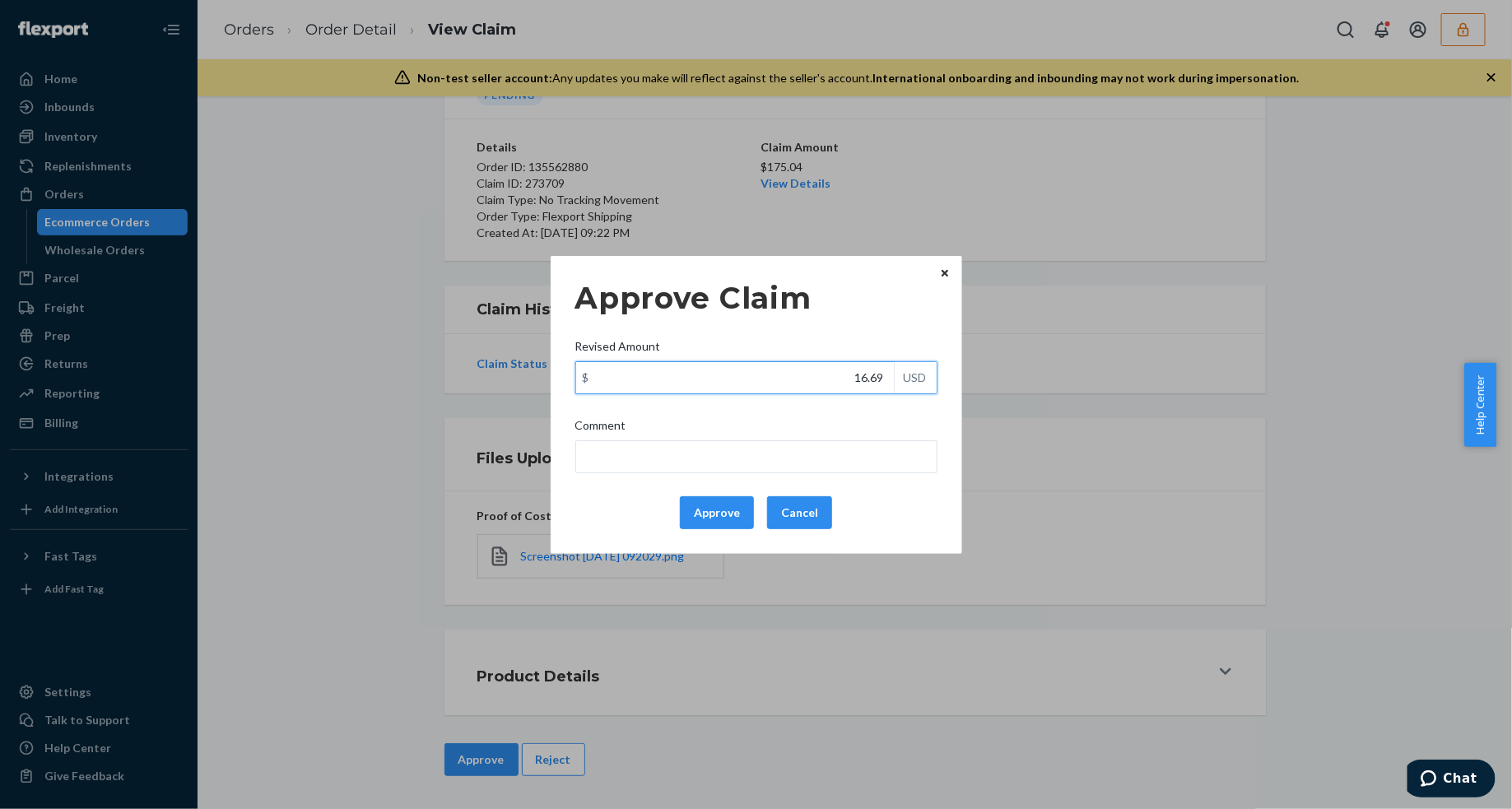
click at [803, 377] on input "16.69" at bounding box center [736, 378] width 318 height 31
type input "116.69"
click at [701, 518] on button "Approve" at bounding box center [716, 513] width 74 height 33
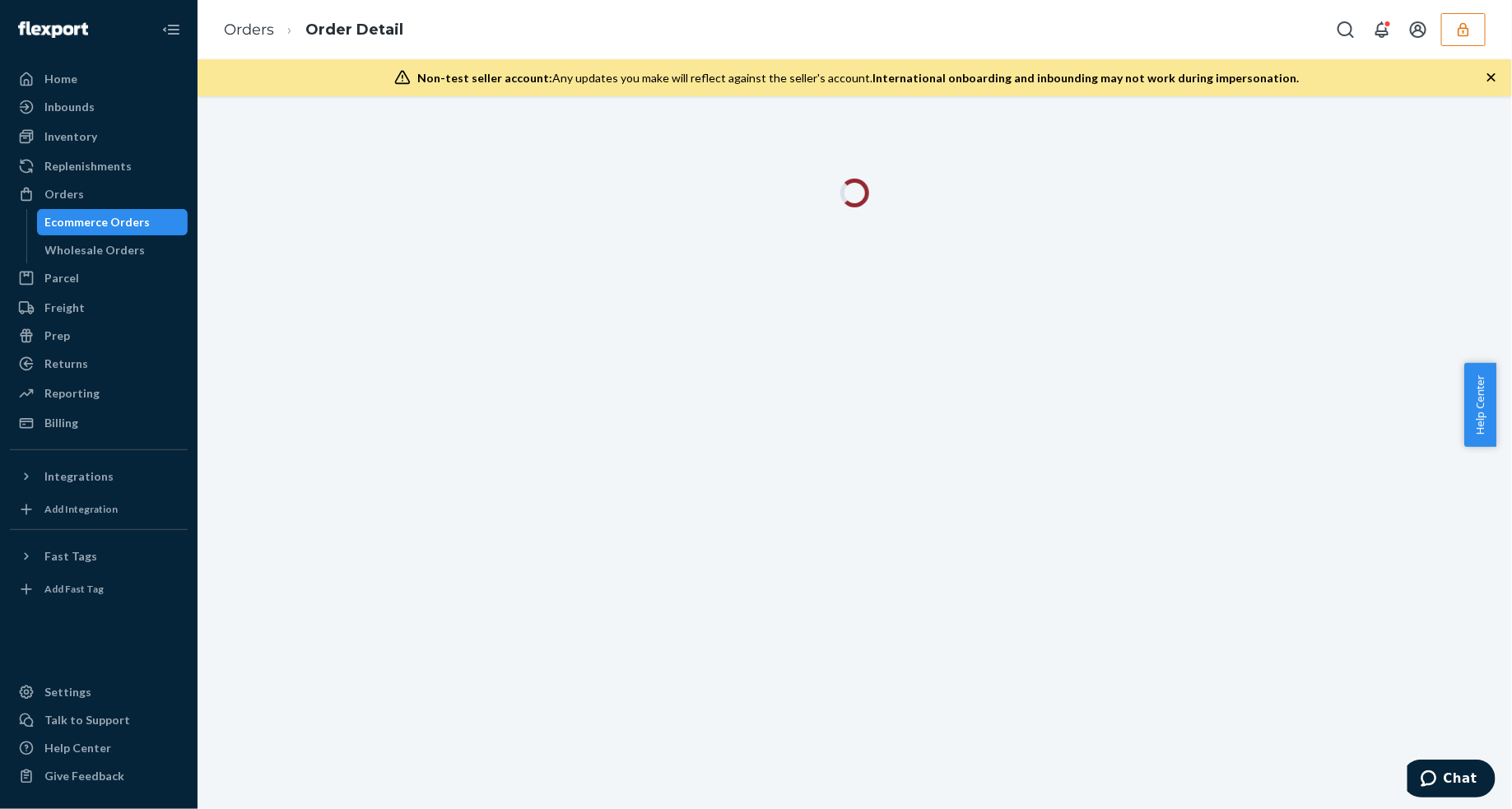
click at [1488, 75] on icon "button" at bounding box center [1491, 77] width 17 height 16
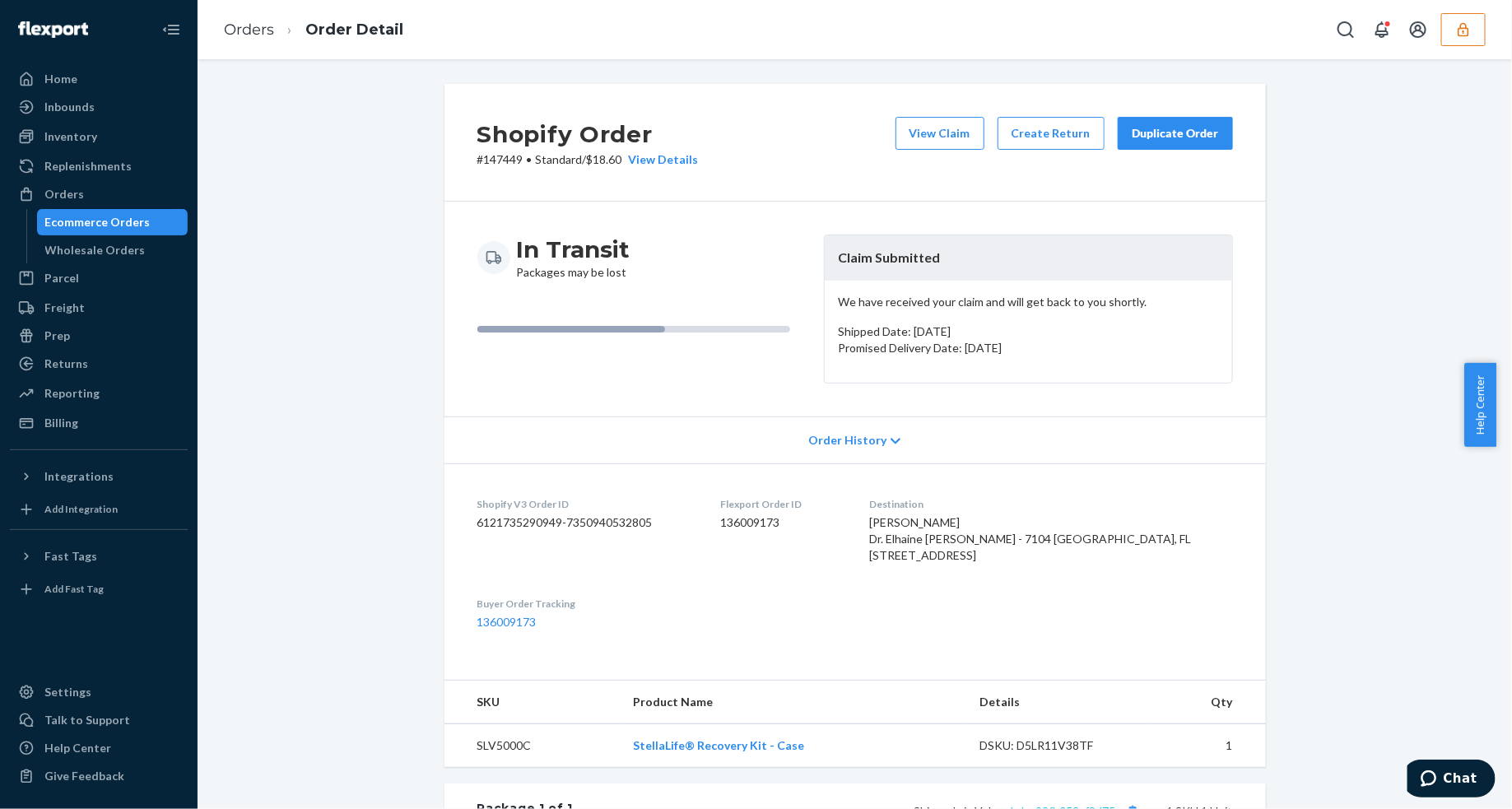
scroll to position [441, 0]
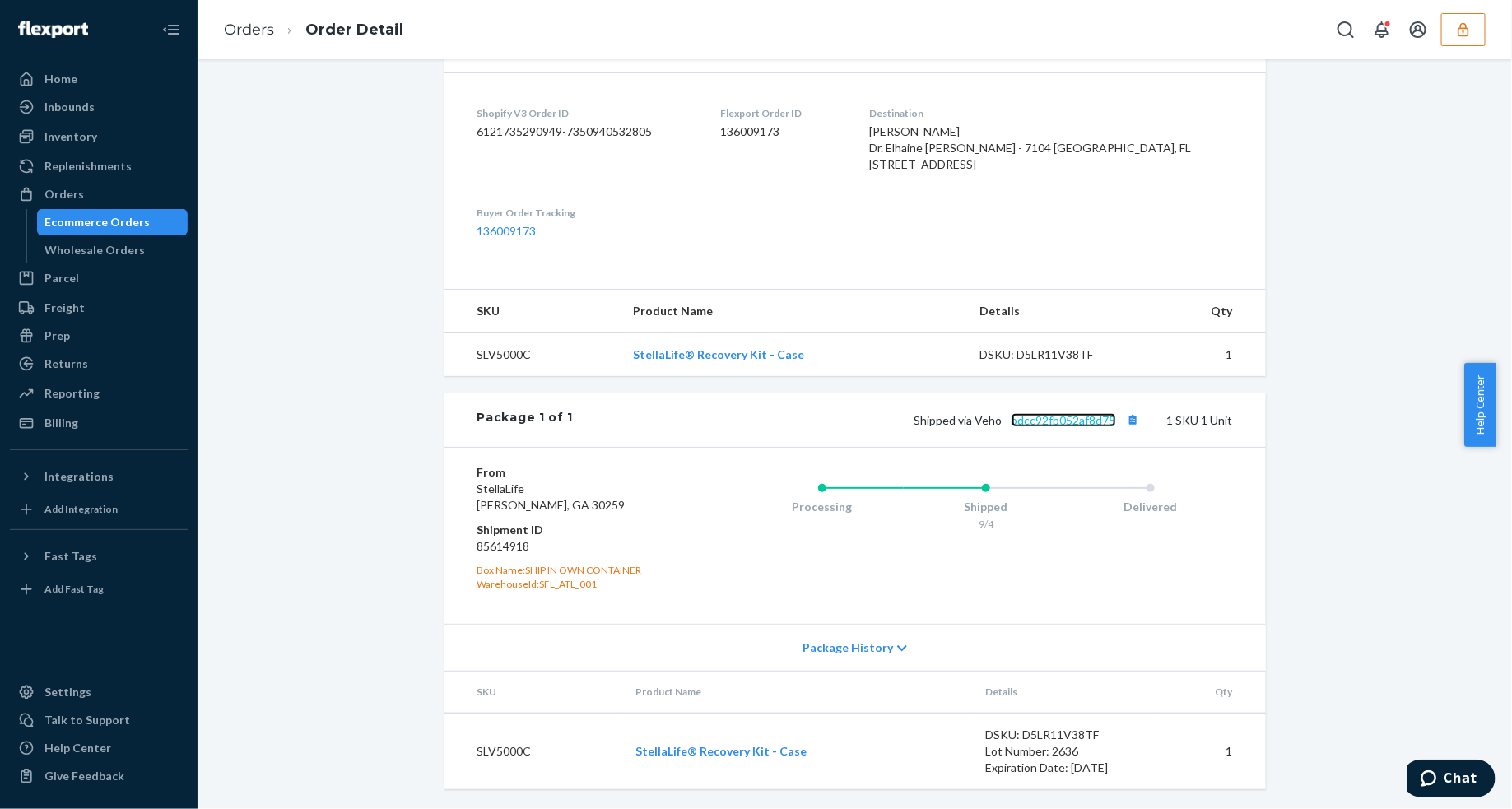
click at [1066, 421] on link "bdcc92fb052af8d75" at bounding box center [1064, 420] width 104 height 14
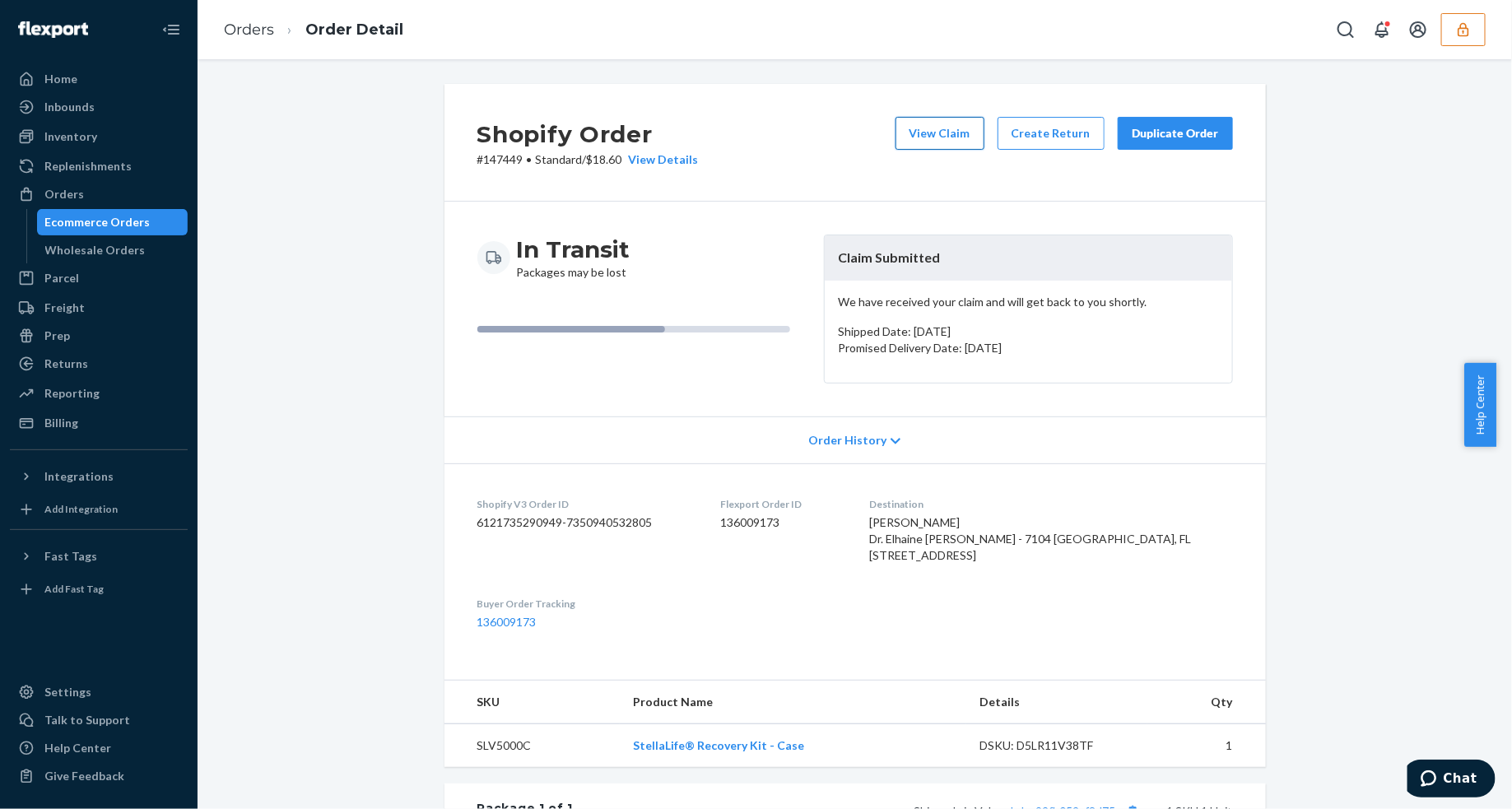
click at [945, 125] on button "View Claim" at bounding box center [940, 134] width 89 height 33
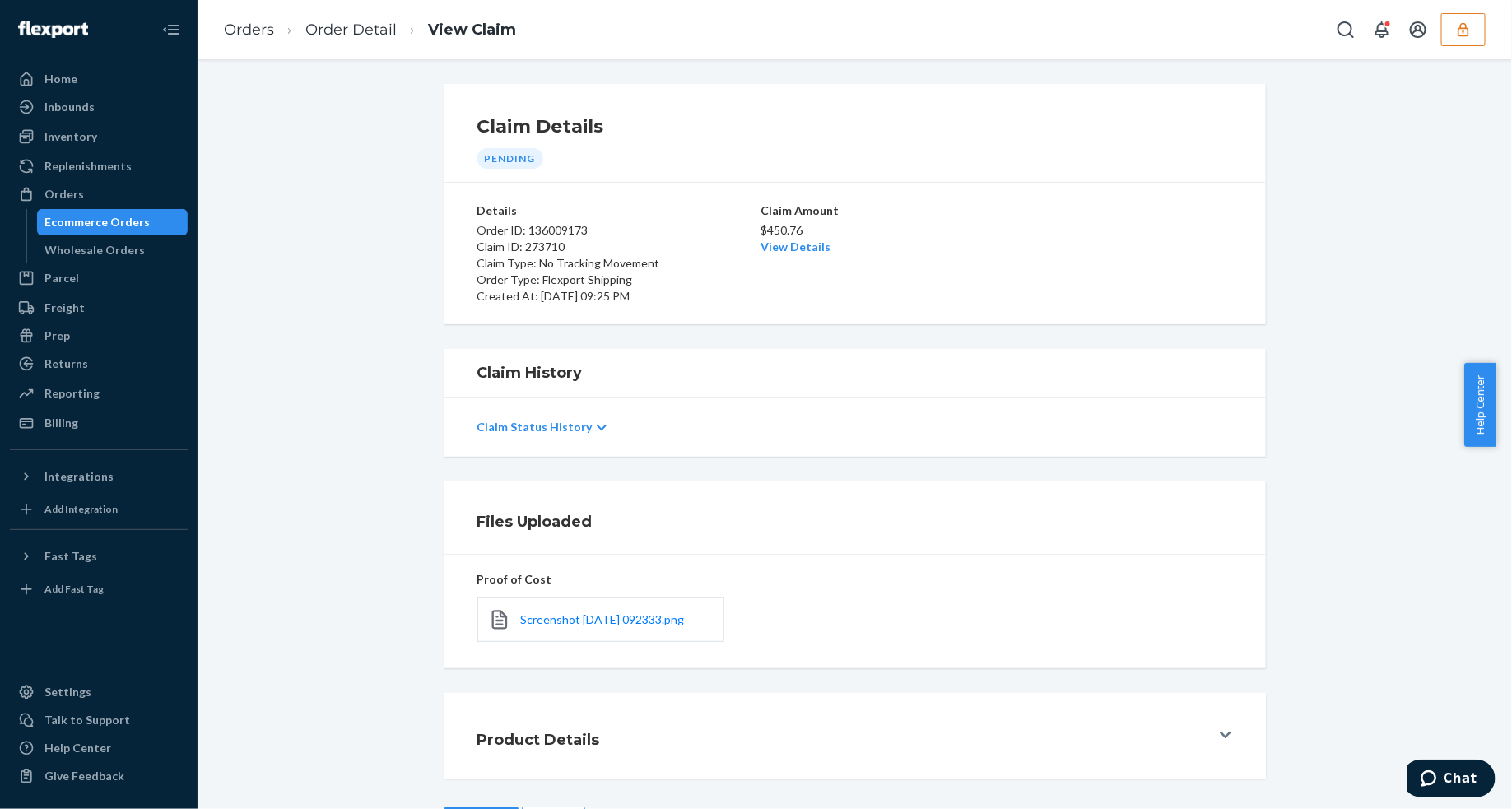
scroll to position [63, 0]
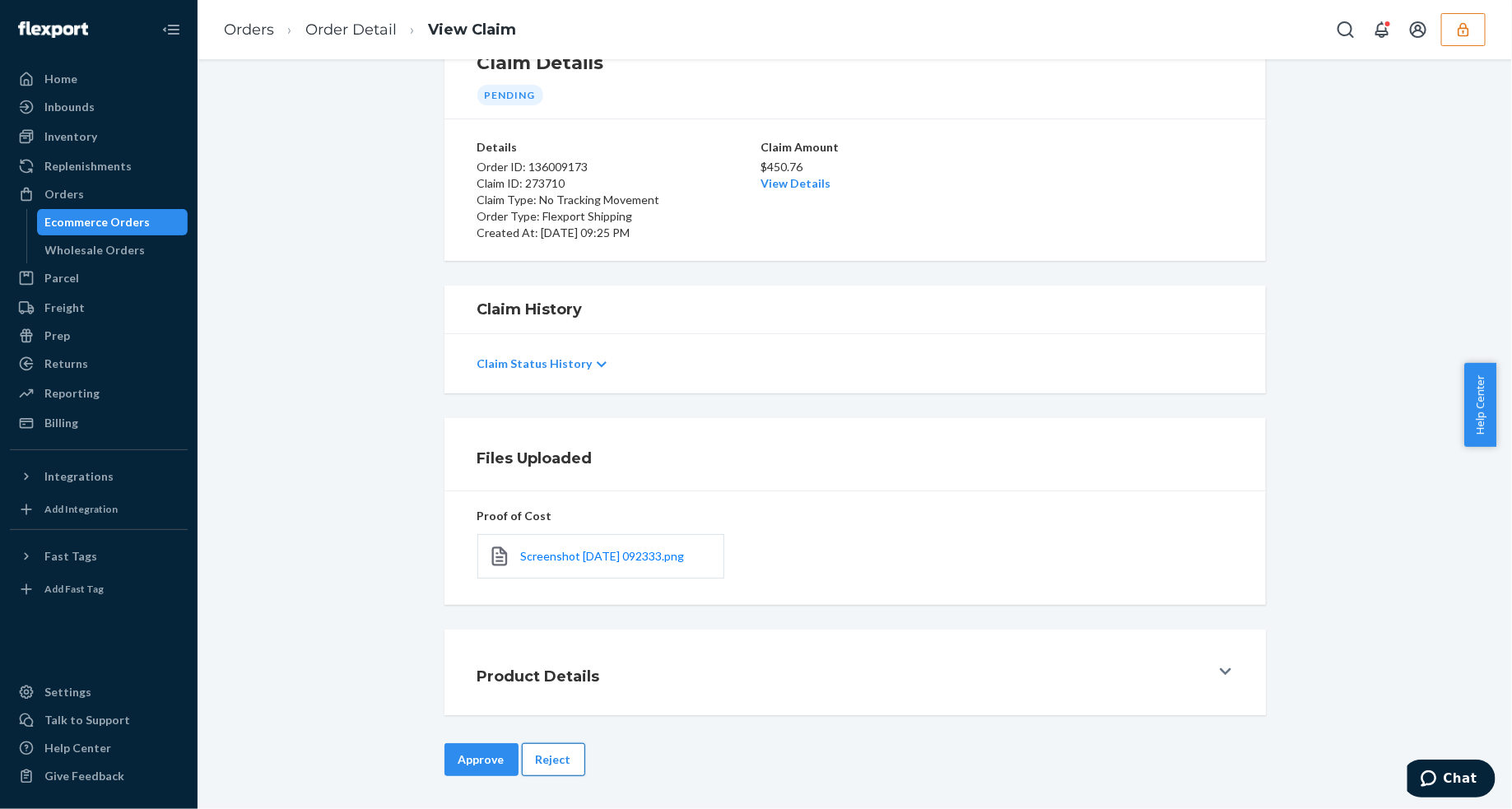
click at [556, 766] on button "Reject" at bounding box center [553, 760] width 63 height 33
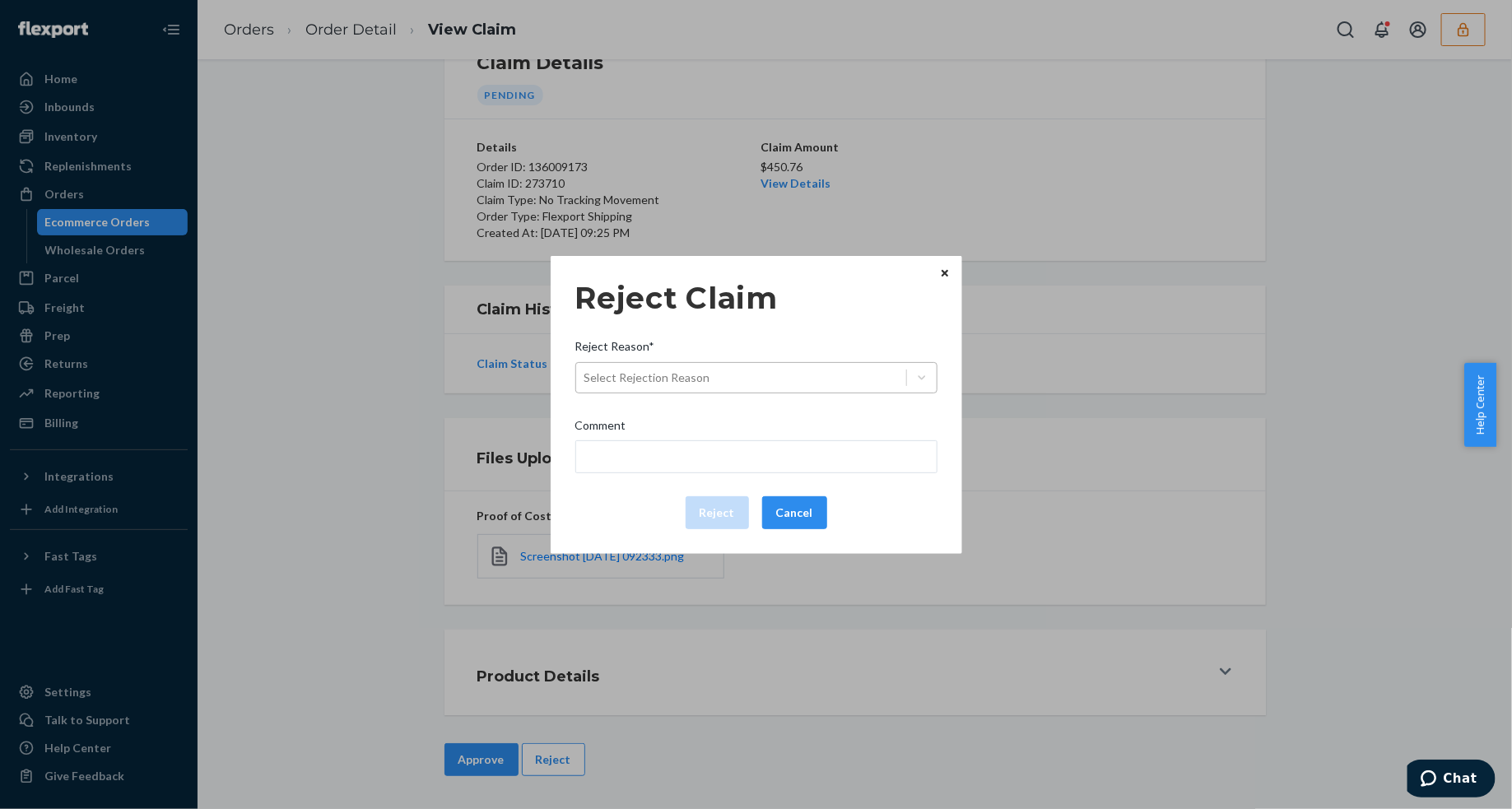
click at [741, 377] on div "Select Rejection Reason" at bounding box center [742, 378] width 330 height 26
click at [586, 377] on input "Reject Reason* Select Rejection Reason" at bounding box center [585, 378] width 2 height 16
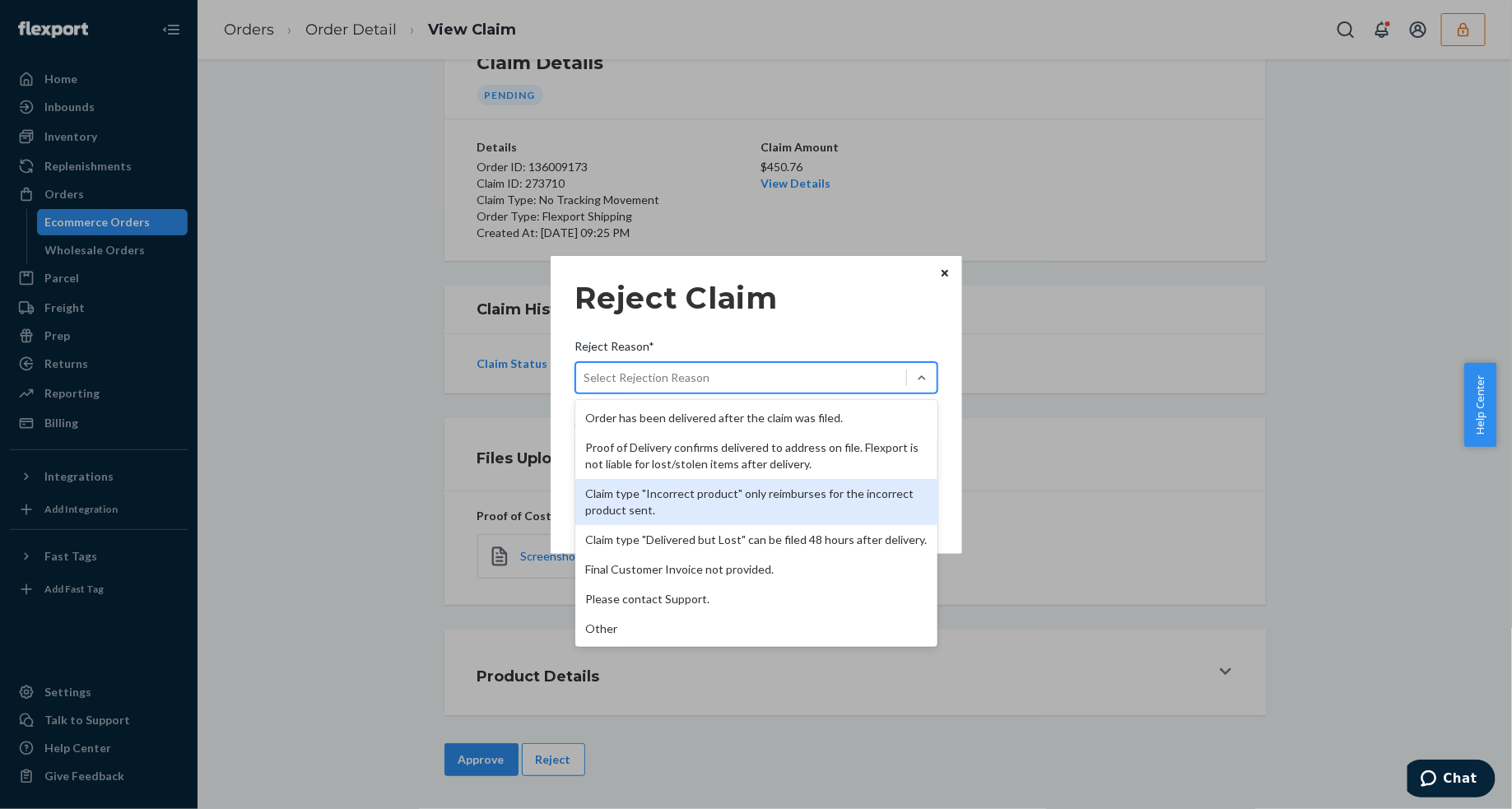
scroll to position [0, 0]
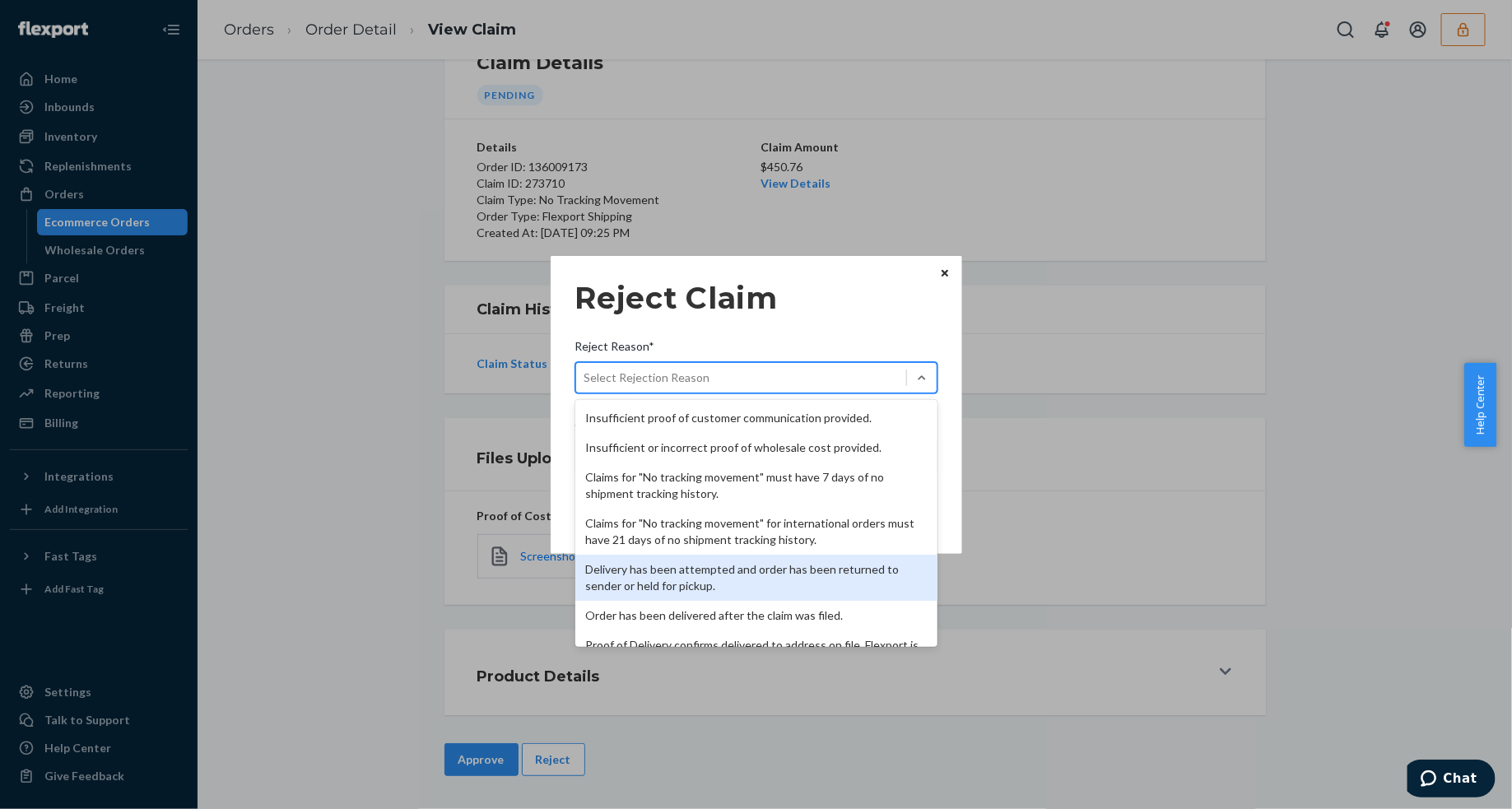
click at [723, 570] on div "Delivery has been attempted and order has been returned to sender or held for p…" at bounding box center [756, 577] width 362 height 46
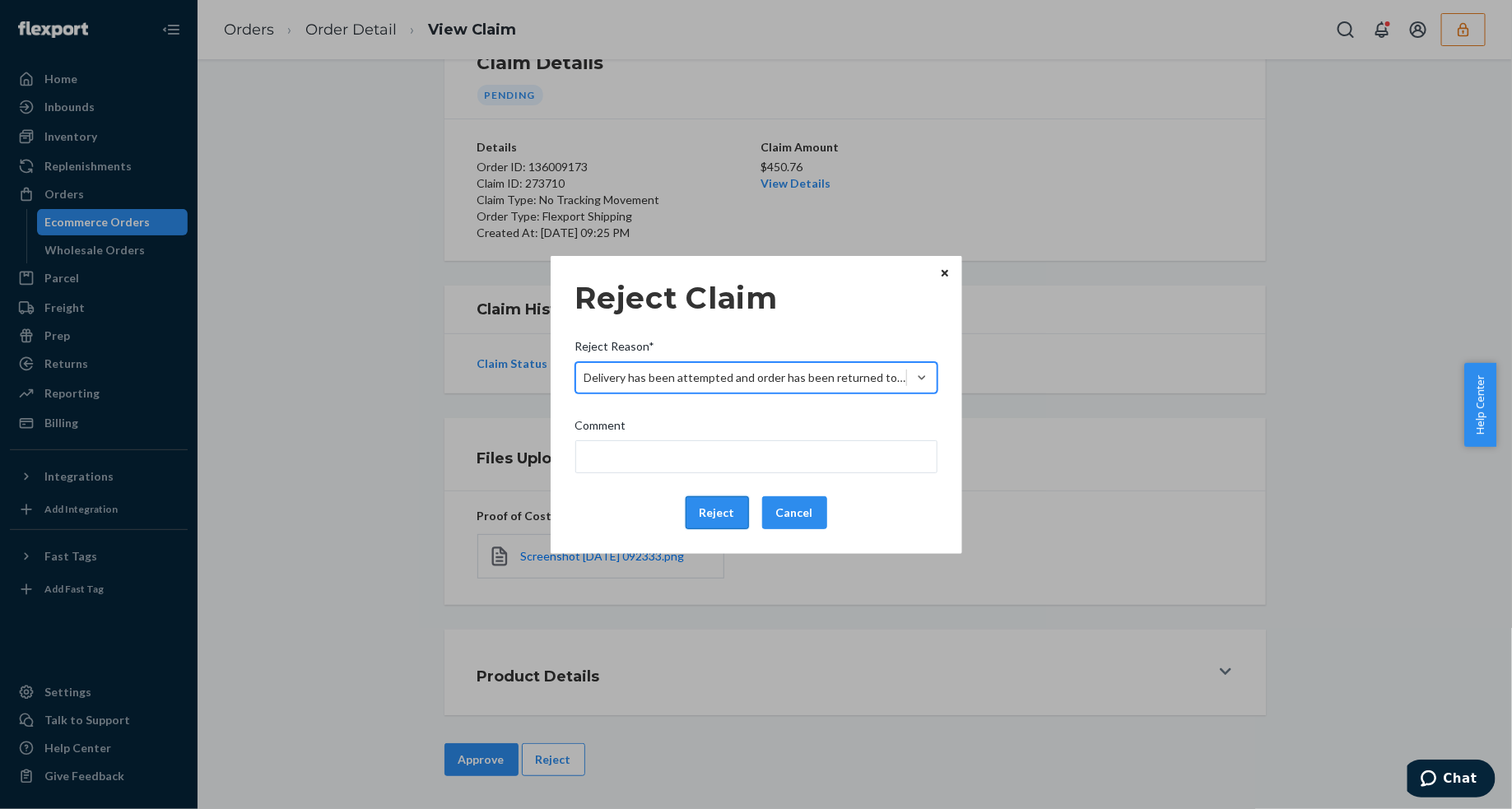
click at [721, 515] on button "Reject" at bounding box center [717, 513] width 63 height 33
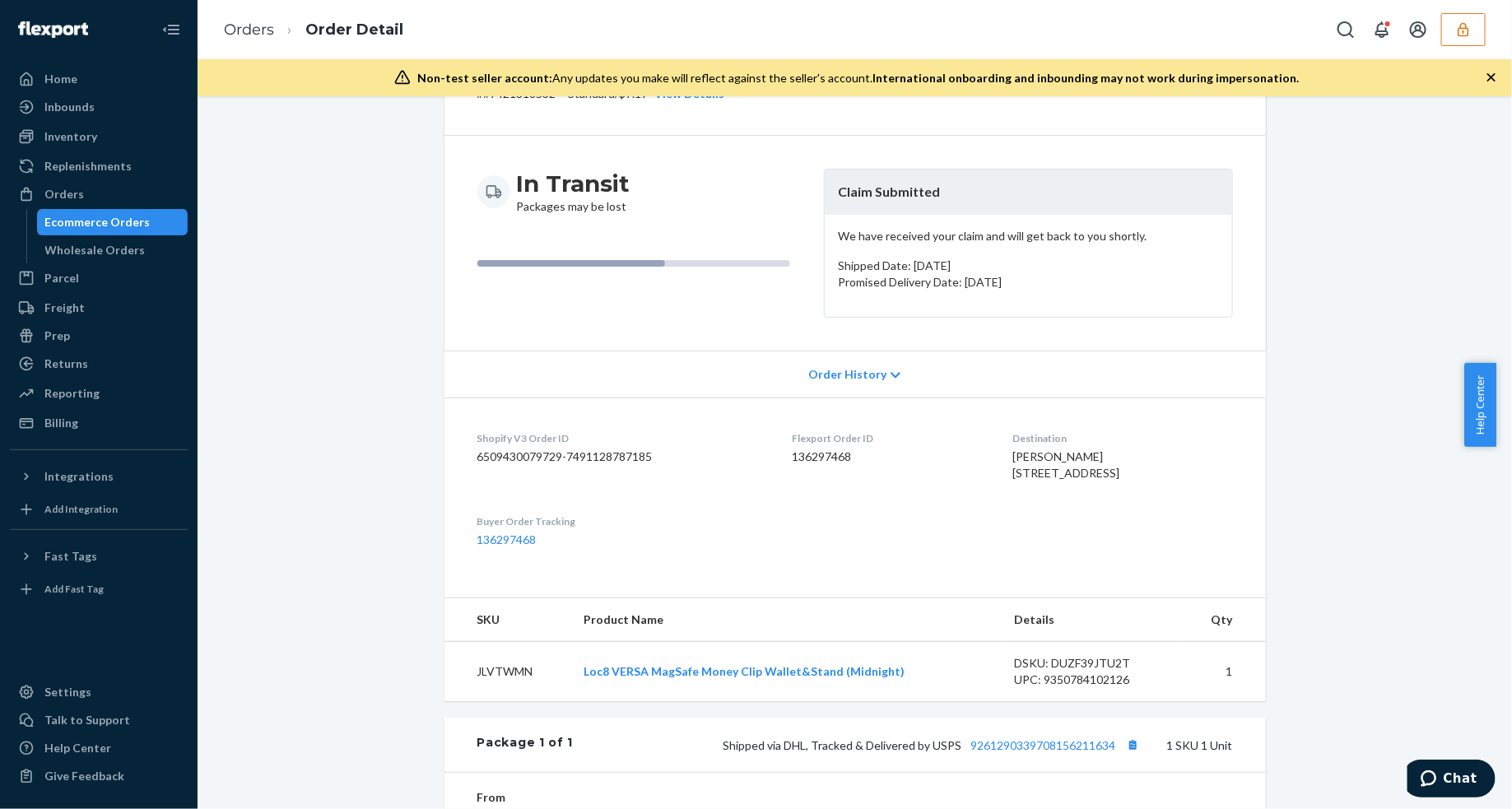
scroll to position [445, 0]
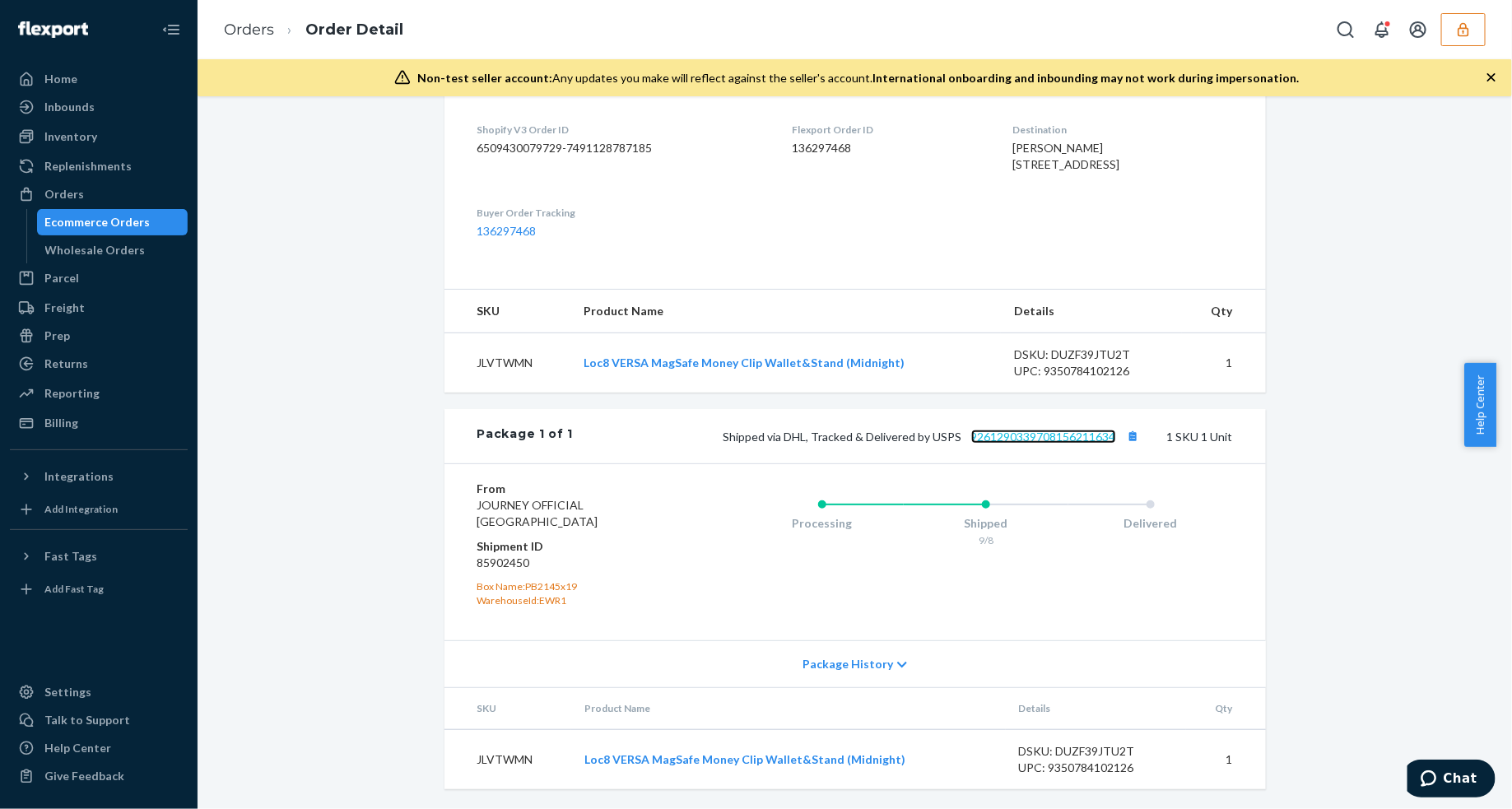
click at [994, 440] on link "9261290339708156211634" at bounding box center [1043, 437] width 145 height 14
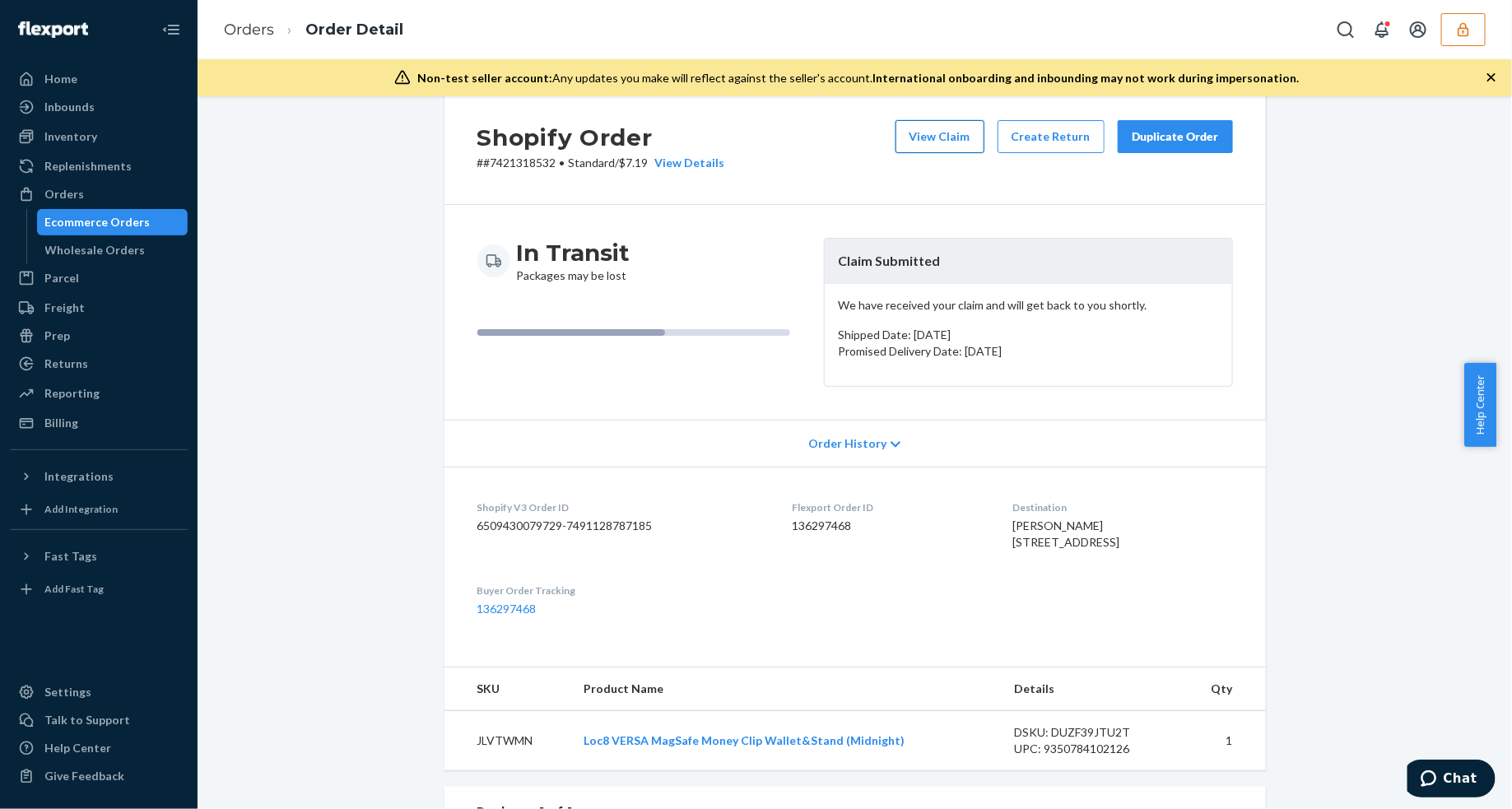
click at [909, 142] on button "View Claim" at bounding box center [940, 136] width 89 height 33
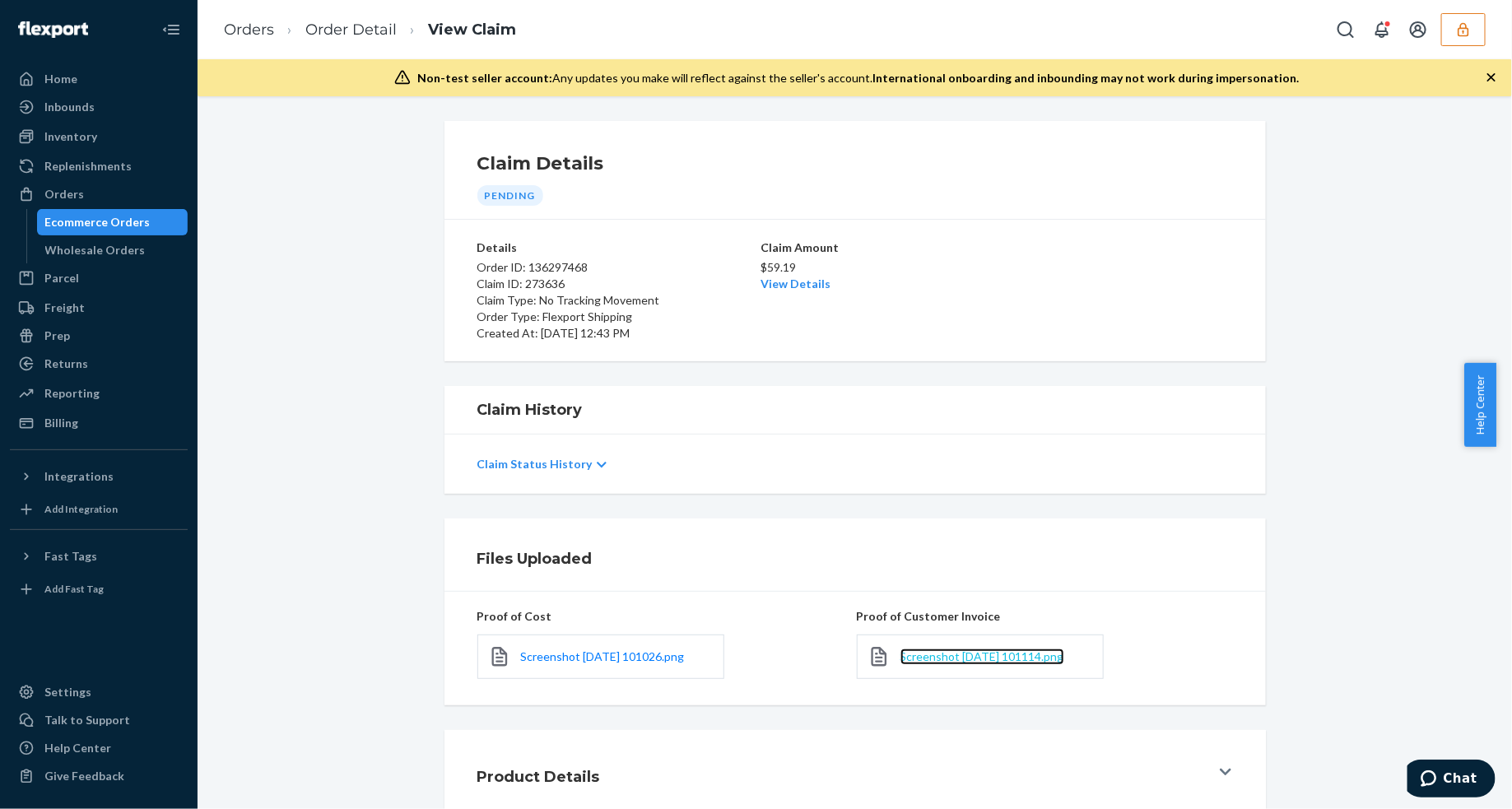
click at [953, 654] on span "Screenshot 2025-09-23 101114.png" at bounding box center [982, 656] width 164 height 14
click at [783, 278] on link "View Details" at bounding box center [796, 283] width 70 height 14
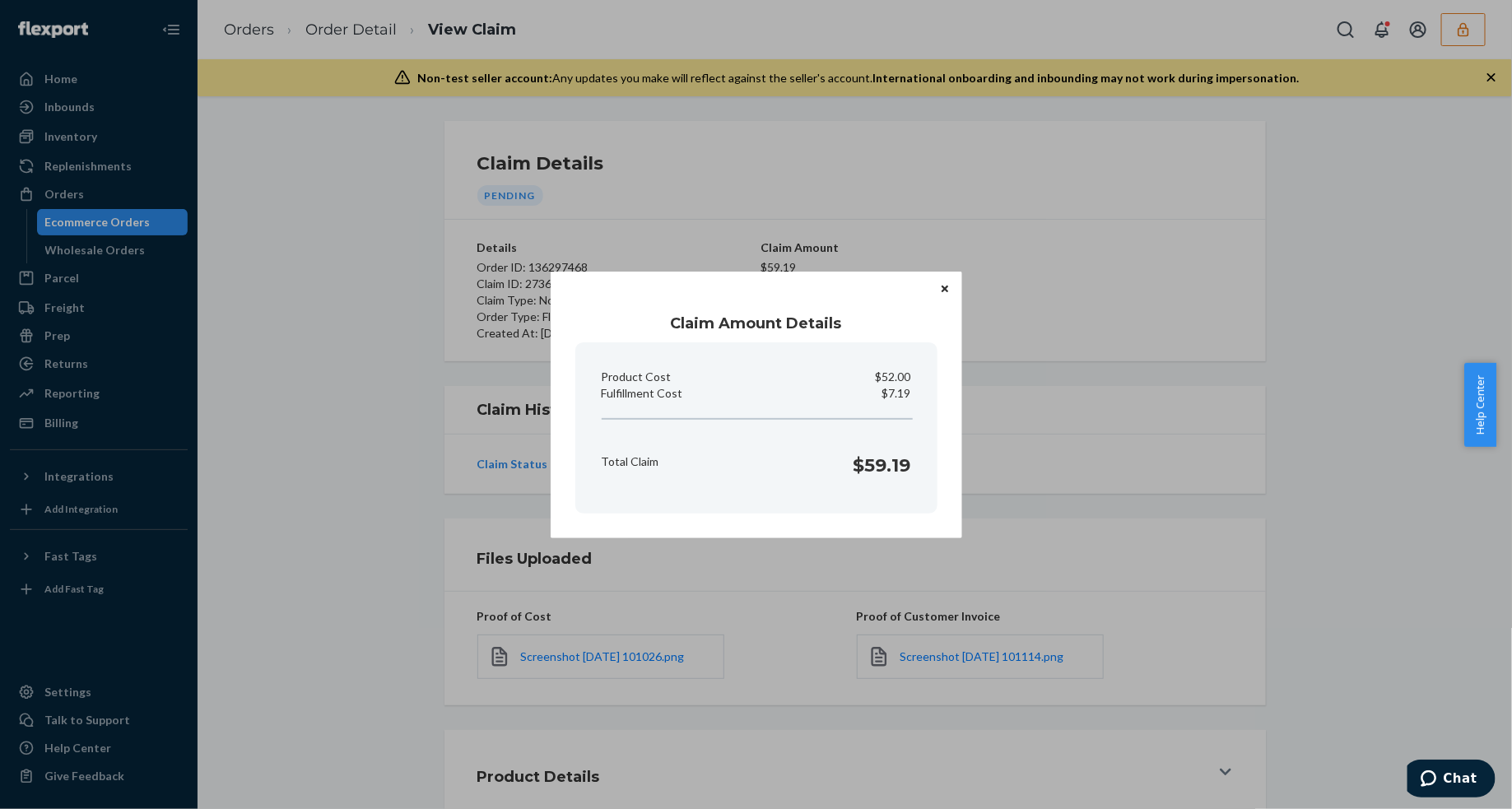
click at [947, 286] on icon "Close" at bounding box center [945, 289] width 7 height 7
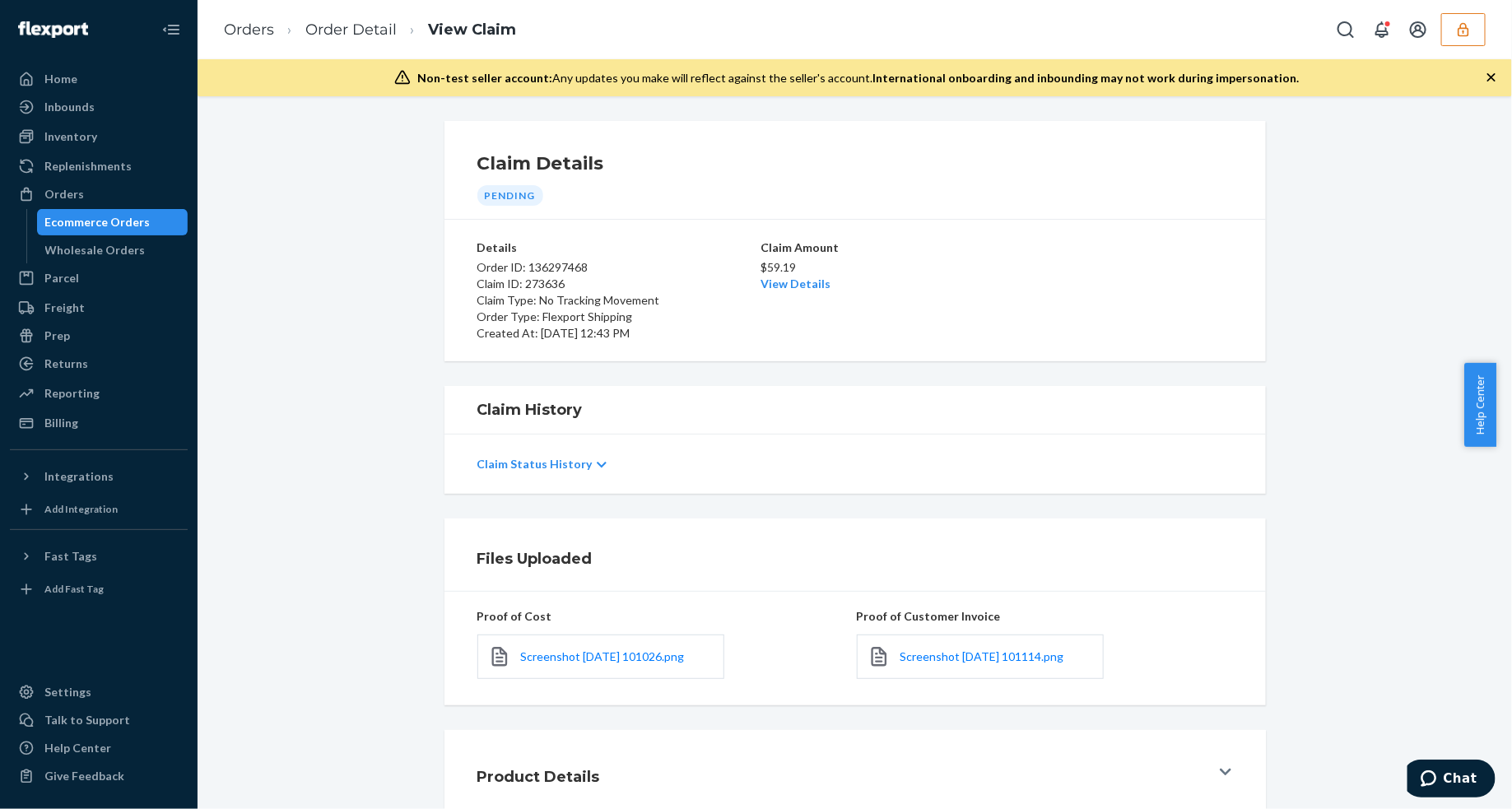
scroll to position [101, 0]
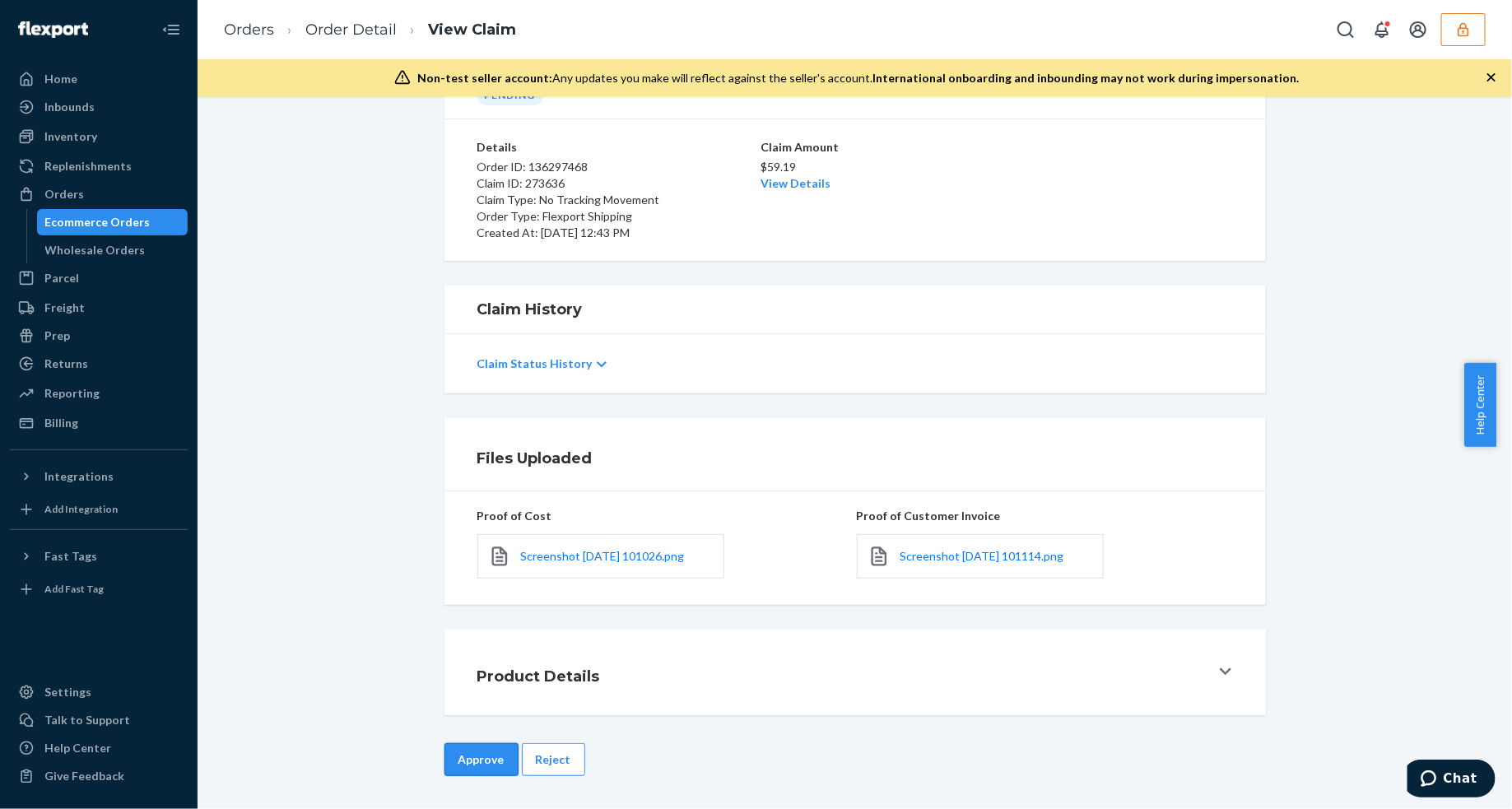
click at [472, 753] on button "Approve" at bounding box center [481, 760] width 74 height 33
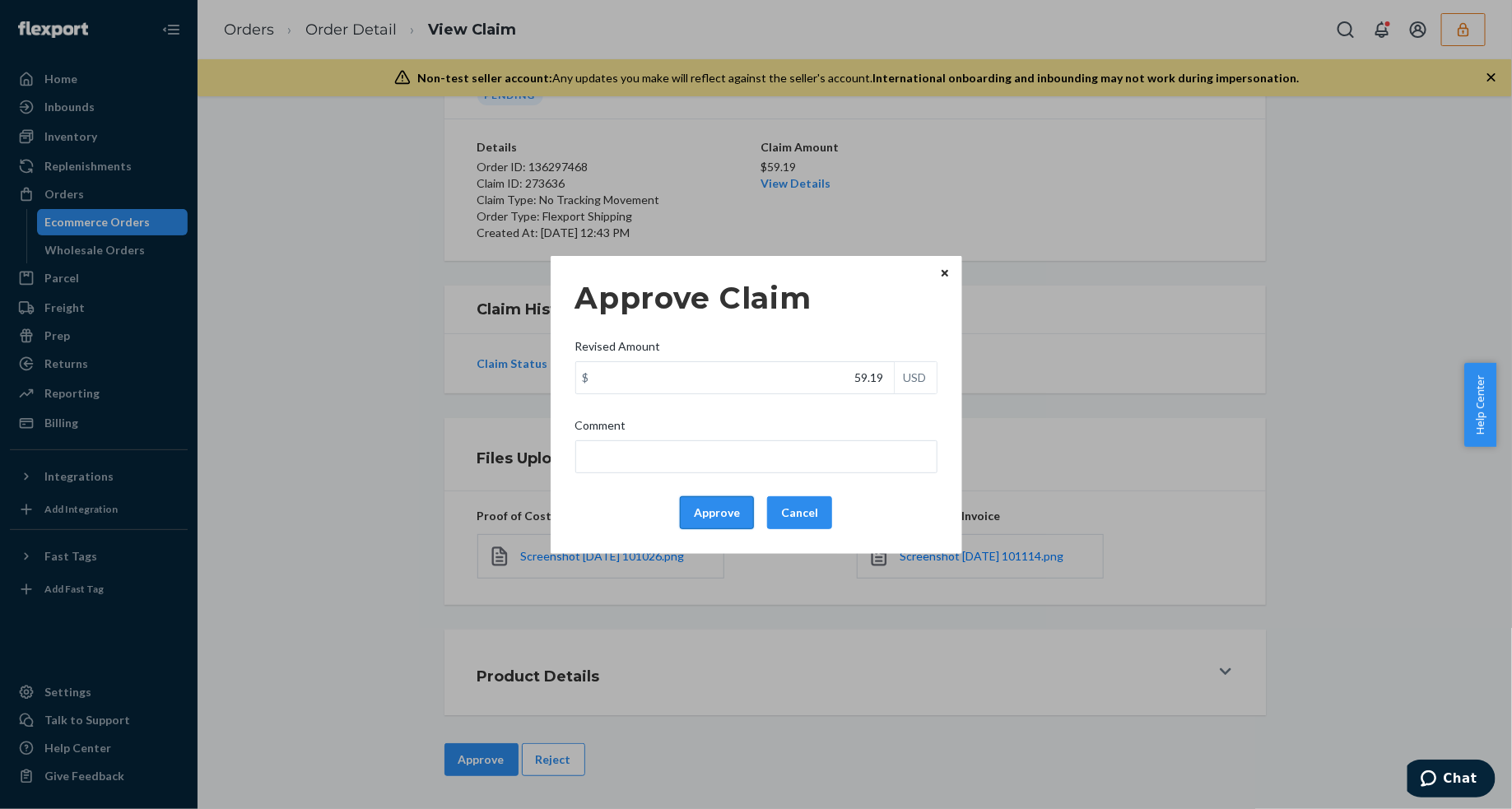
click at [733, 503] on button "Approve" at bounding box center [716, 513] width 74 height 33
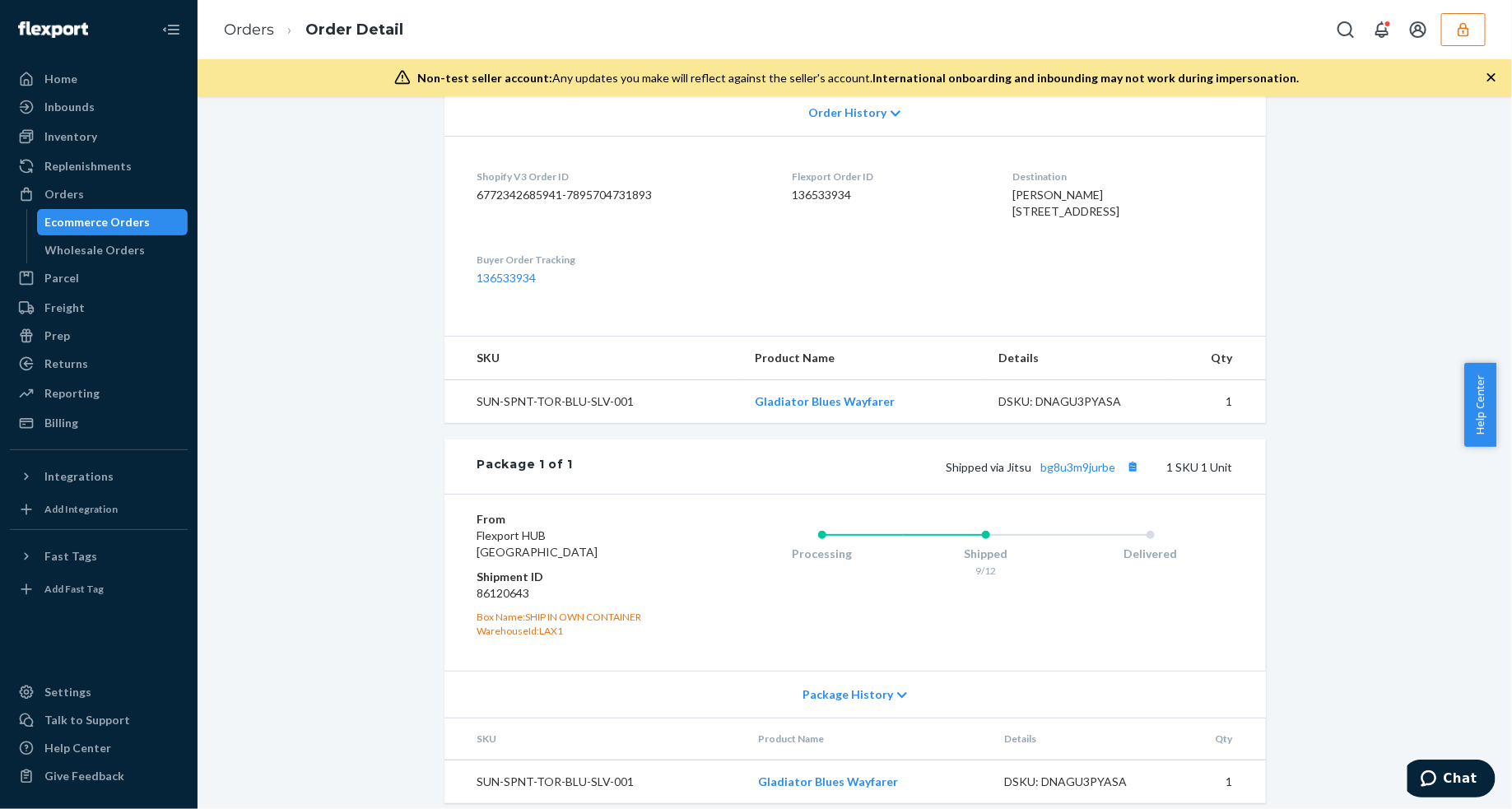
scroll to position [412, 0]
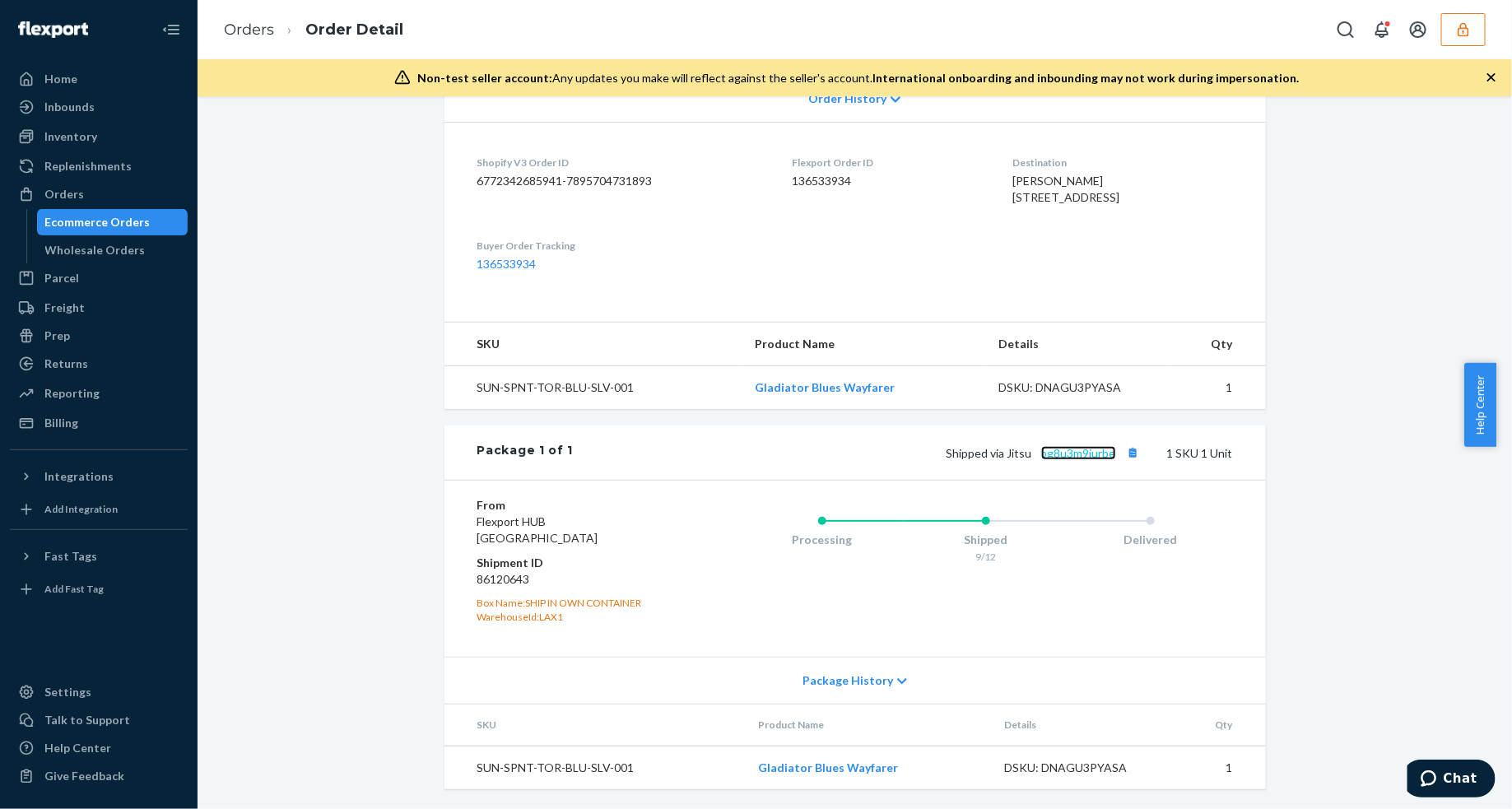
click at [1063, 458] on link "bg8u3m9jurbe" at bounding box center [1079, 453] width 75 height 14
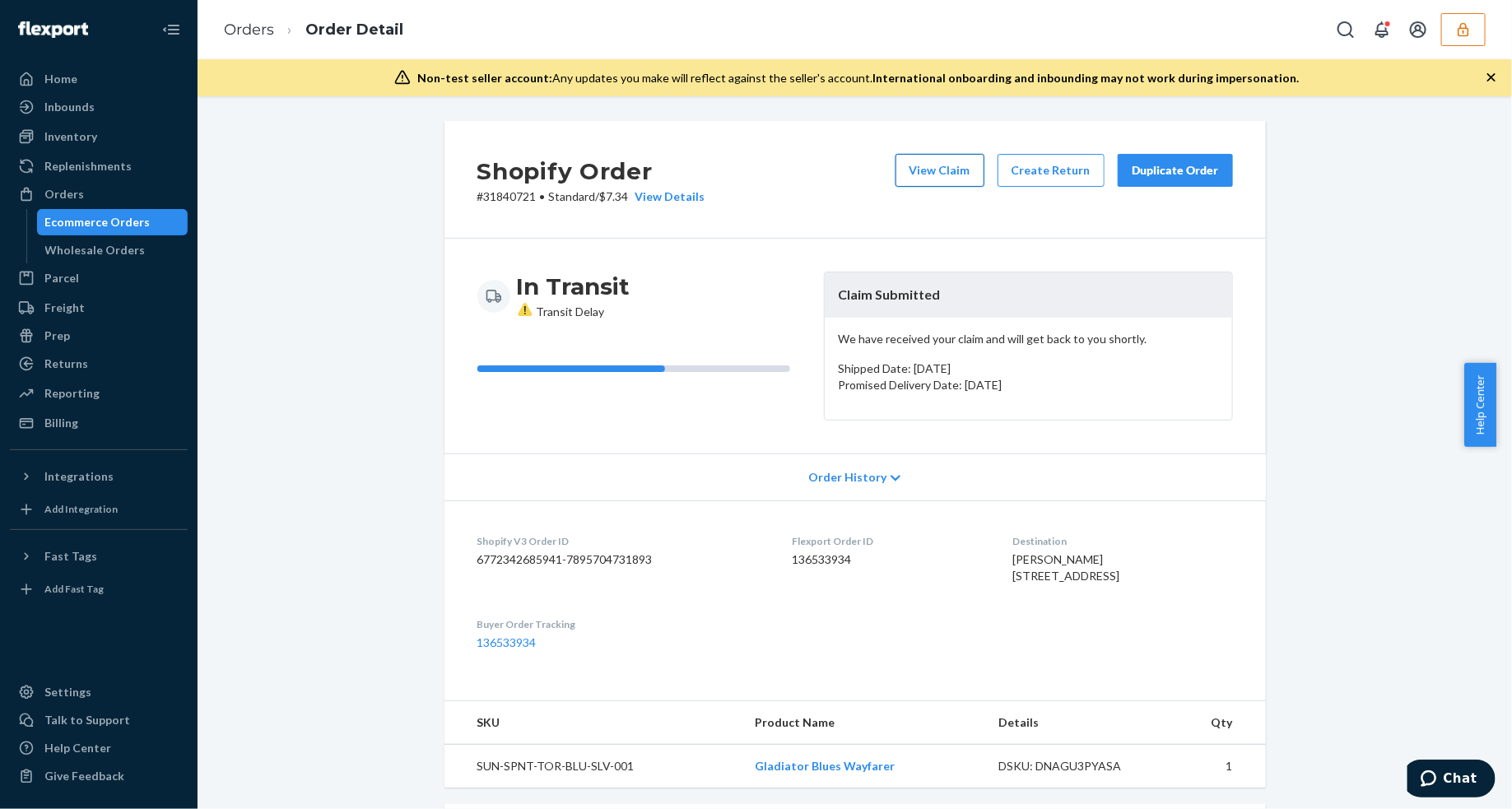
click at [942, 173] on button "View Claim" at bounding box center [940, 170] width 89 height 33
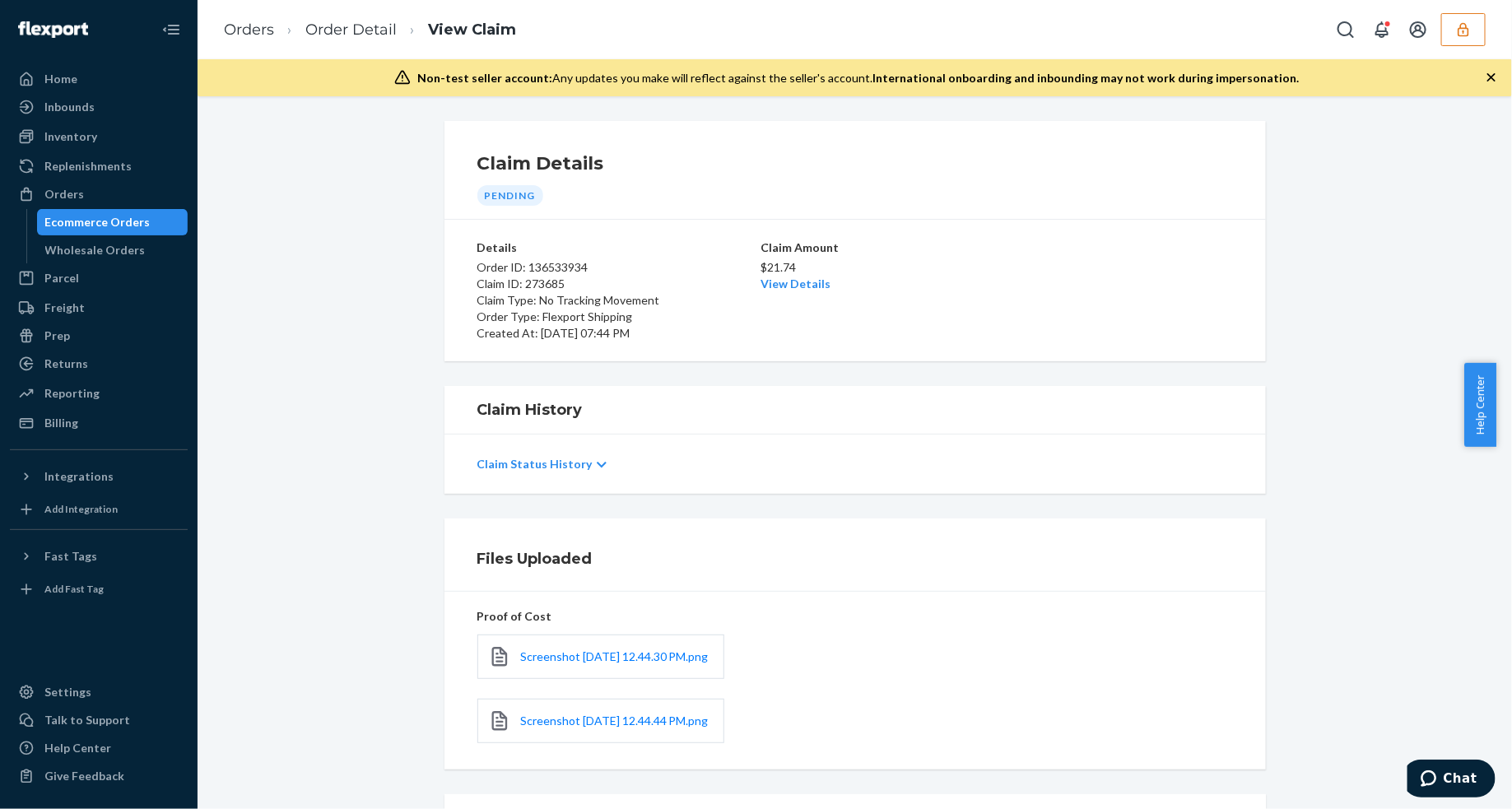
scroll to position [185, 0]
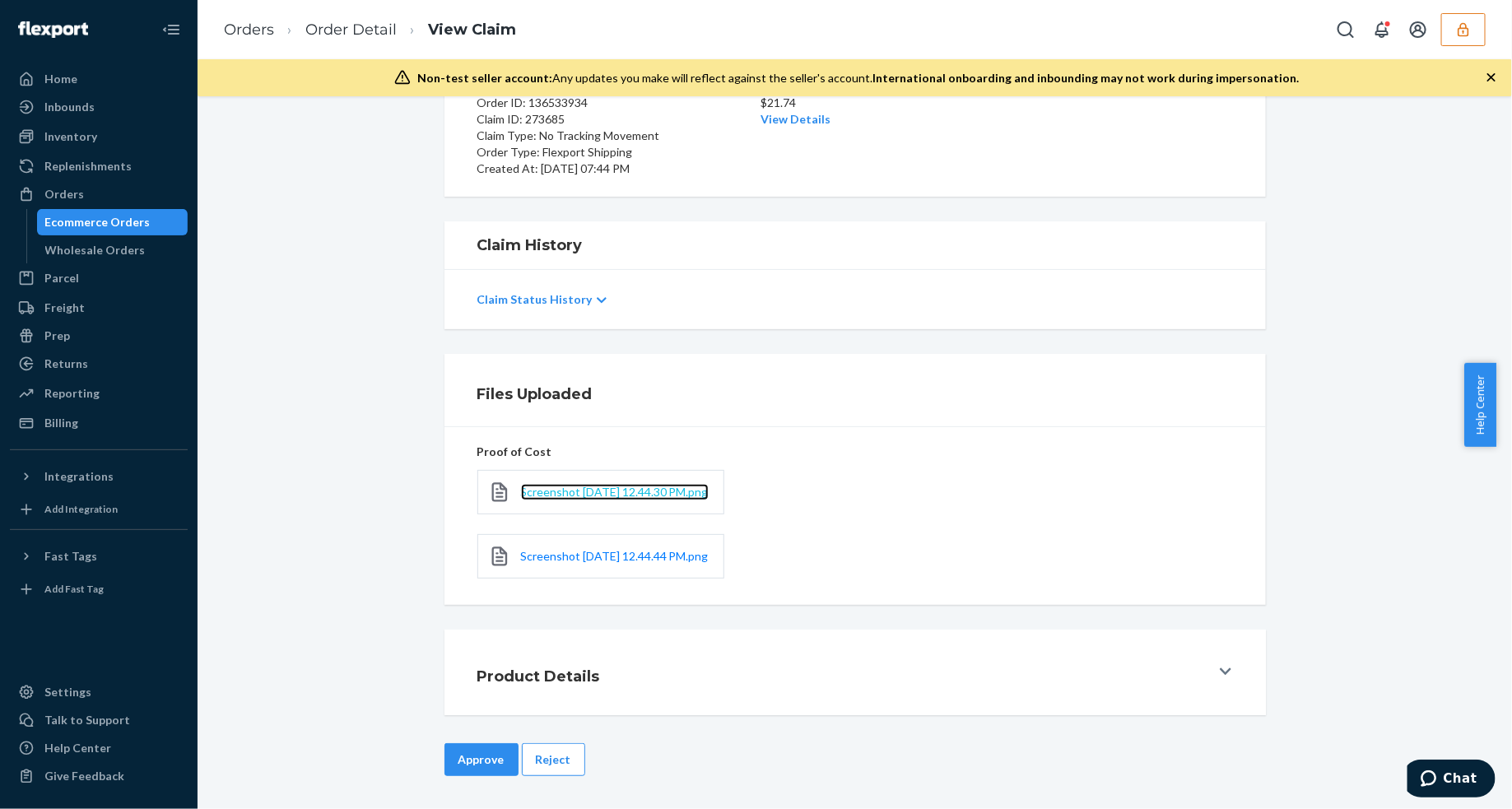
click at [574, 484] on span "Screenshot [DATE] 12.44.30 PM.png" at bounding box center [615, 491] width 188 height 14
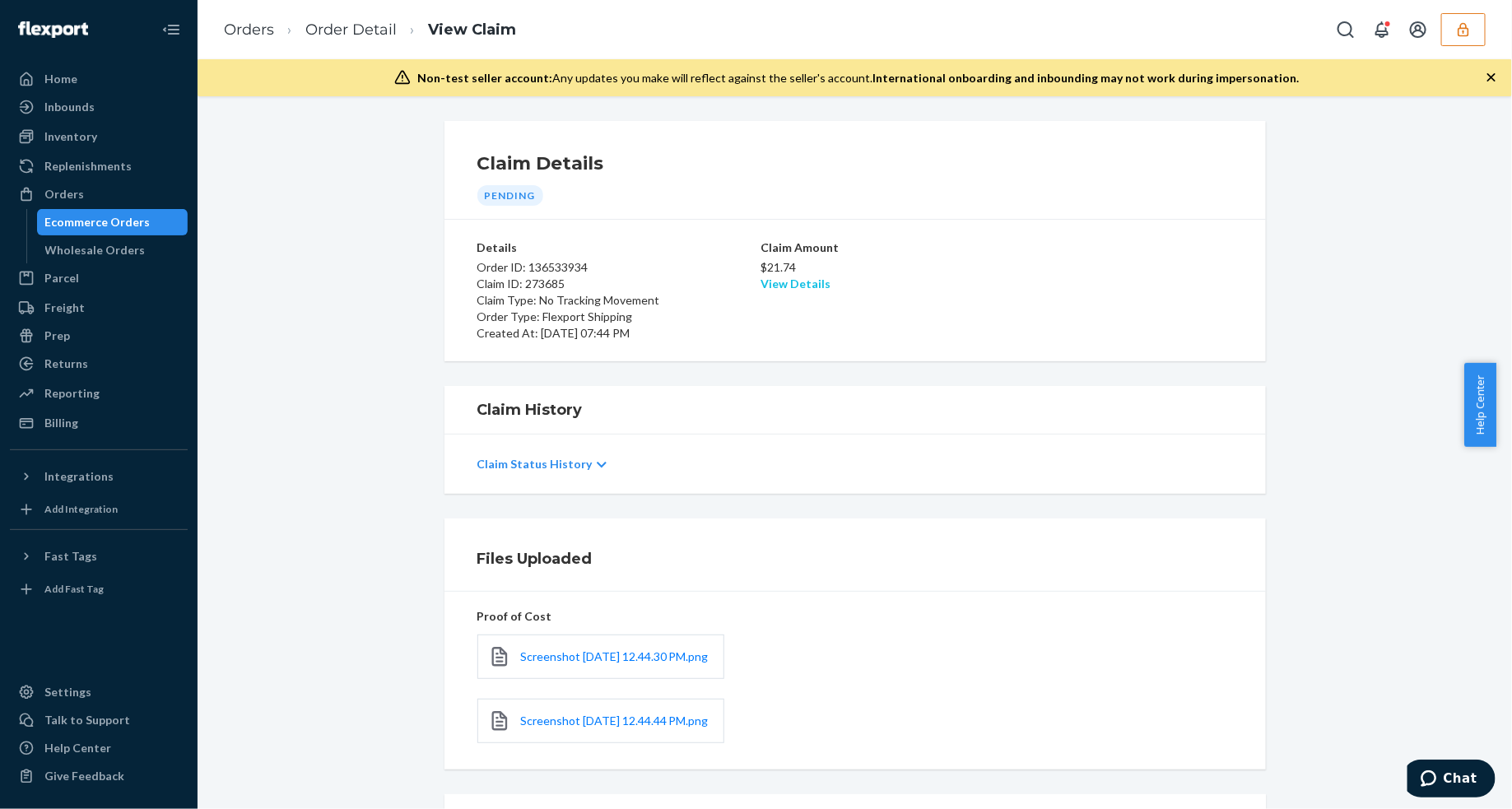
click at [782, 282] on link "View Details" at bounding box center [796, 283] width 70 height 14
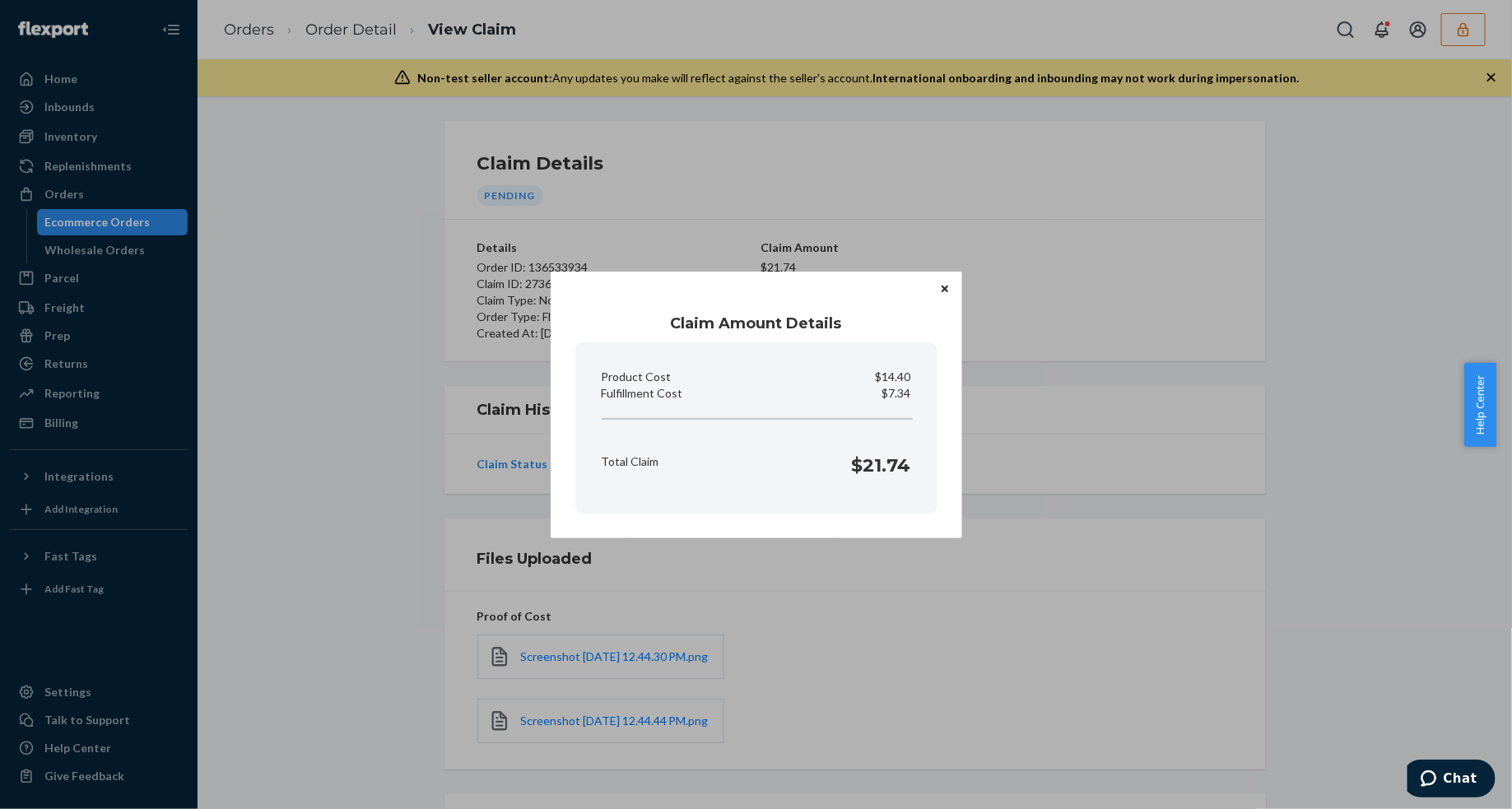
click at [944, 289] on icon "Close" at bounding box center [945, 289] width 7 height 7
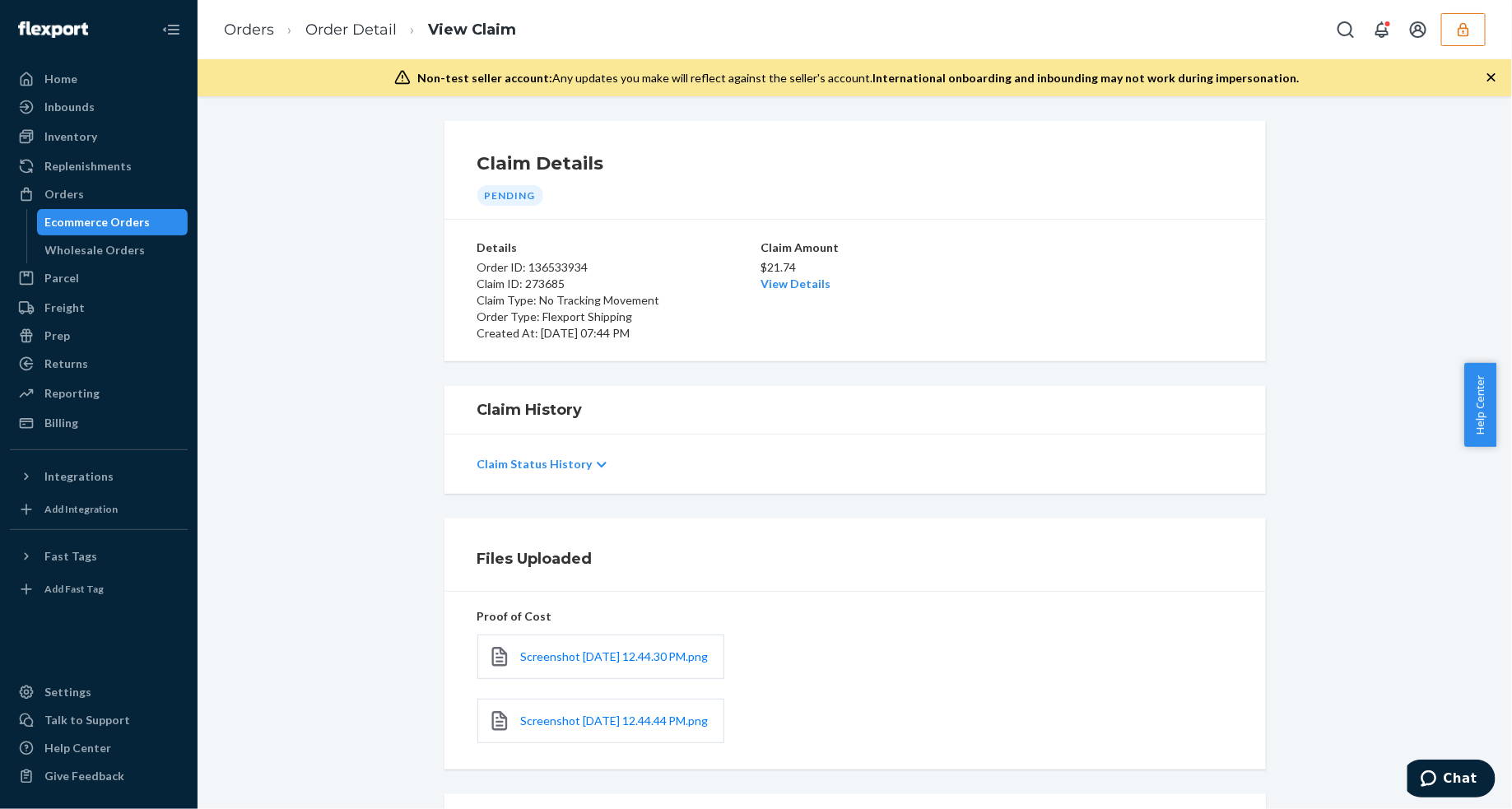
scroll to position [185, 0]
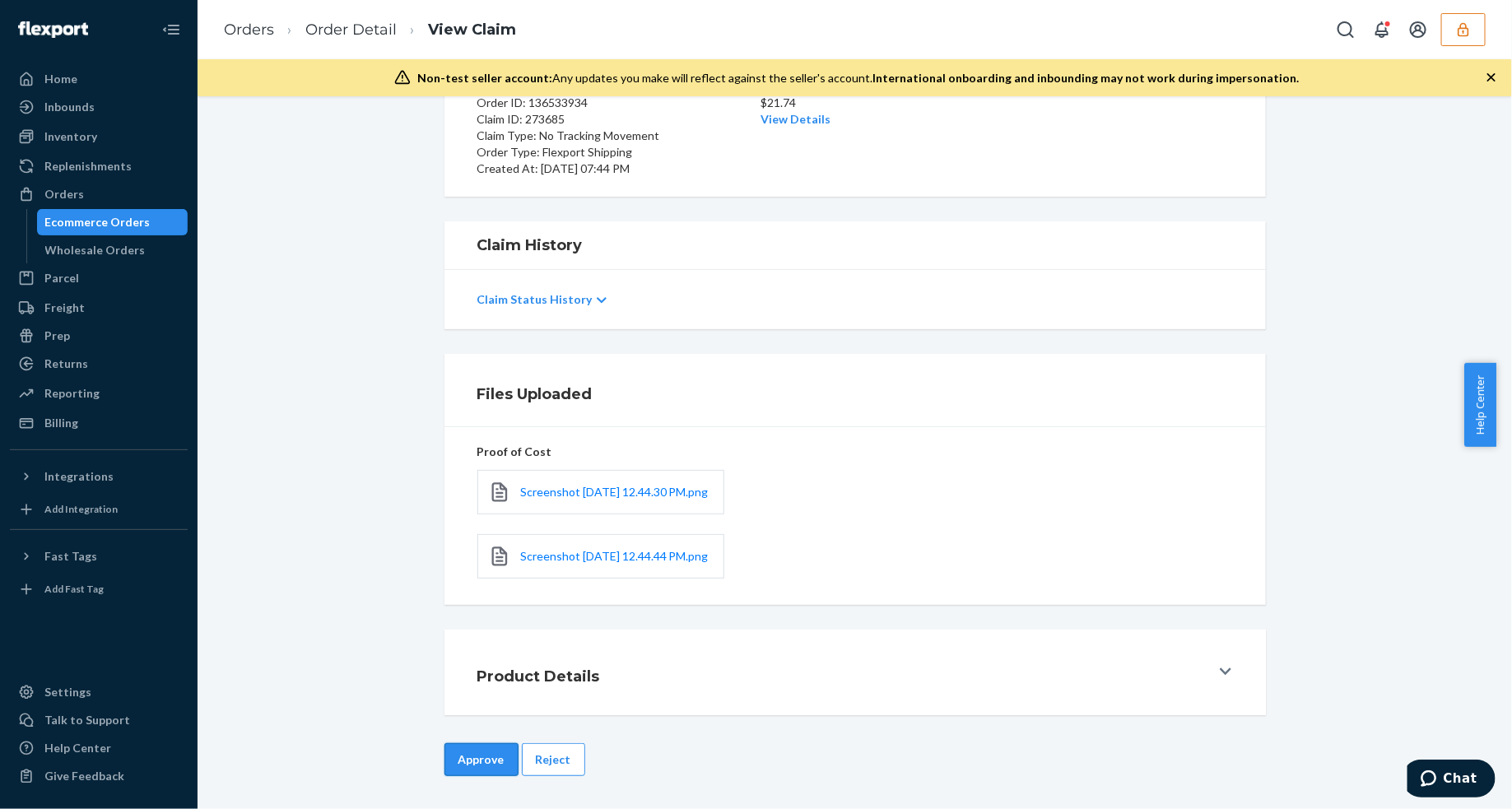
click at [459, 759] on button "Approve" at bounding box center [481, 760] width 74 height 33
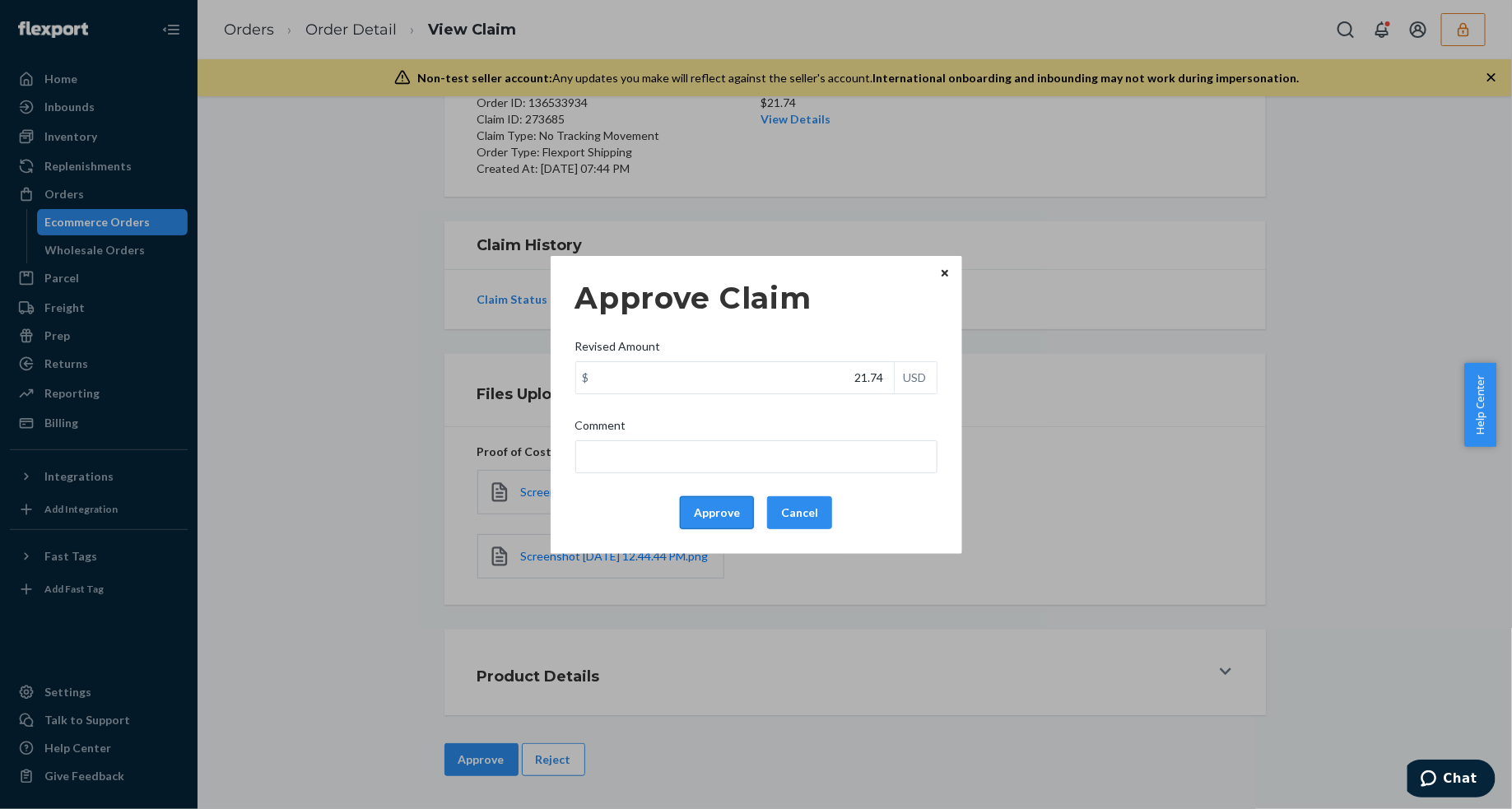
click at [724, 508] on button "Approve" at bounding box center [716, 513] width 74 height 33
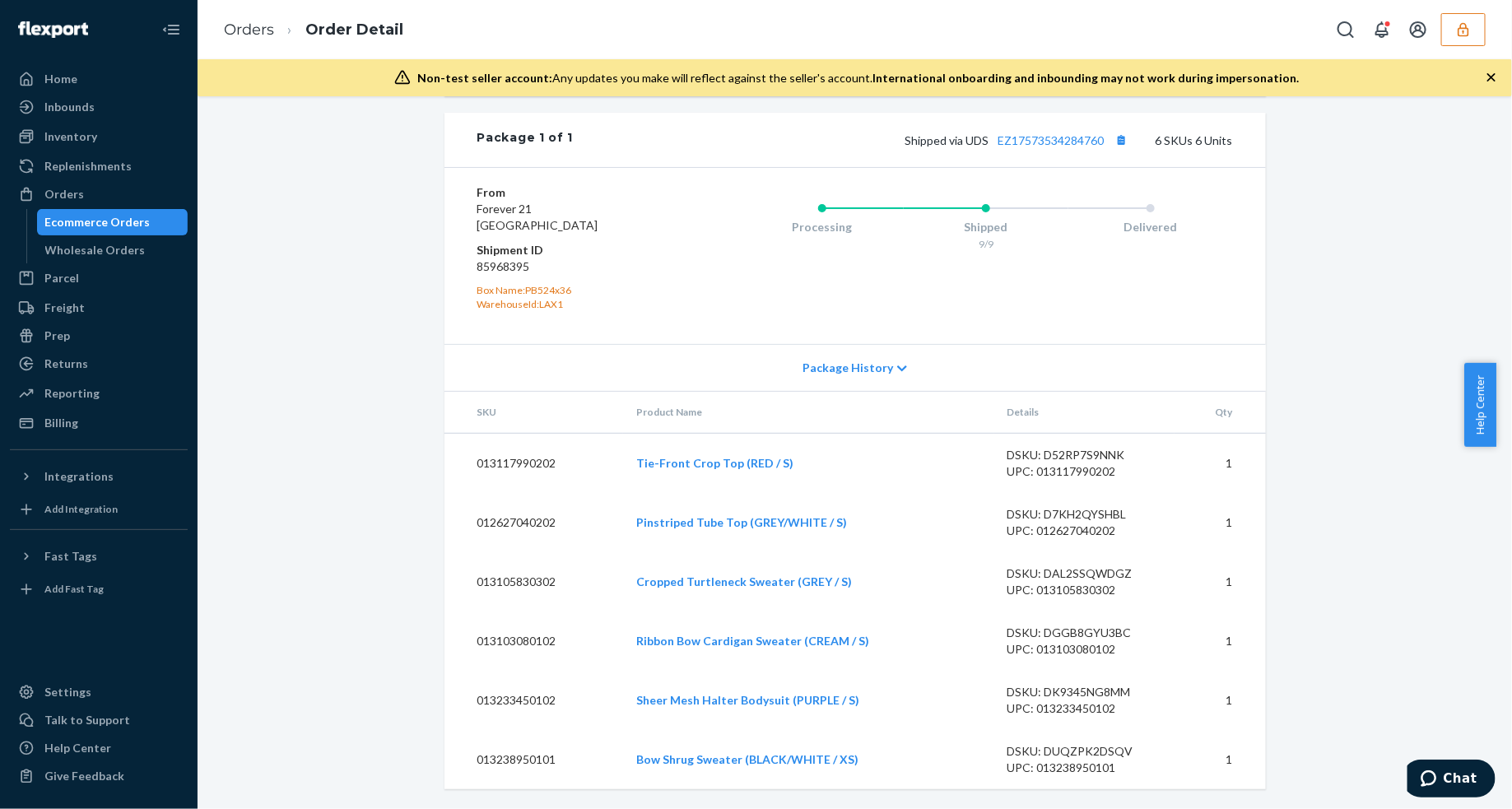
scroll to position [762, 0]
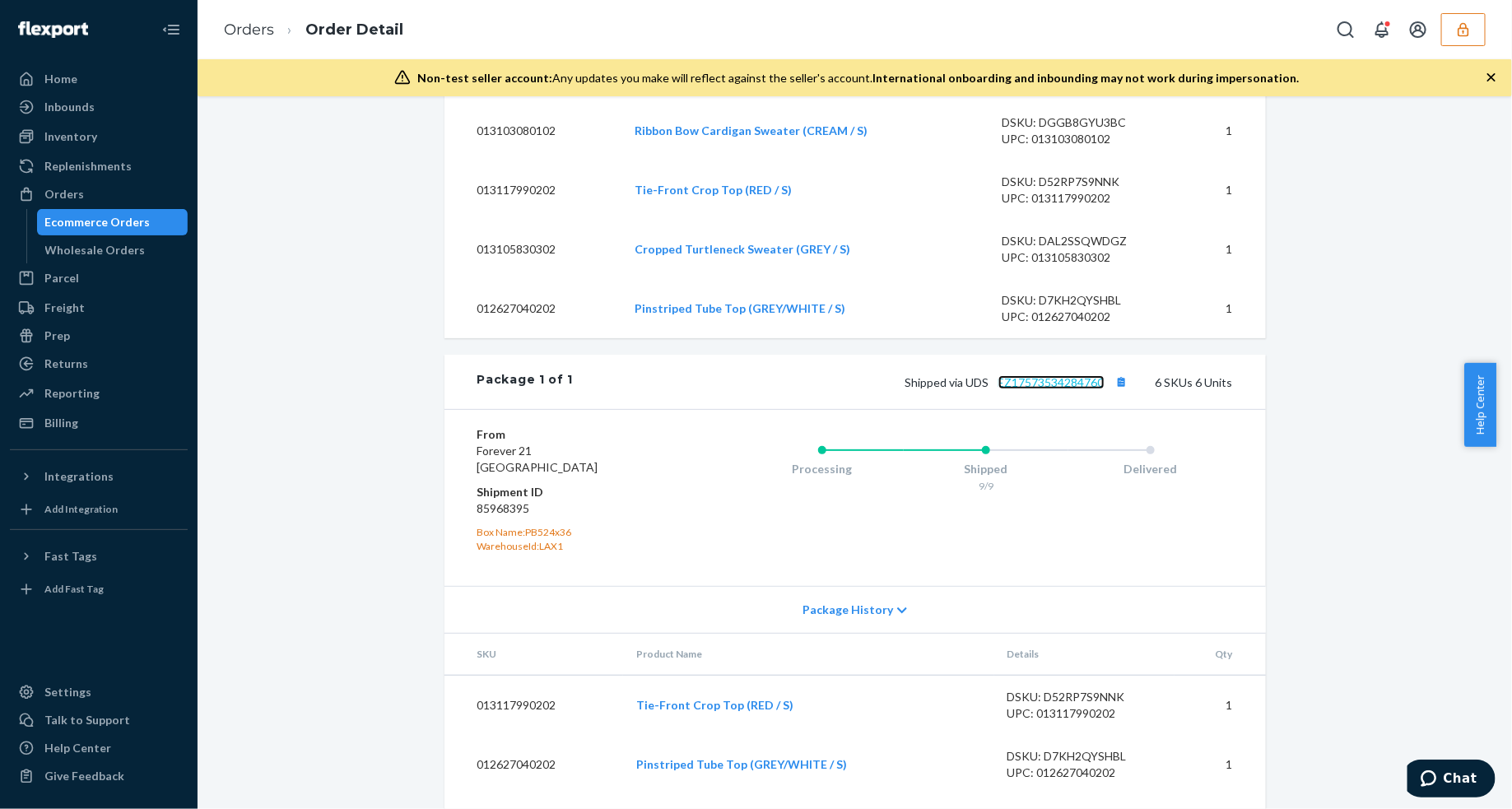
click at [1053, 389] on link "EZ17573534284760" at bounding box center [1052, 382] width 106 height 14
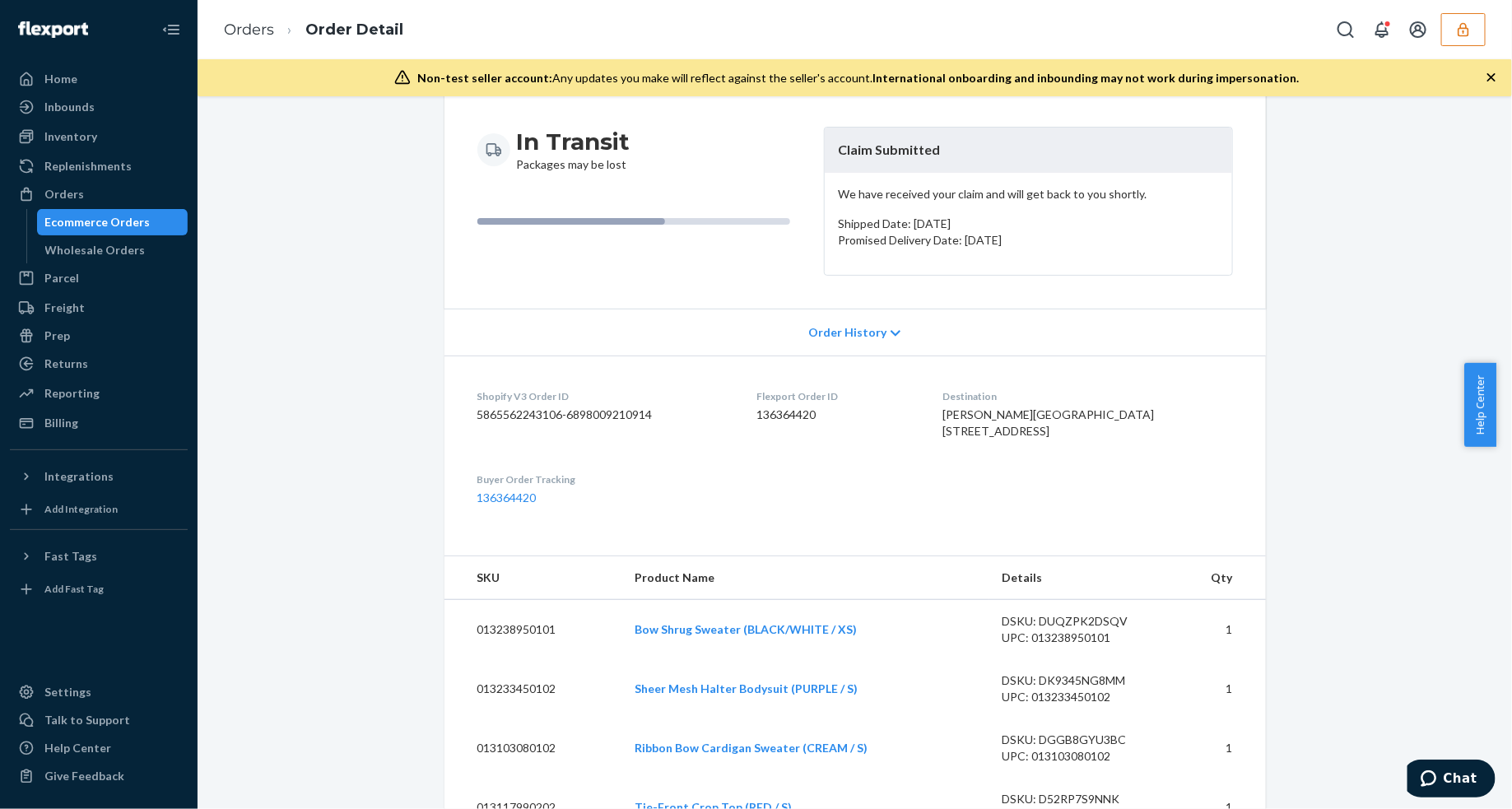
scroll to position [0, 0]
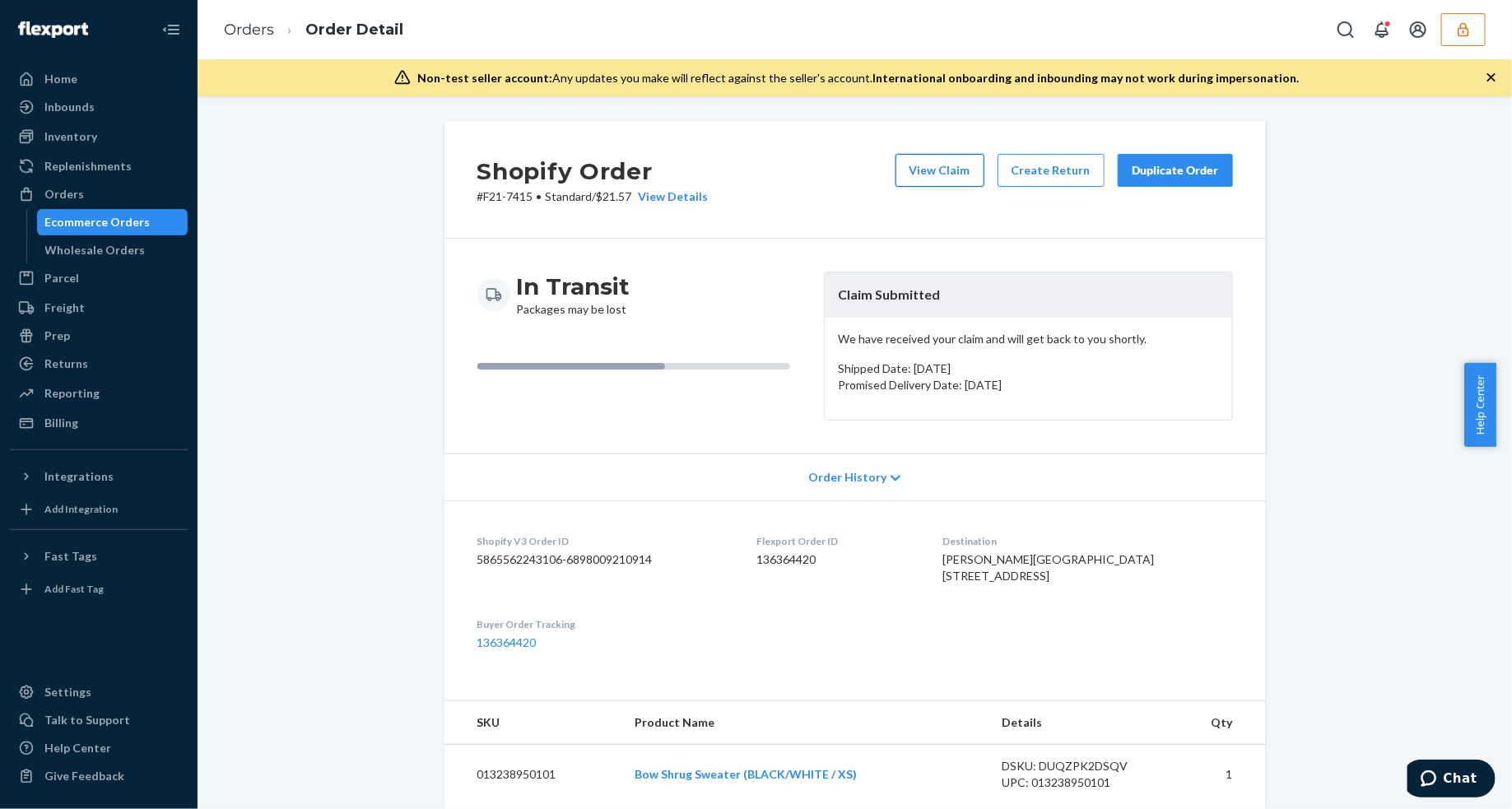
click at [940, 156] on button "View Claim" at bounding box center [940, 170] width 89 height 33
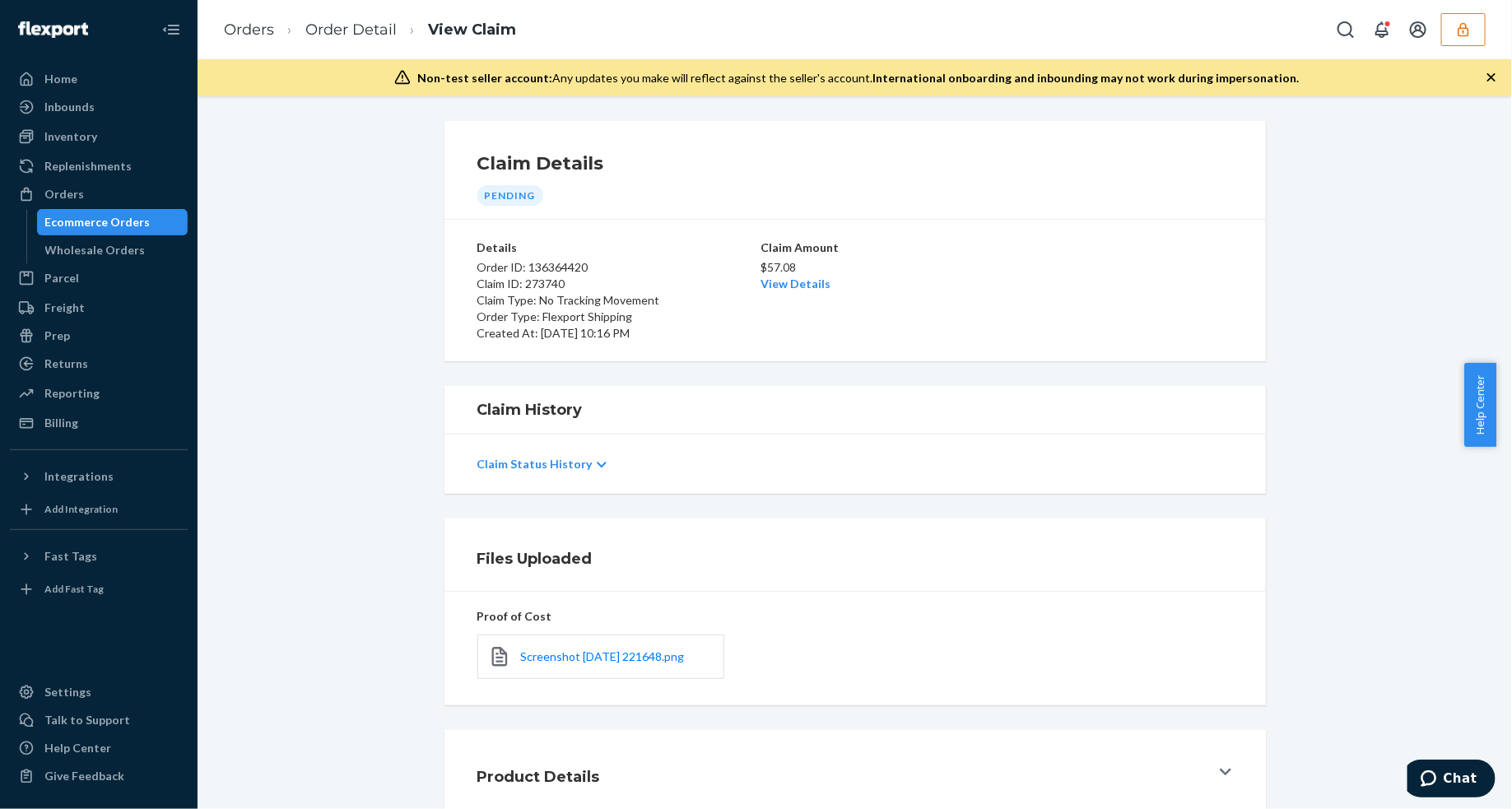
scroll to position [101, 0]
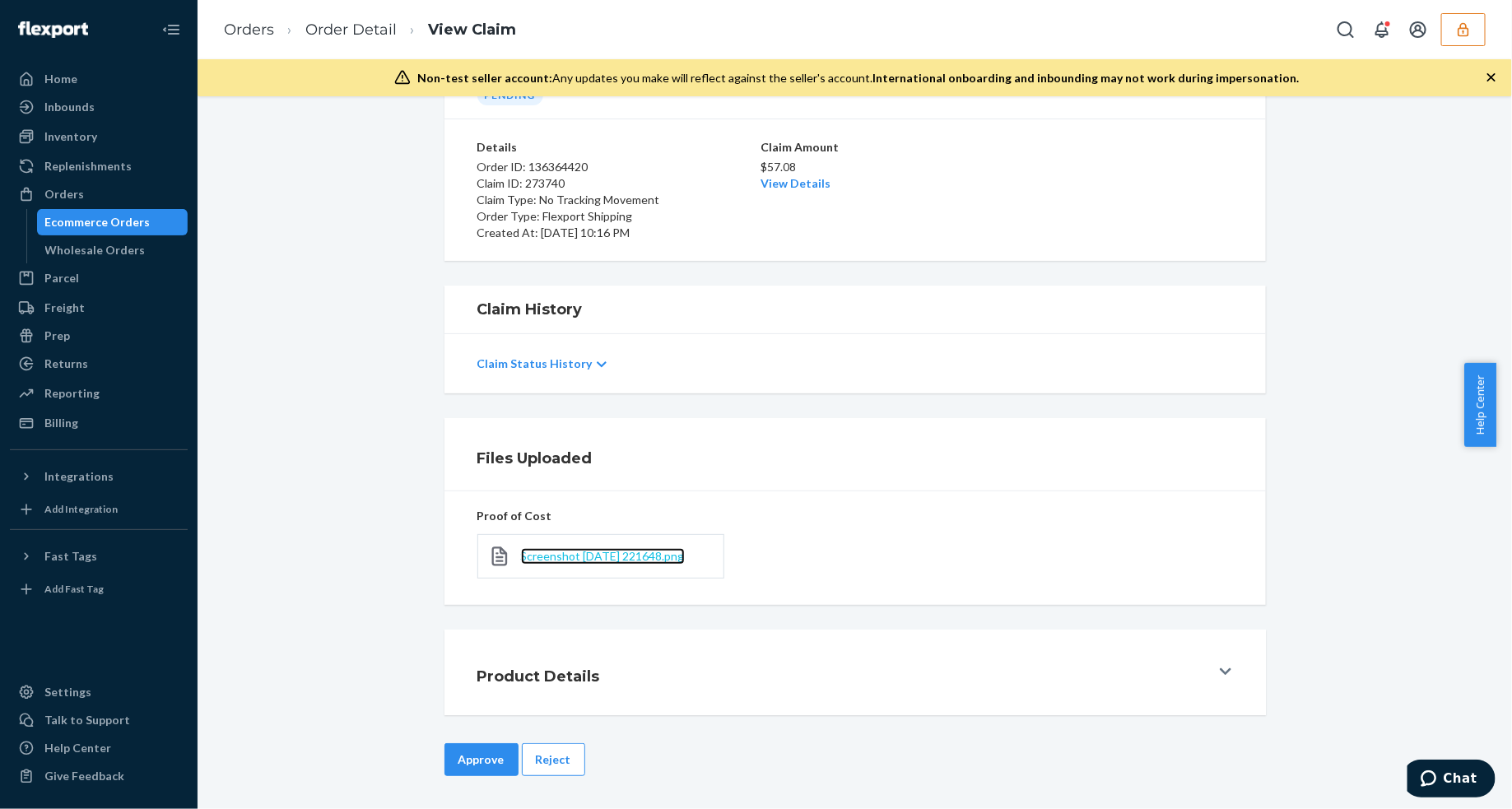
click at [639, 554] on span "Screenshot 2025-09-23 221648.png" at bounding box center [603, 556] width 164 height 14
click at [801, 187] on link "View Details" at bounding box center [796, 183] width 70 height 14
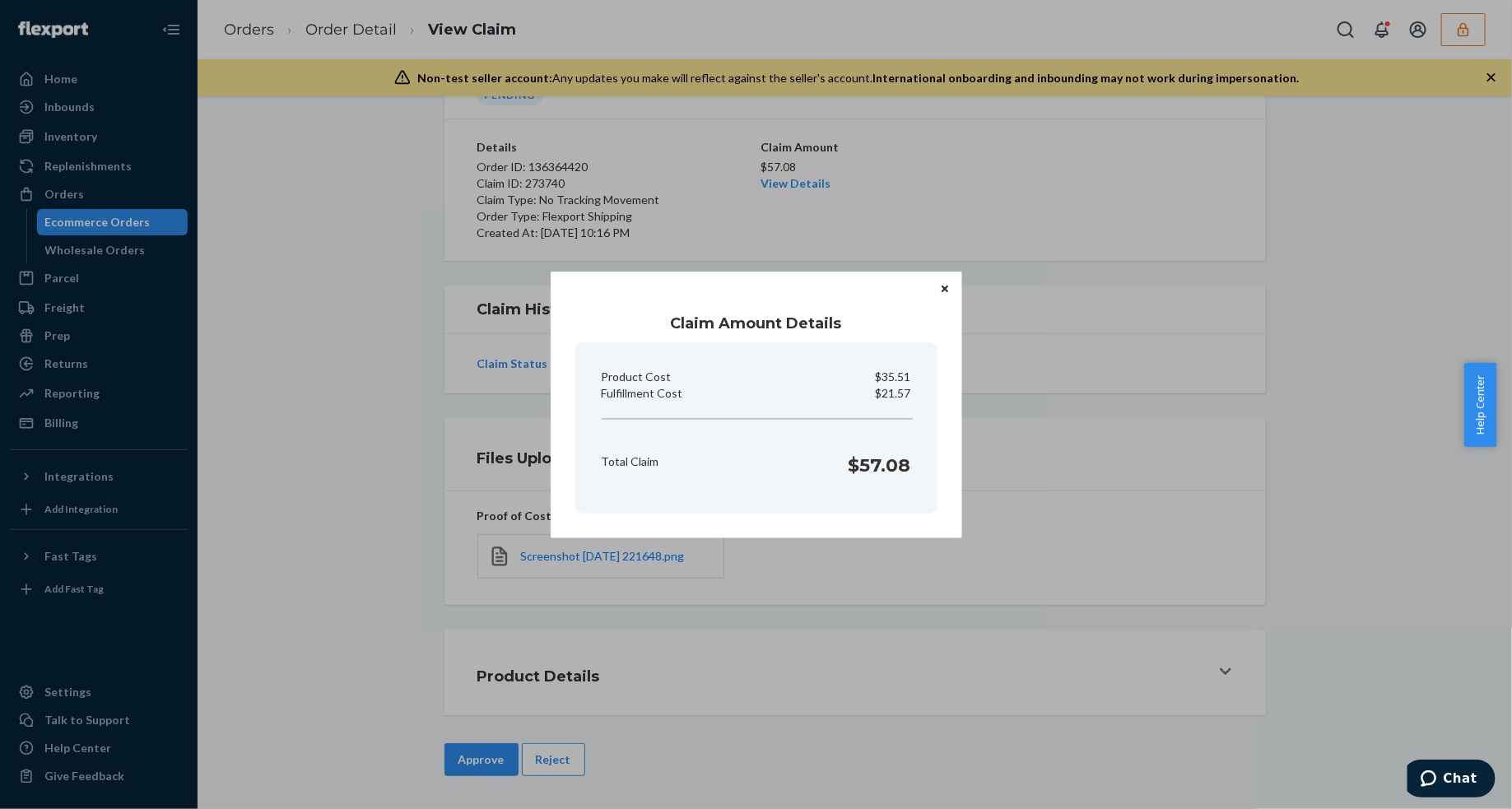
click at [894, 398] on p "$21.57" at bounding box center [894, 393] width 36 height 16
copy p "21.57"
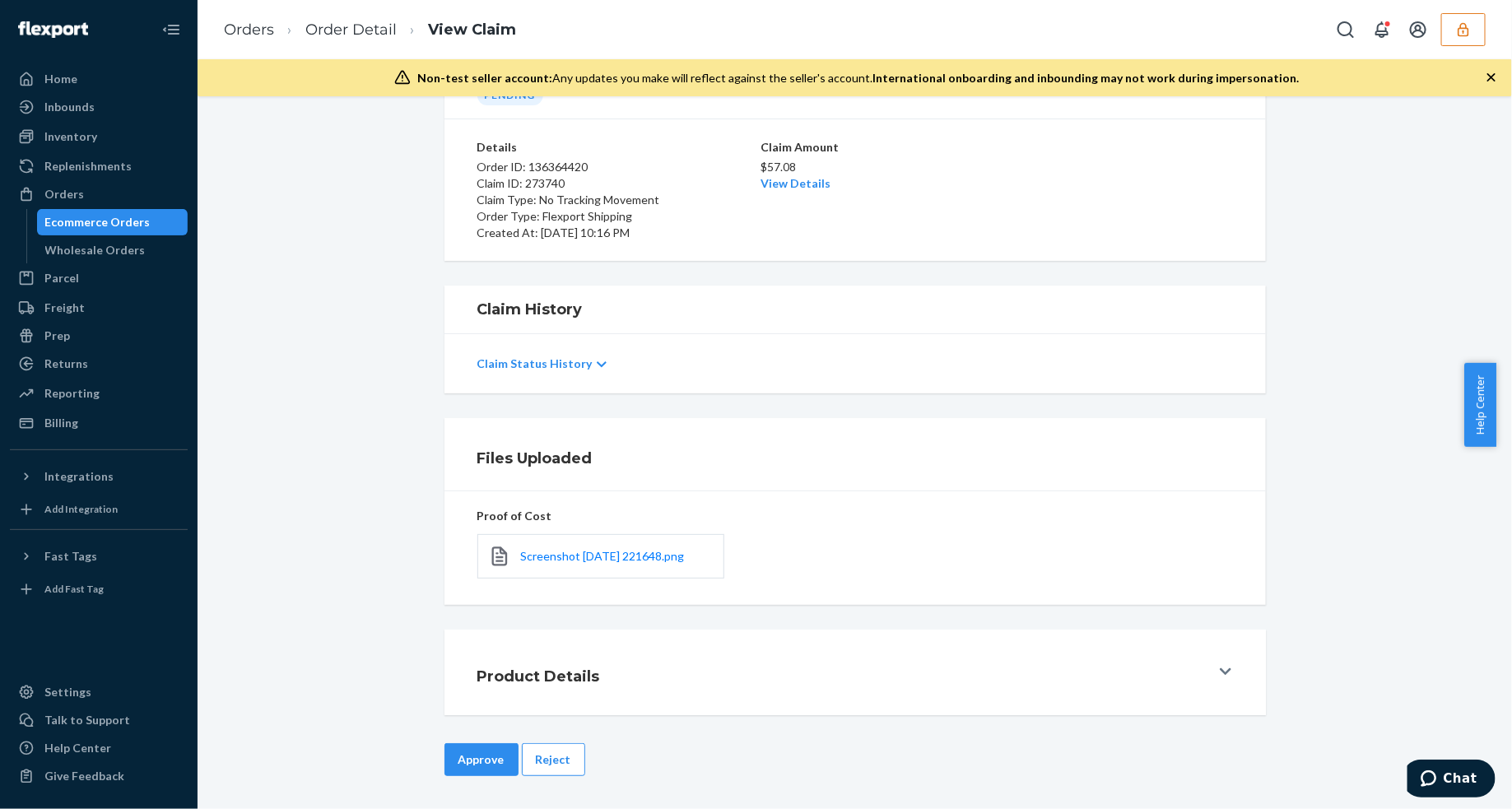
click at [897, 578] on div "Home Inbounds Shipping Plans Problems Inventory Products Replenishments Orders …" at bounding box center [756, 404] width 1512 height 809
click at [482, 754] on button "Approve" at bounding box center [481, 760] width 74 height 33
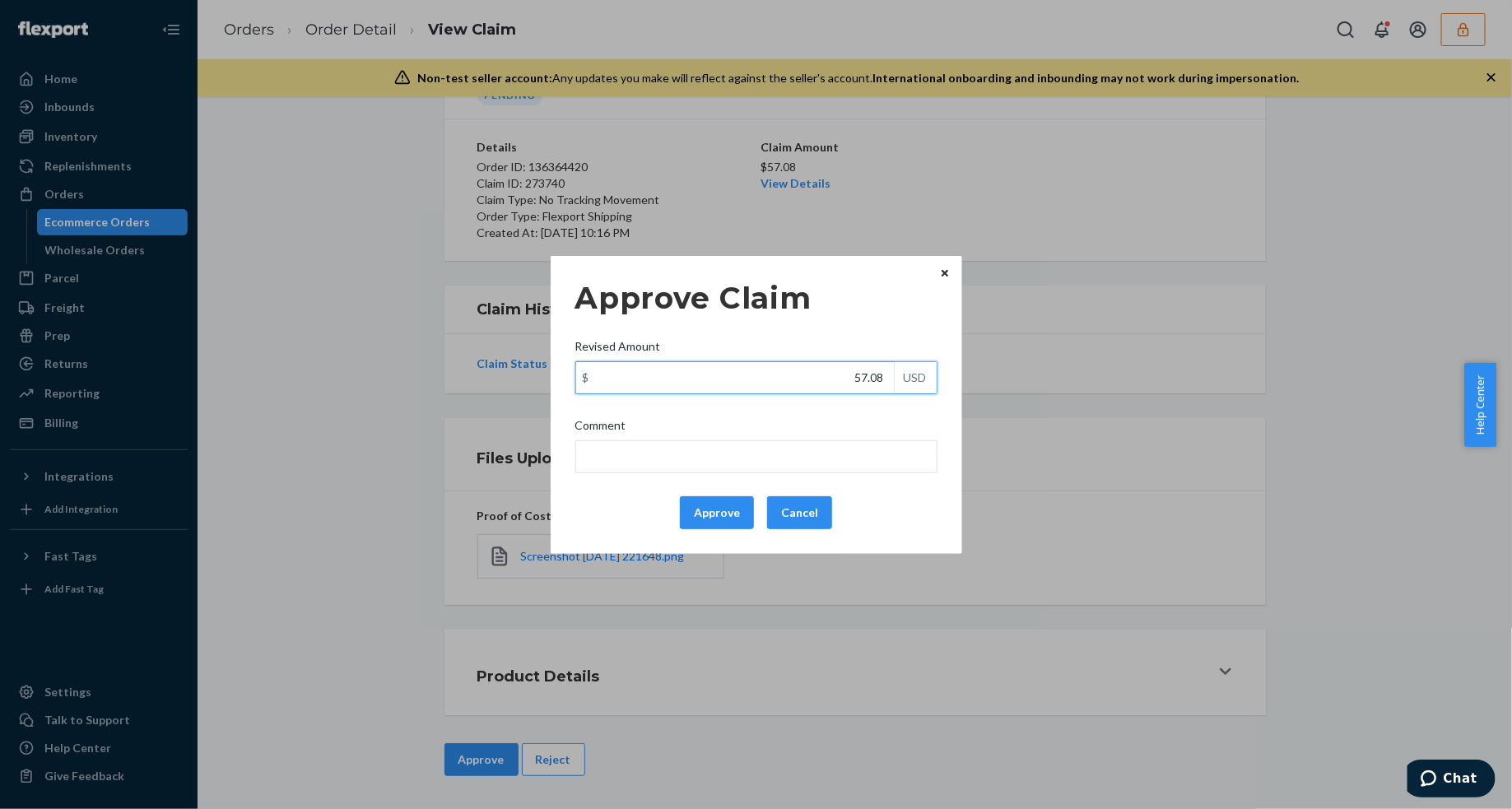
click at [878, 371] on input "57.08" at bounding box center [736, 378] width 318 height 31
type input "52.49"
click at [686, 516] on button "Approve" at bounding box center [716, 513] width 74 height 33
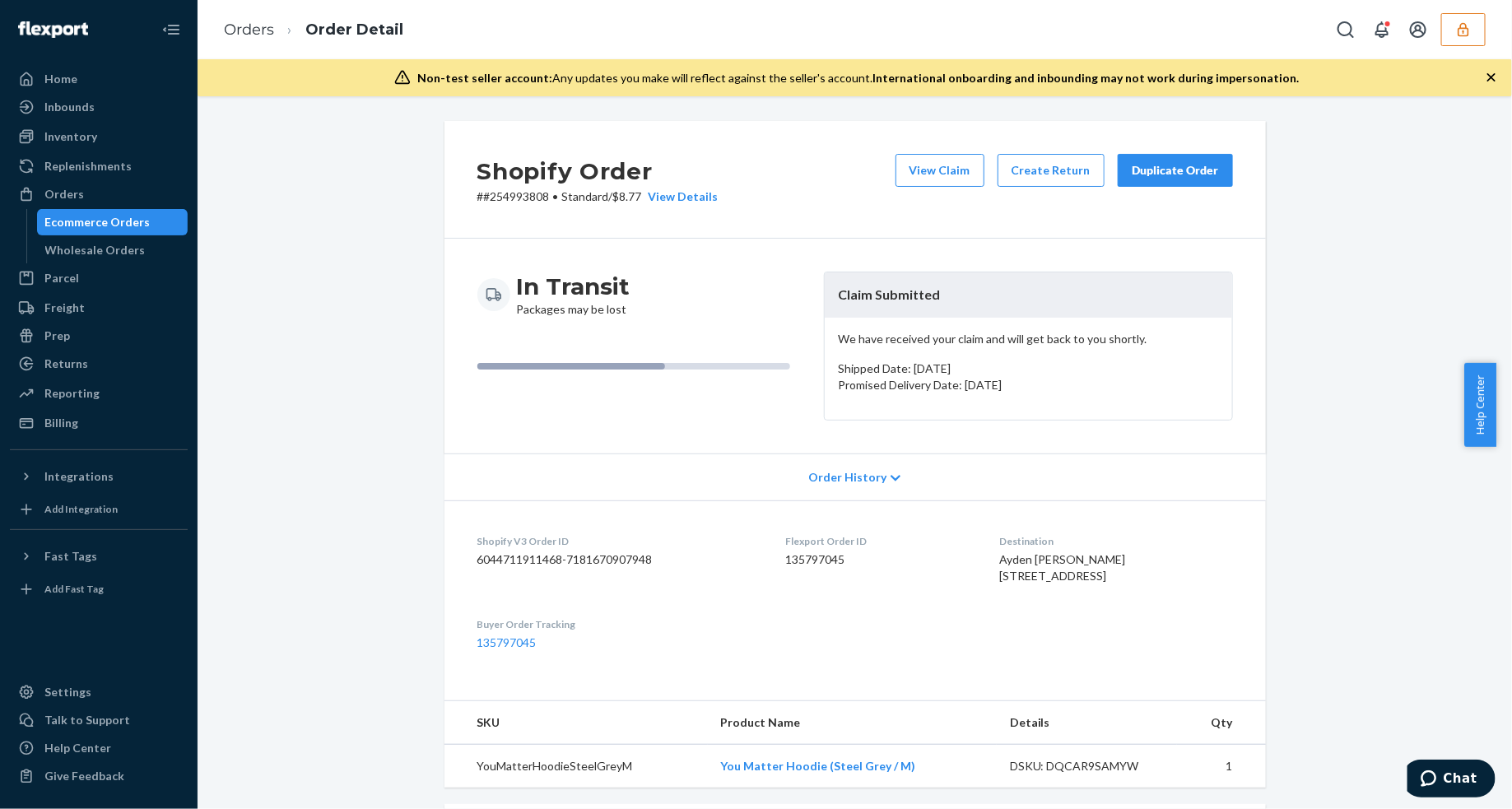
click at [1489, 76] on icon "button" at bounding box center [1491, 77] width 17 height 16
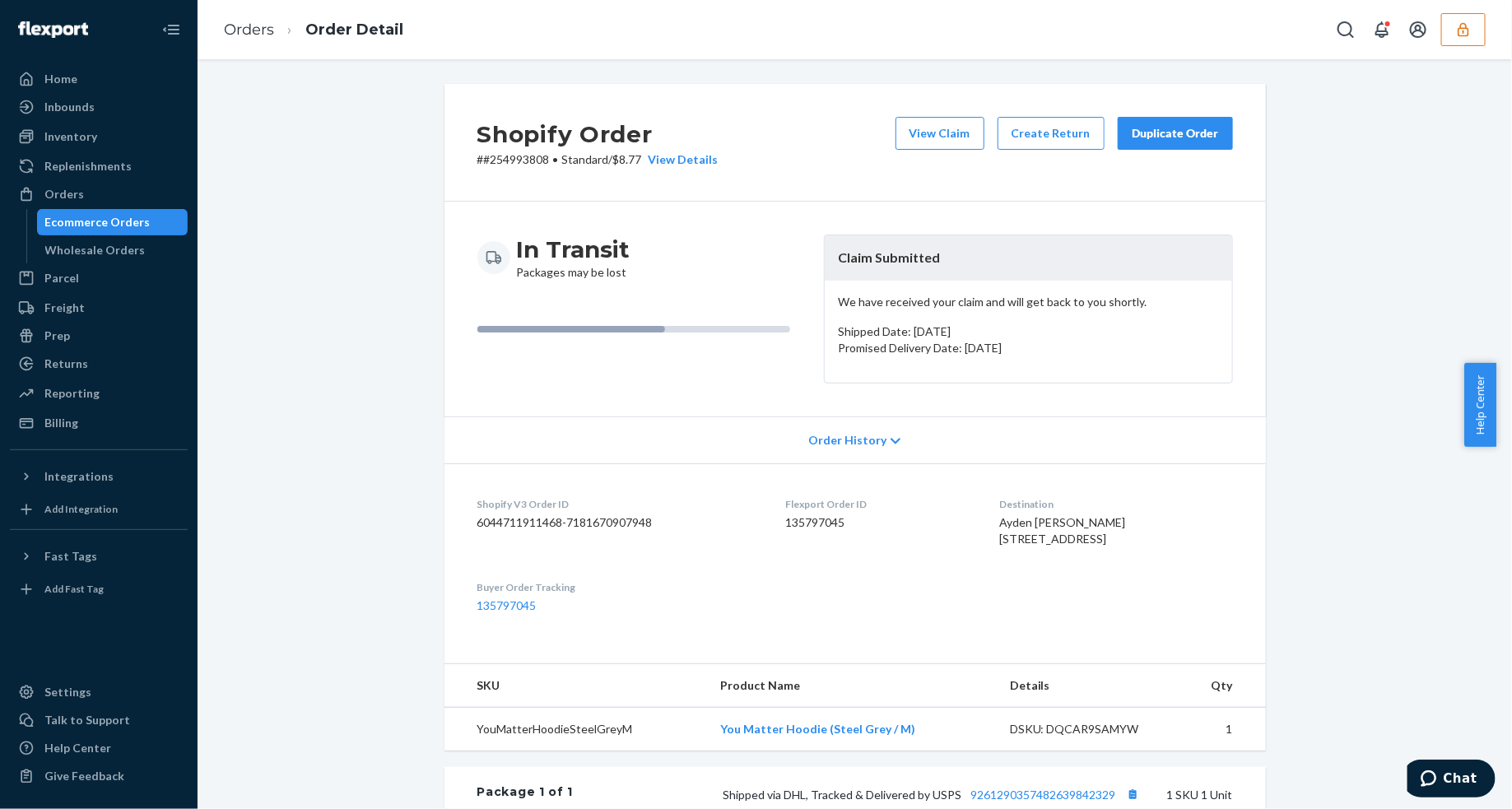
scroll to position [375, 0]
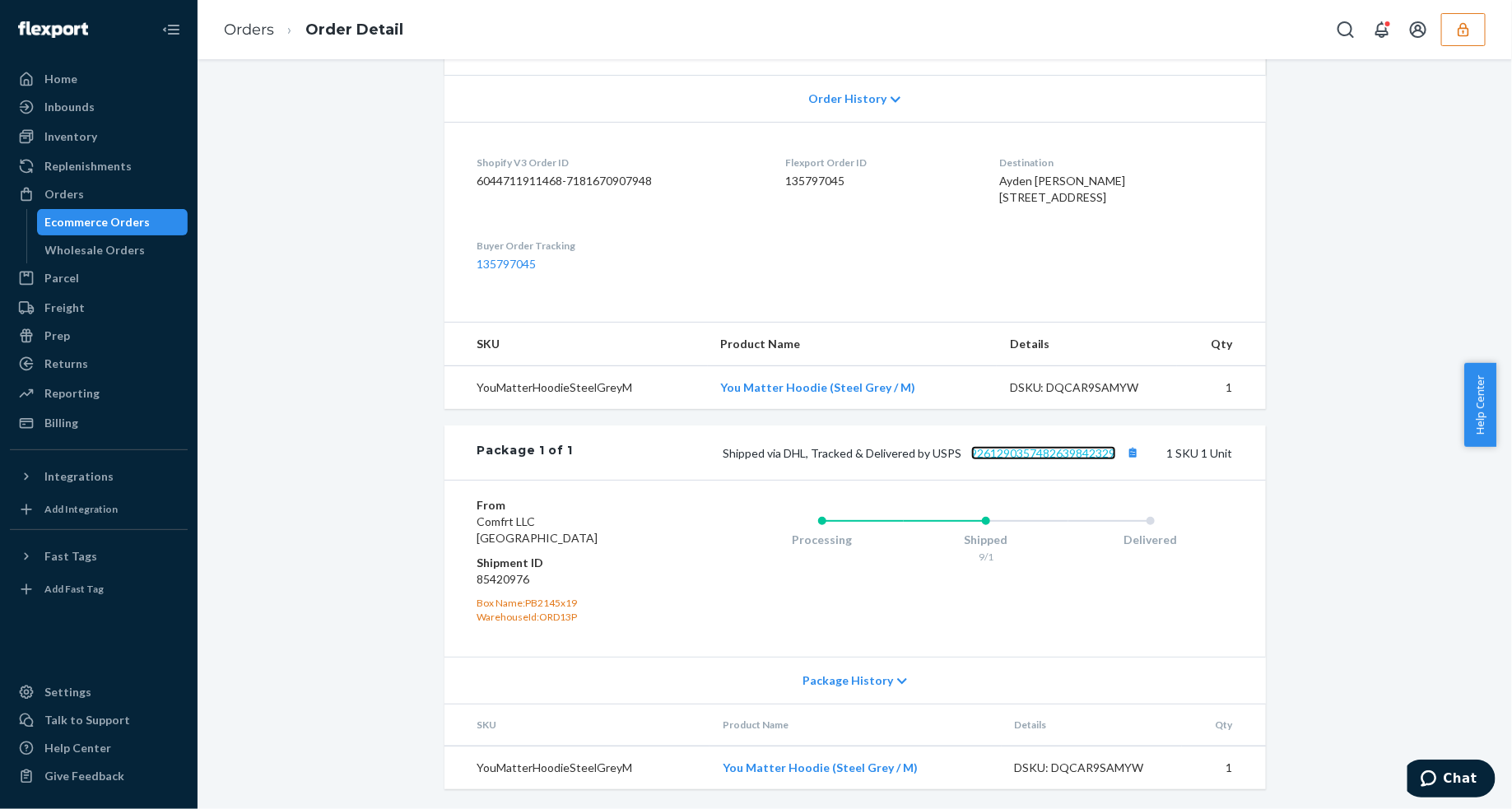
click at [1067, 449] on link "9261290357482639842329" at bounding box center [1043, 453] width 145 height 14
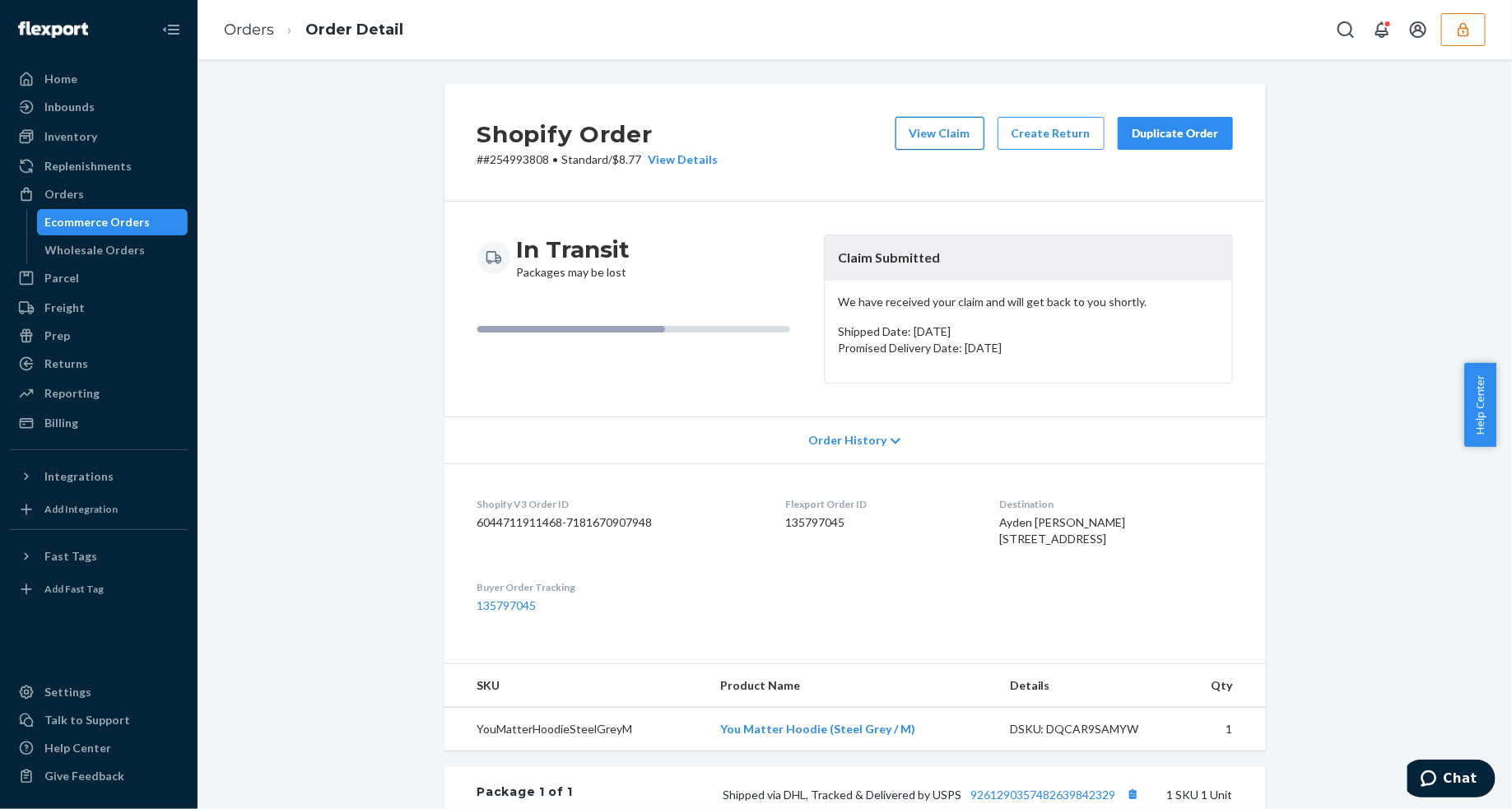
click at [939, 138] on button "View Claim" at bounding box center [940, 134] width 89 height 33
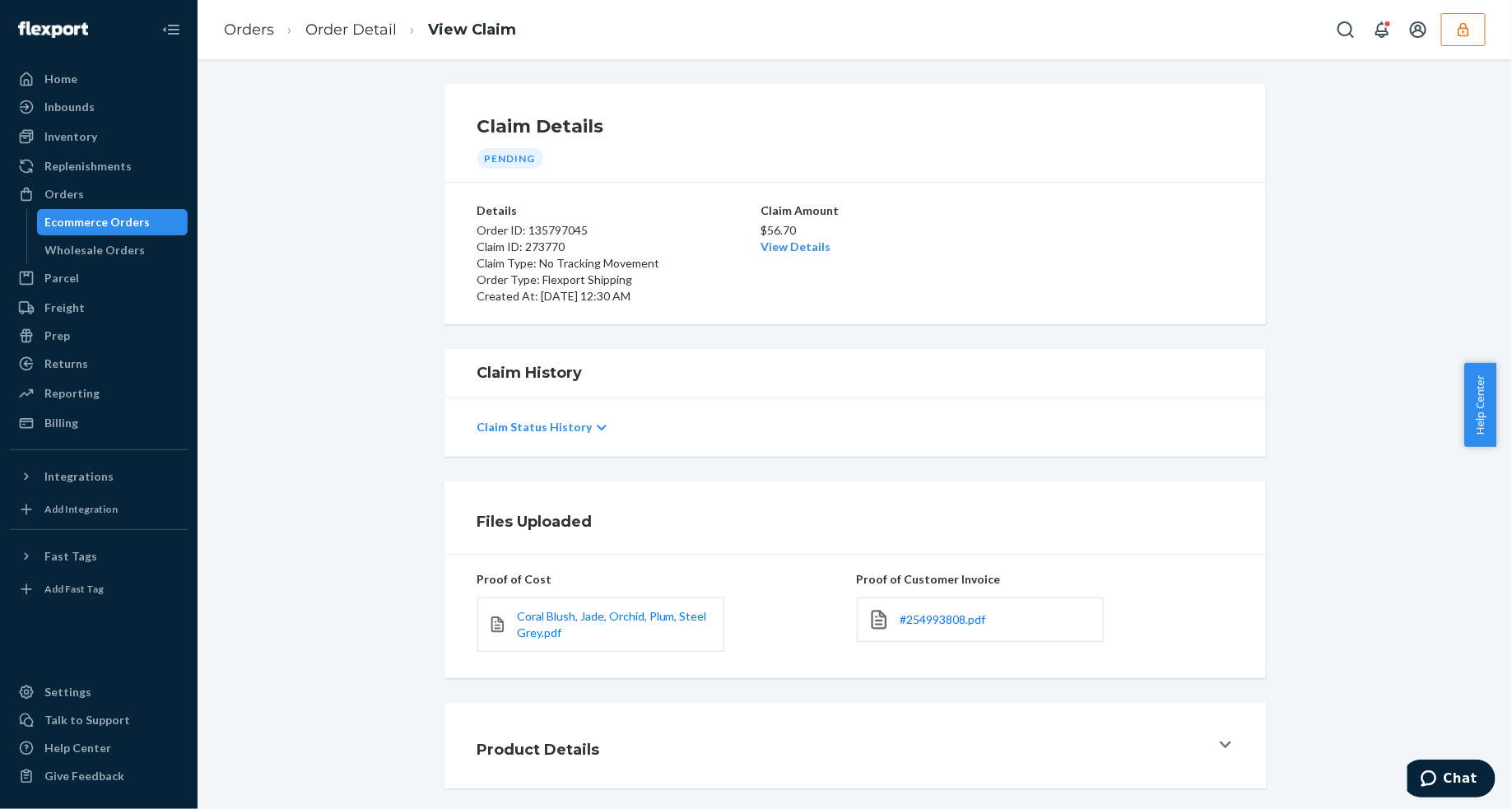
scroll to position [74, 0]
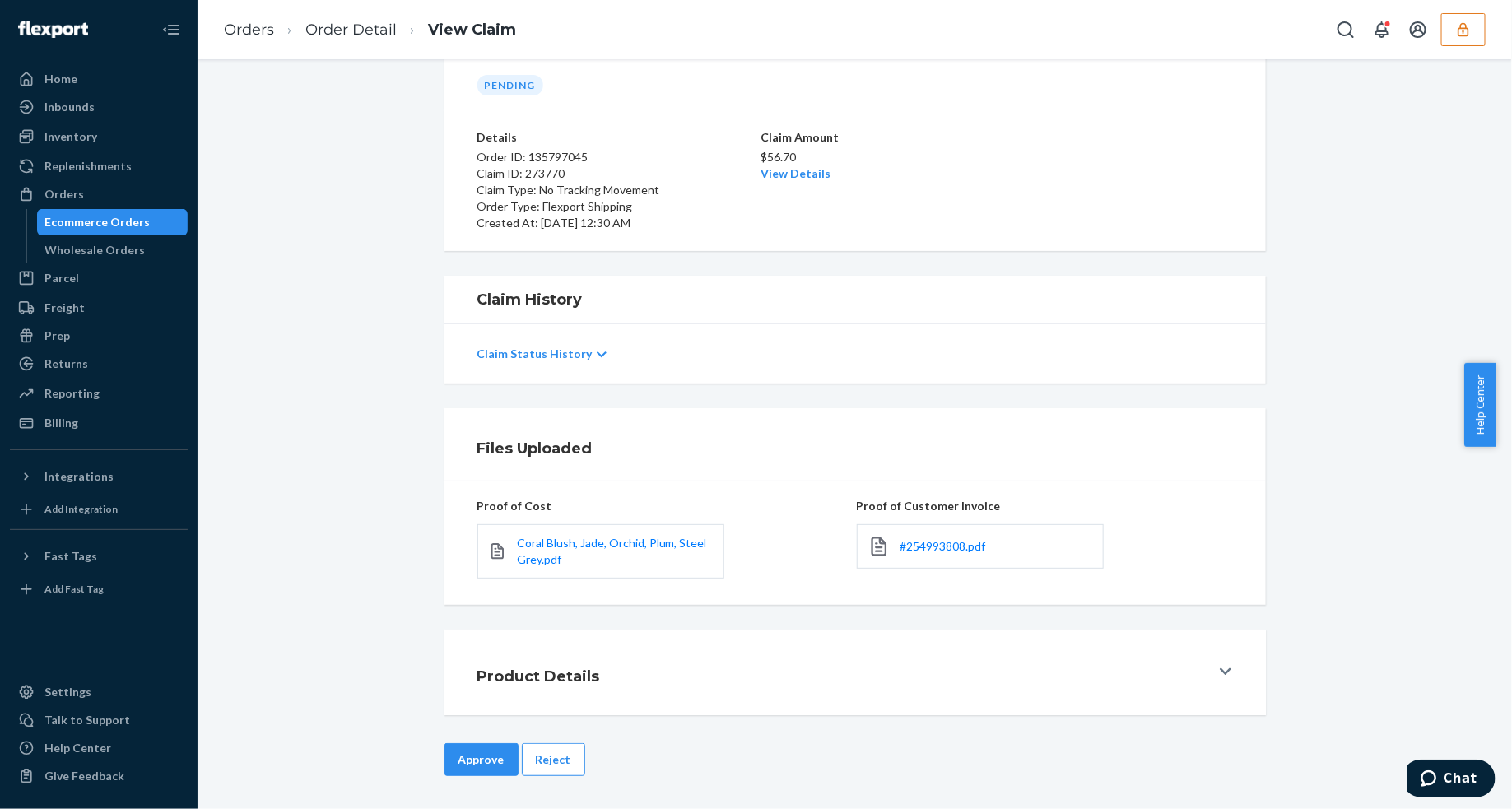
click at [561, 758] on button "Reject" at bounding box center [553, 760] width 63 height 33
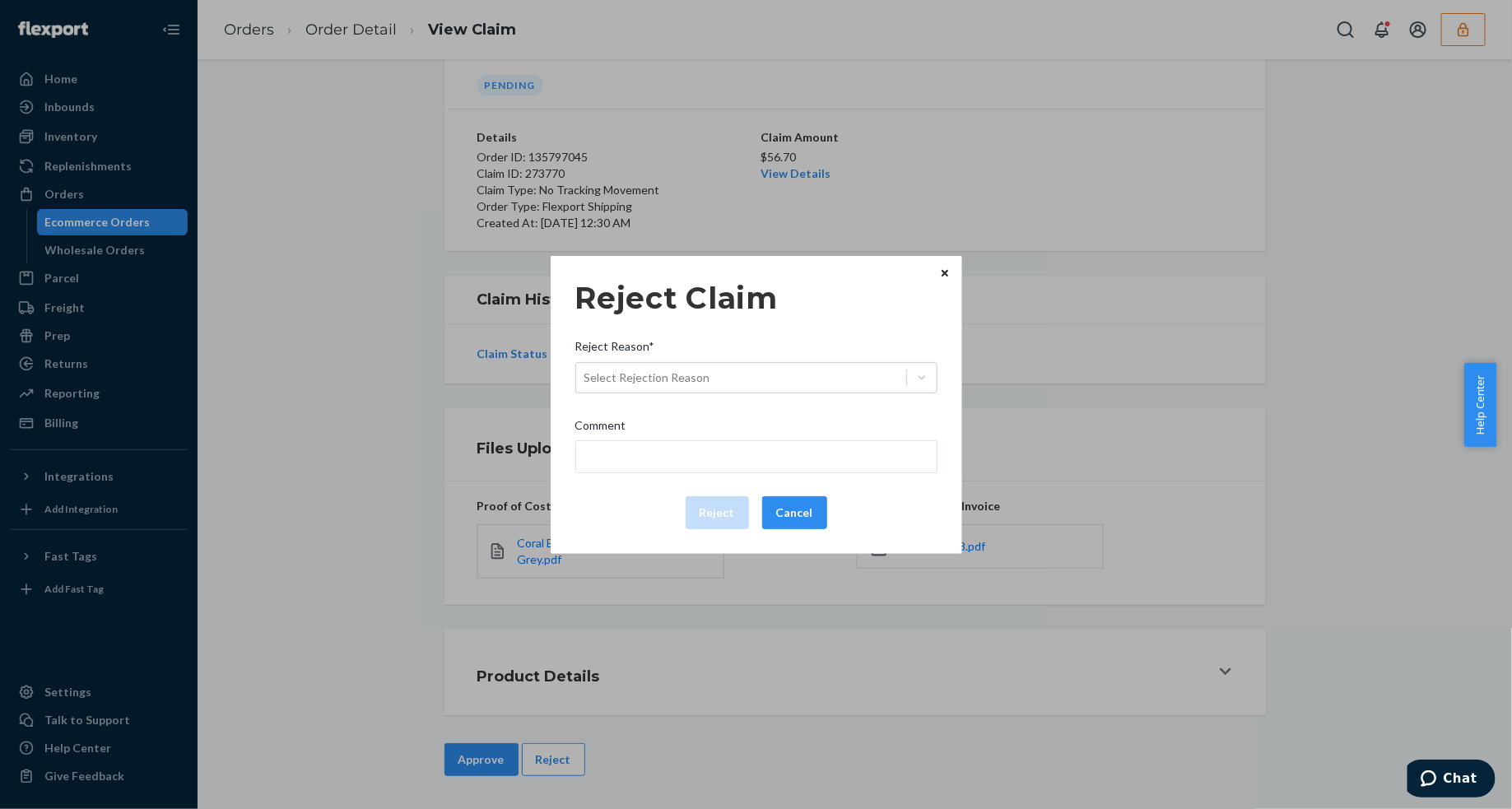
click at [837, 355] on div "Reject Reason*" at bounding box center [756, 350] width 362 height 23
click at [586, 370] on input "Reject Reason* Select Rejection Reason" at bounding box center [585, 378] width 2 height 16
click at [845, 362] on div "Select Rejection Reason" at bounding box center [756, 378] width 362 height 31
click at [586, 370] on input "Reject Reason* 0 results available. Select is focused ,type to refine list, pre…" at bounding box center [585, 378] width 2 height 16
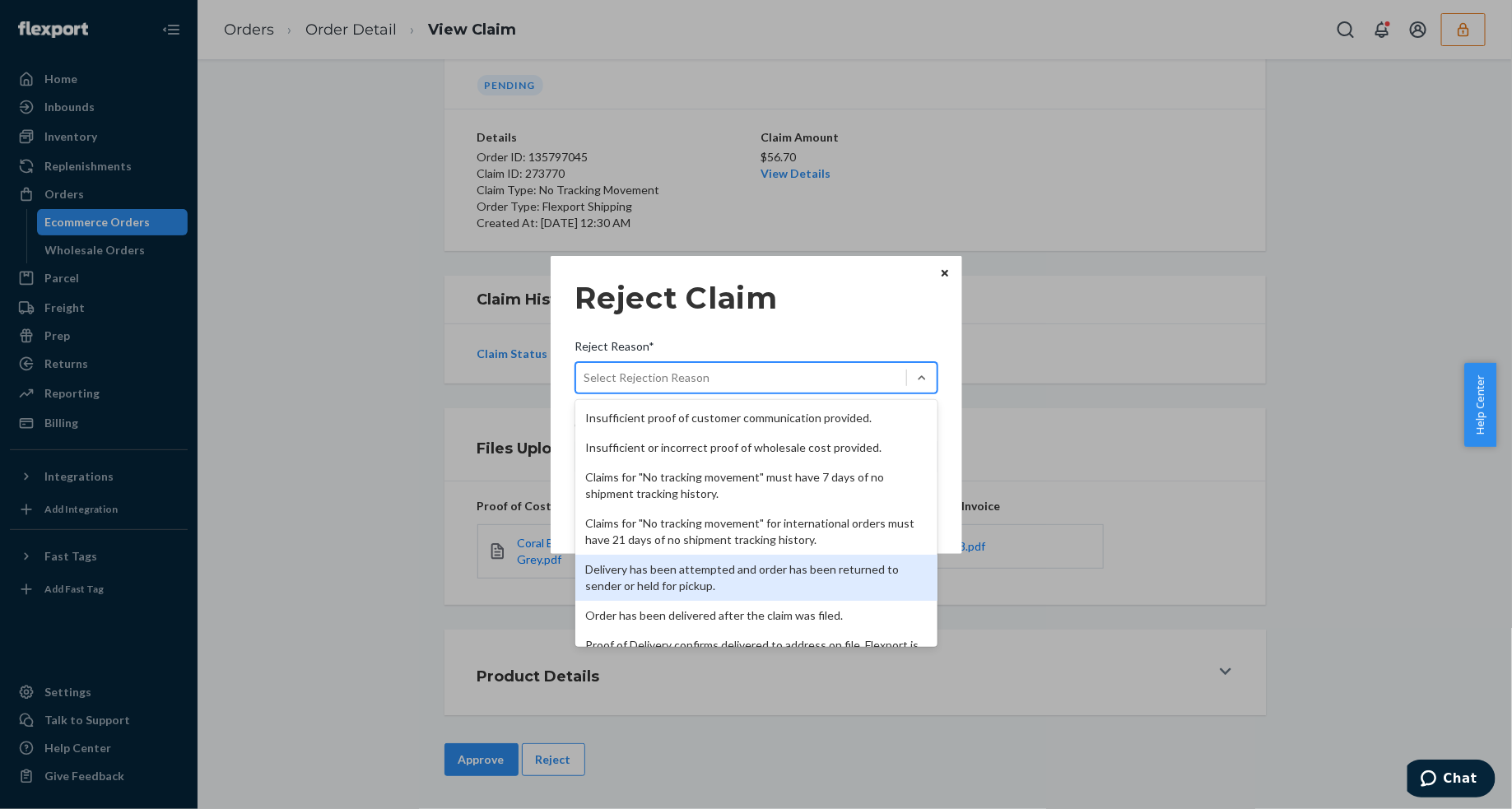
click at [725, 561] on div "Delivery has been attempted and order has been returned to sender or held for p…" at bounding box center [756, 577] width 362 height 46
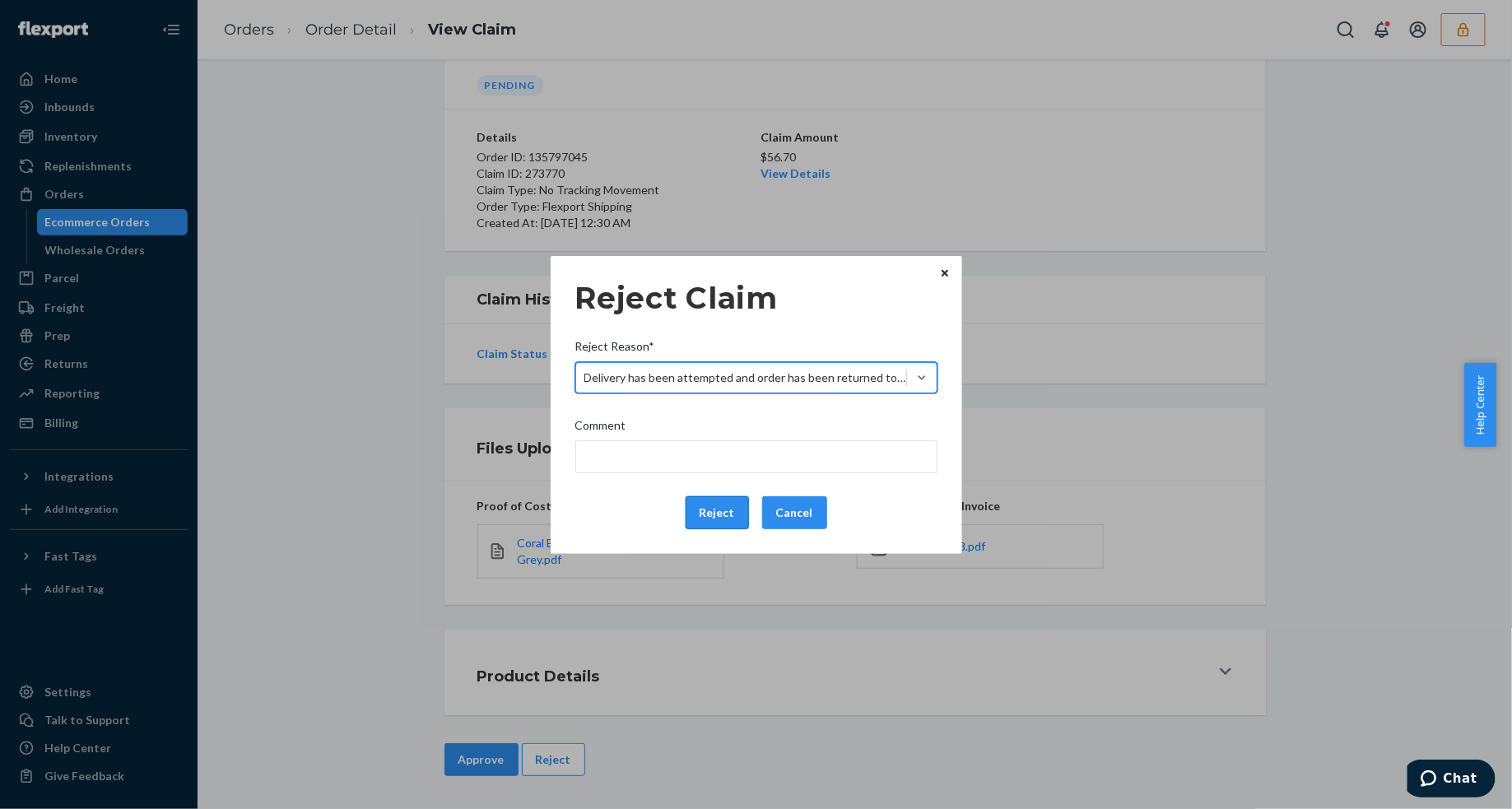
click at [718, 504] on button "Reject" at bounding box center [717, 513] width 63 height 33
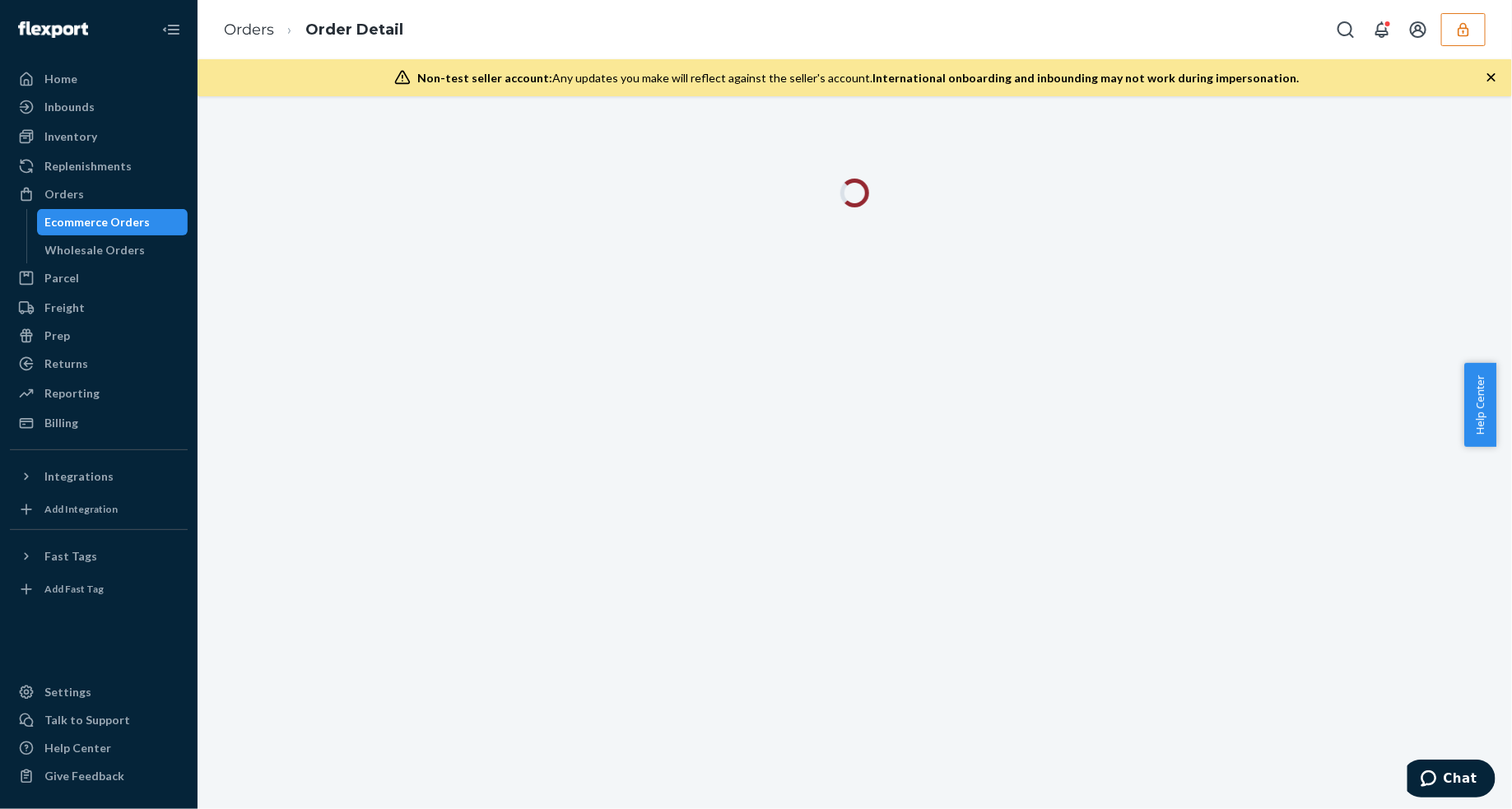
click at [1489, 78] on icon "button" at bounding box center [1491, 77] width 17 height 16
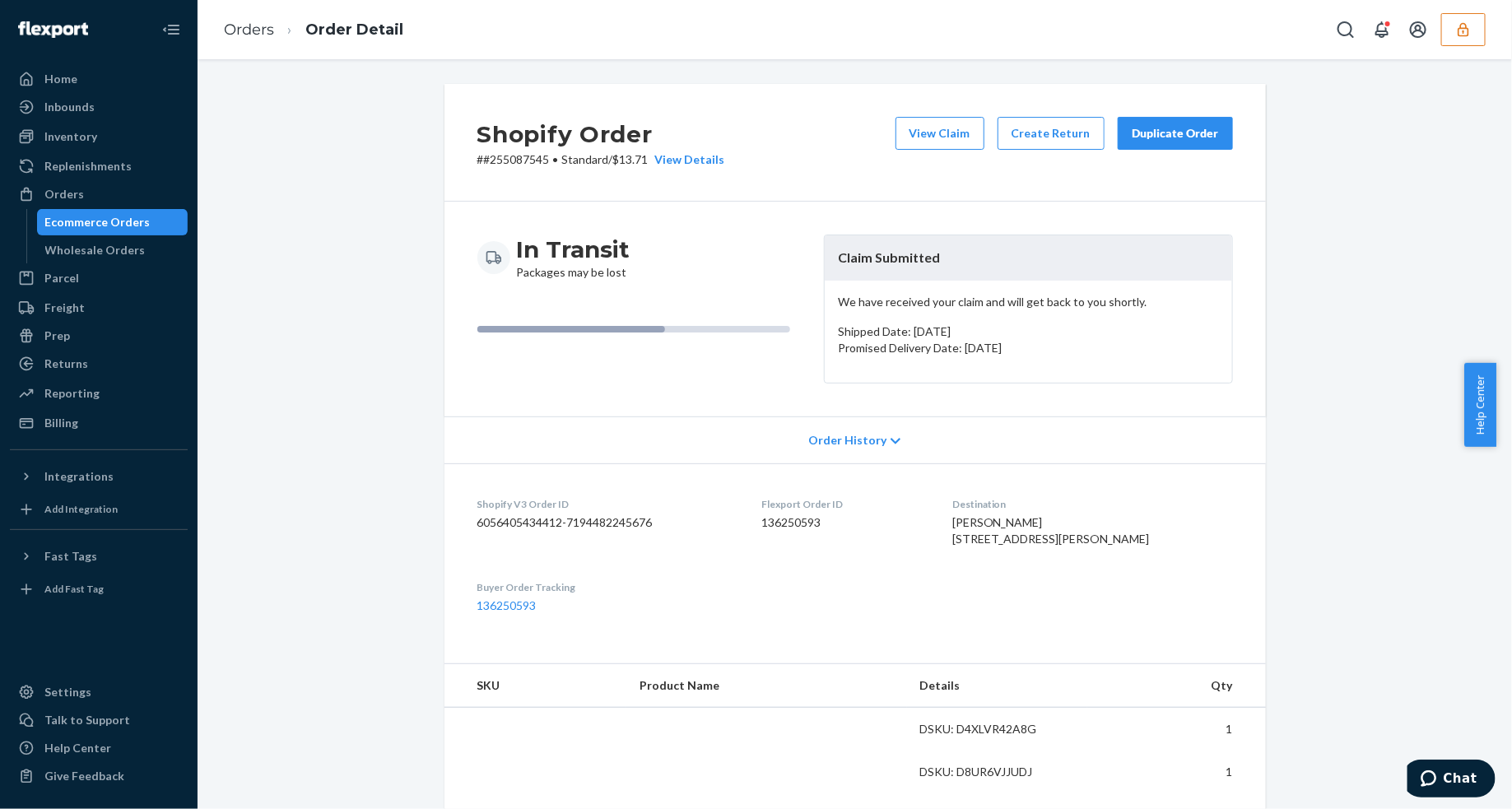
scroll to position [411, 0]
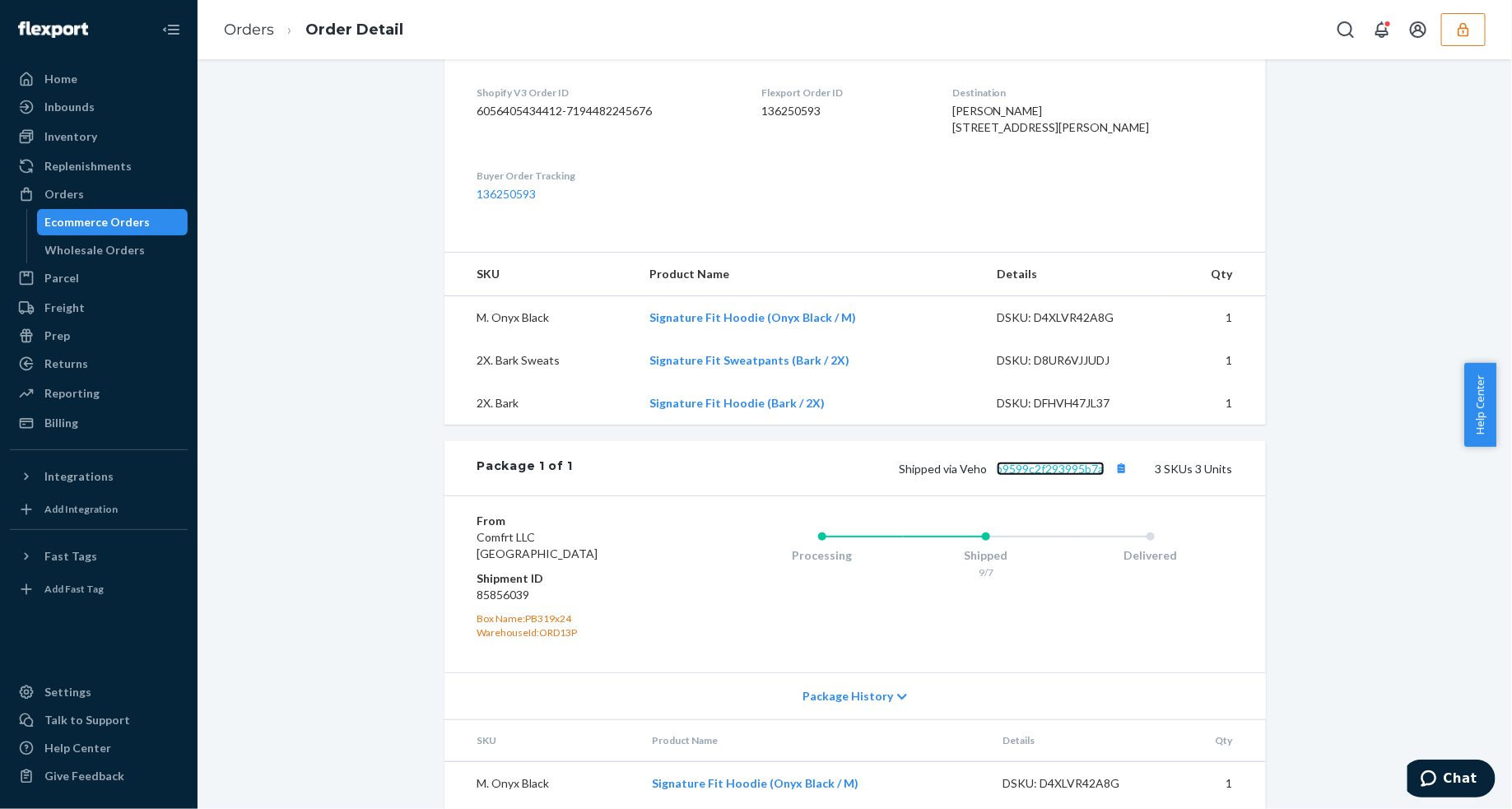
click at [1040, 476] on link "b9599c2f293995b7a" at bounding box center [1051, 469] width 108 height 14
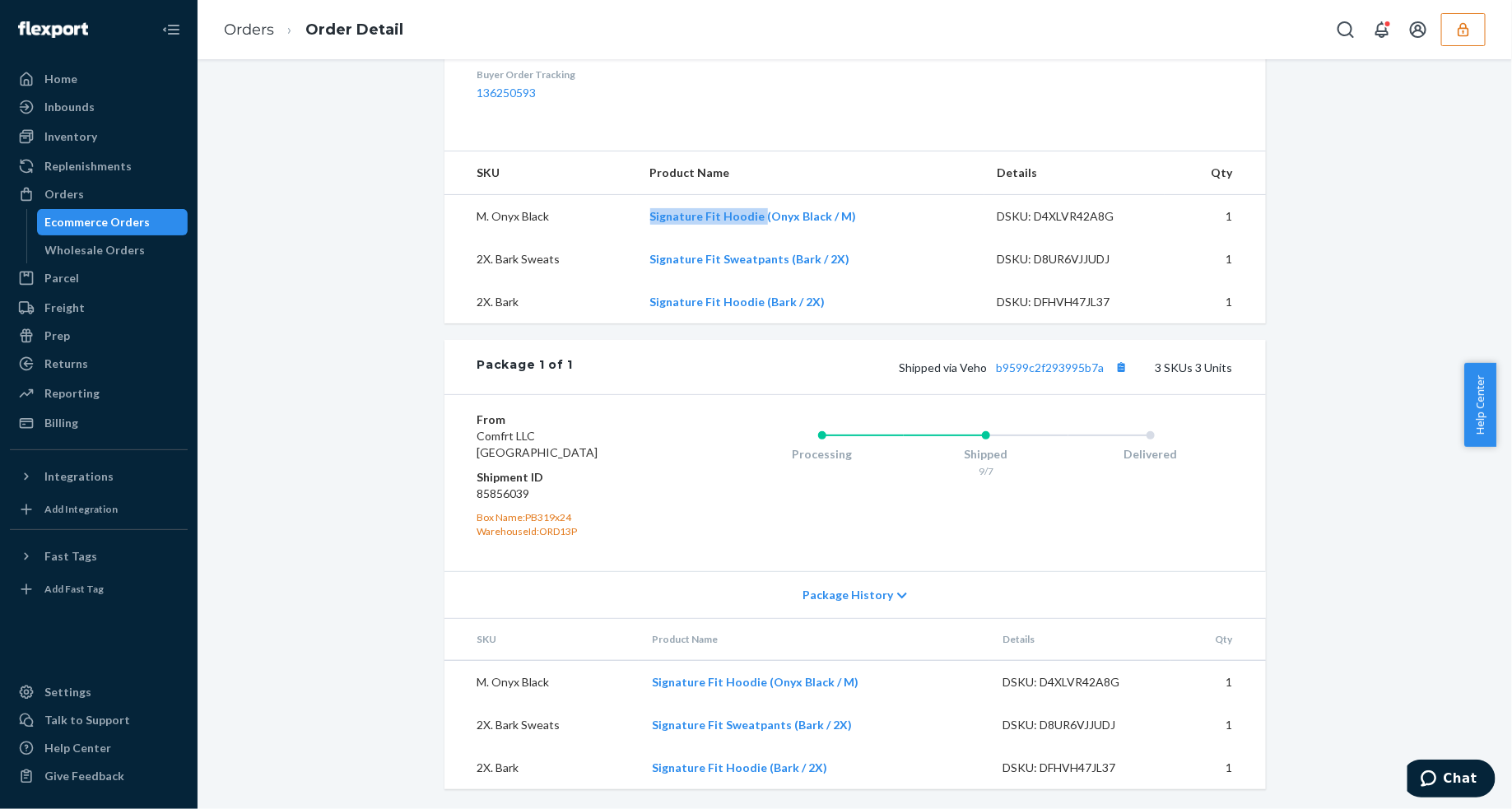
drag, startPoint x: 625, startPoint y: 225, endPoint x: 755, endPoint y: 224, distance: 130.0
click at [755, 224] on tr "M. Onyx Black Signature Fit Hoodie (Onyx Black / M) DSKU: D4XLVR42A8G 1" at bounding box center [855, 217] width 822 height 43
copy tr "Signature Fit Hoodie"
click at [622, 263] on td "2X. Bark Sweats" at bounding box center [541, 259] width 193 height 43
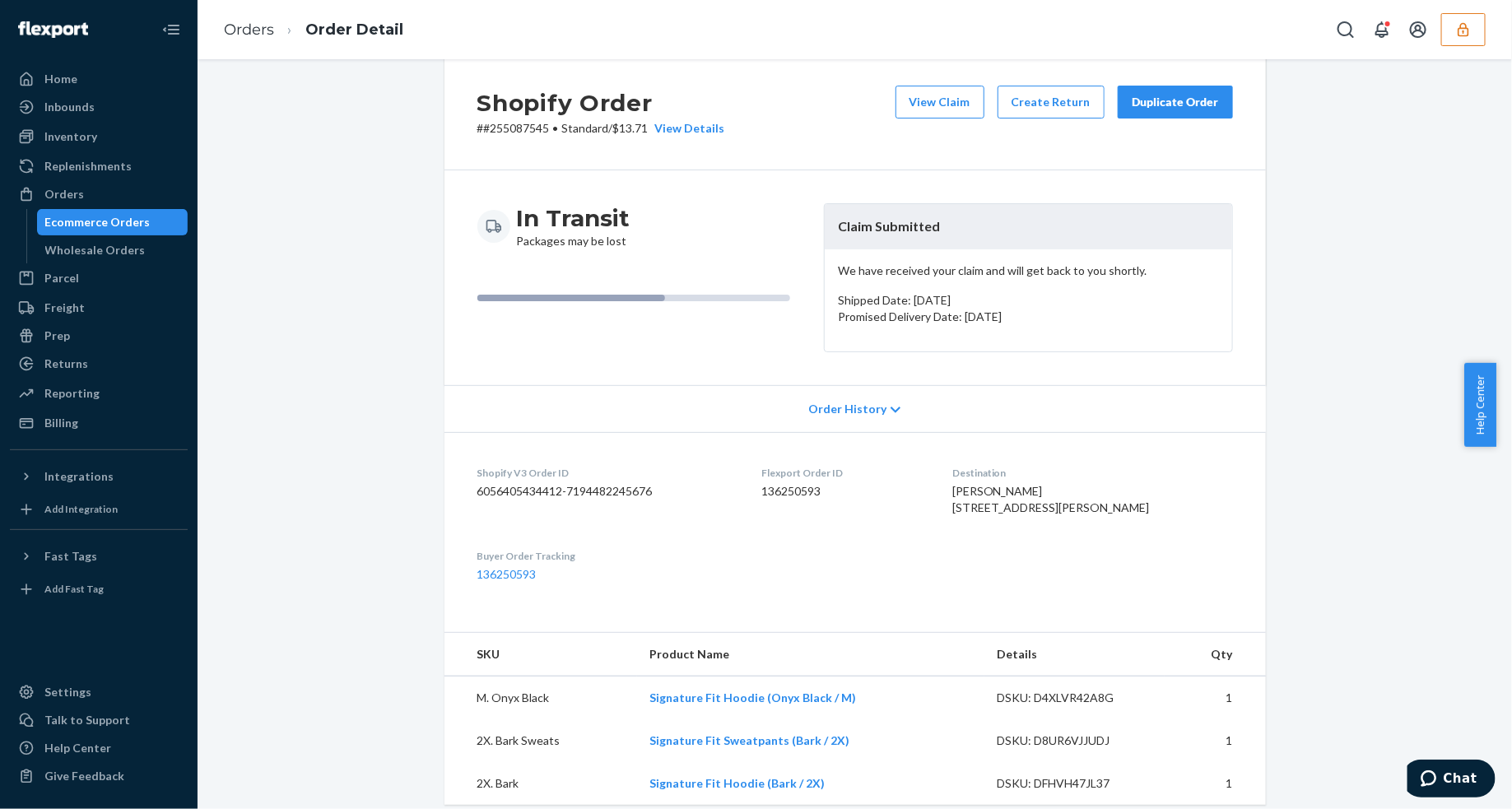
scroll to position [0, 0]
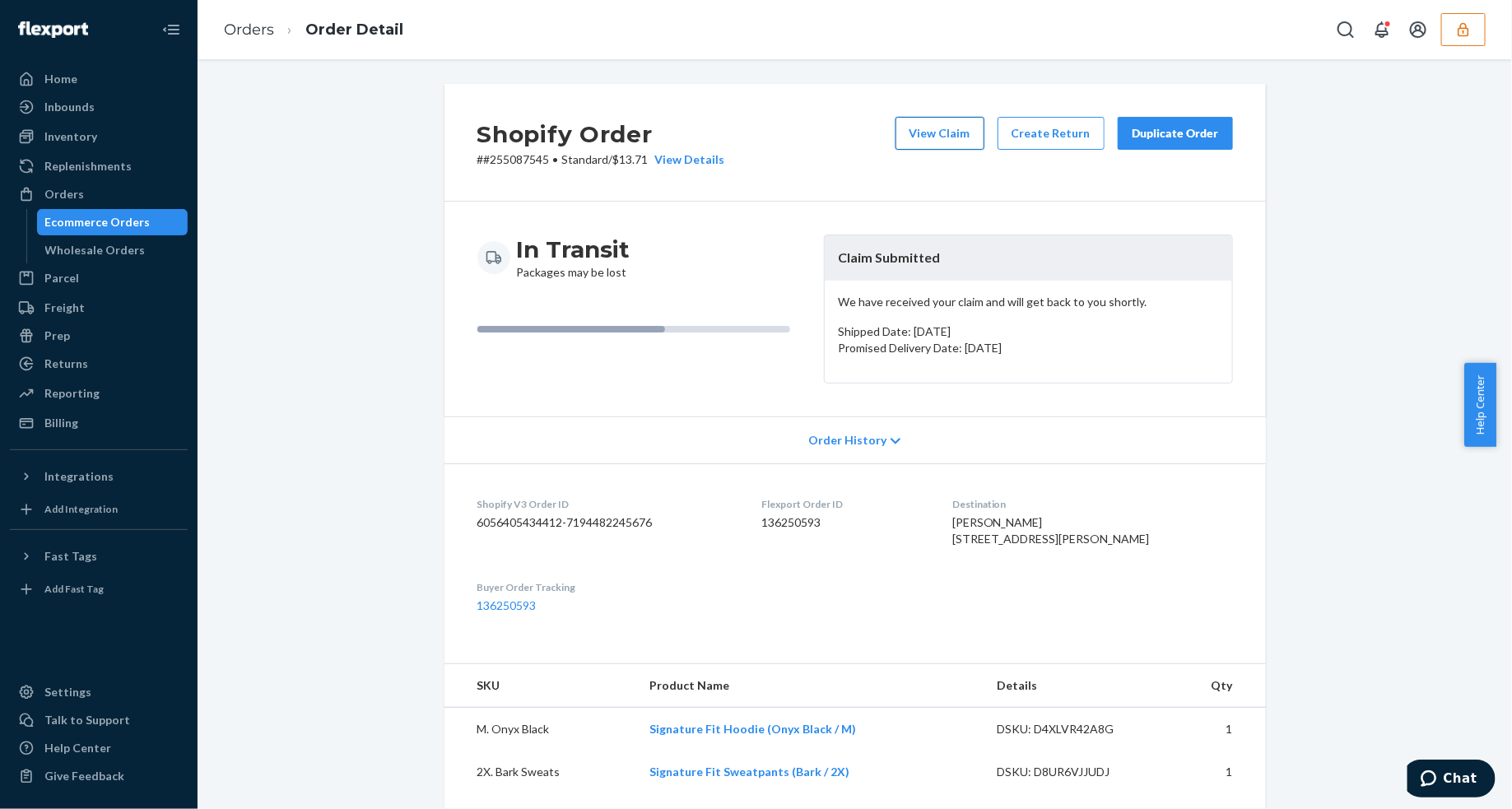
click at [940, 124] on button "View Claim" at bounding box center [940, 134] width 89 height 33
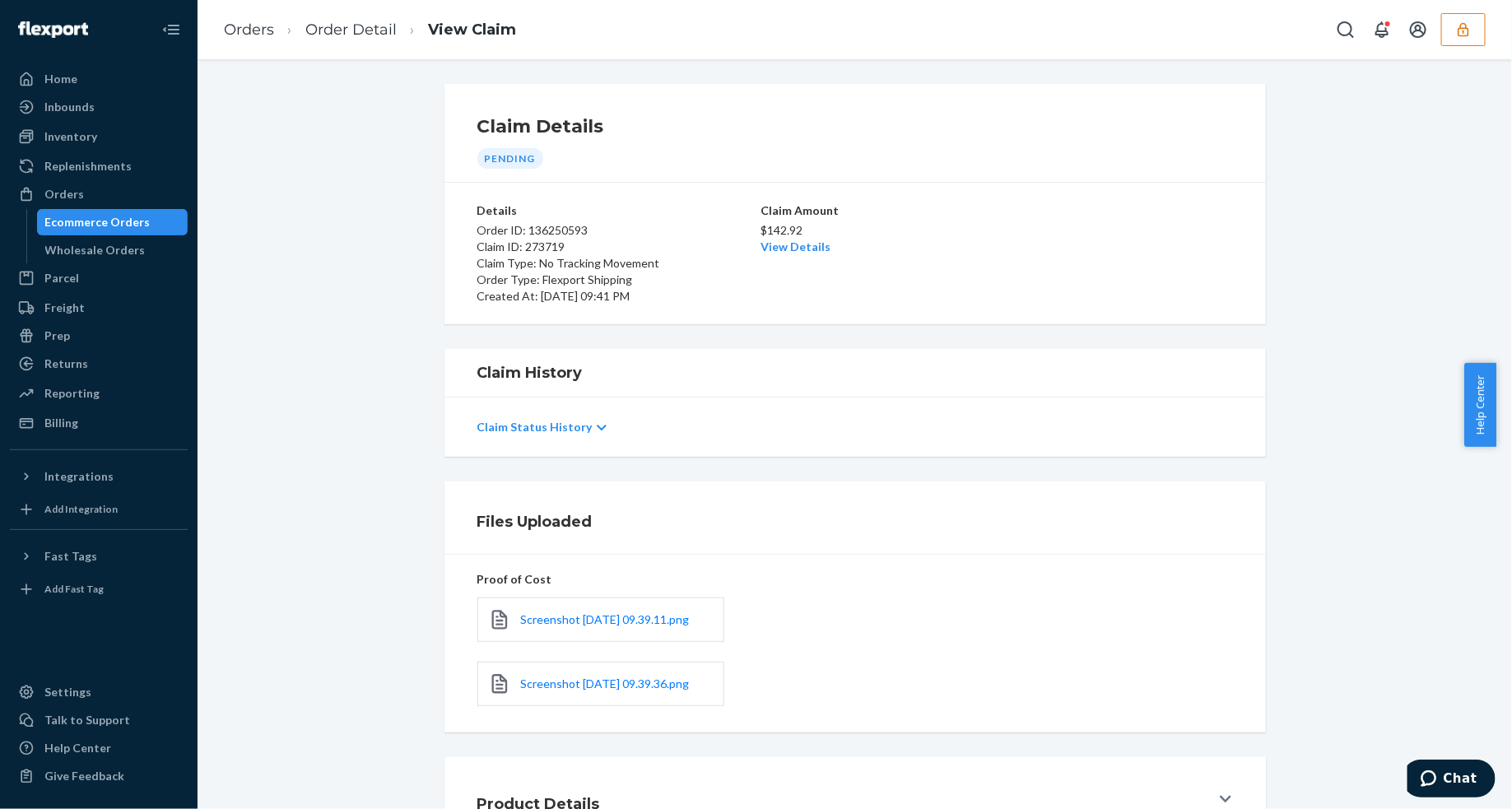
click at [798, 249] on link "View Details" at bounding box center [796, 247] width 70 height 14
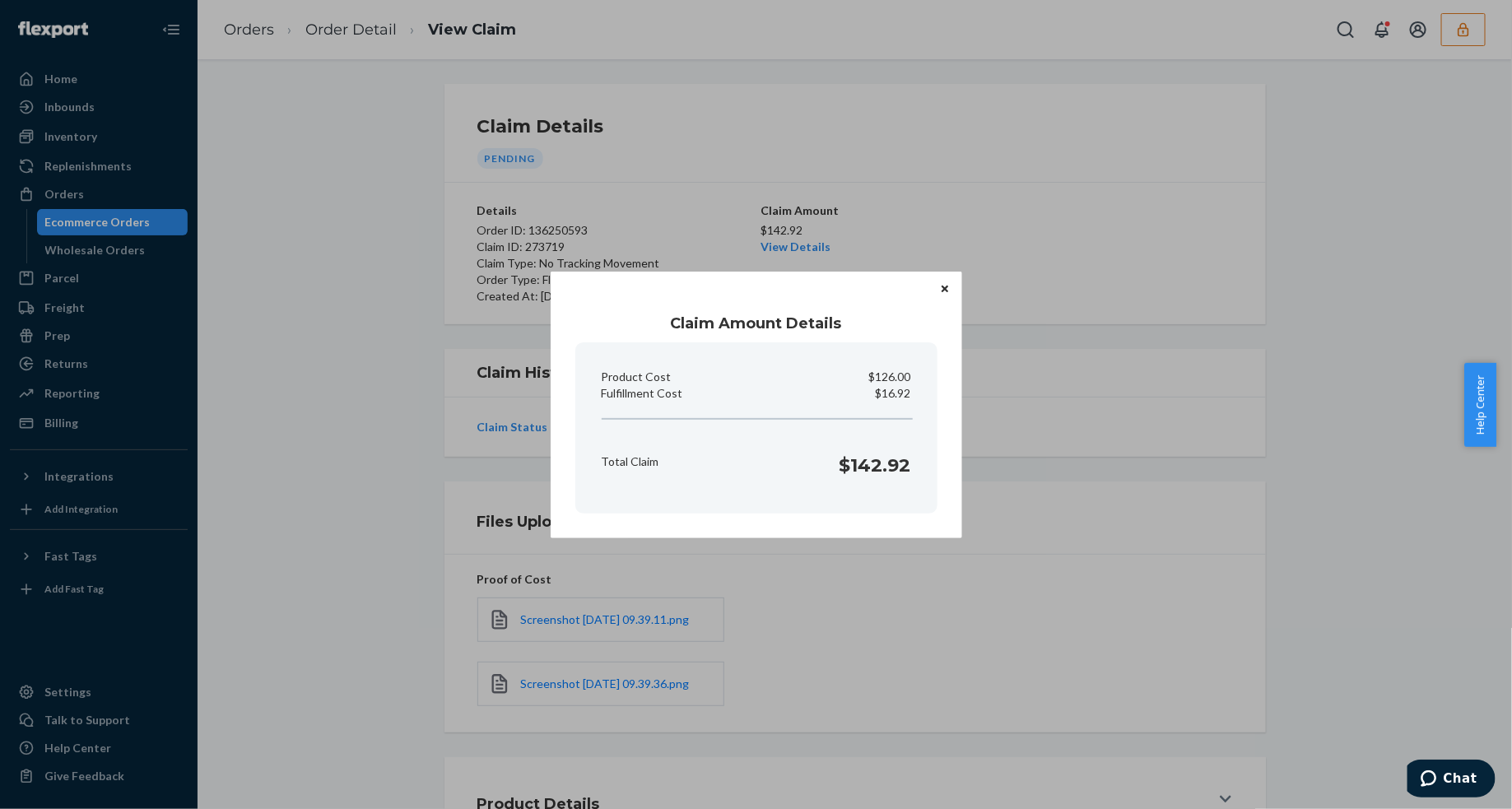
click at [889, 387] on p "$16.92" at bounding box center [894, 393] width 36 height 16
copy p "Fulfillment Cost"
click at [944, 285] on icon "Close" at bounding box center [945, 288] width 7 height 10
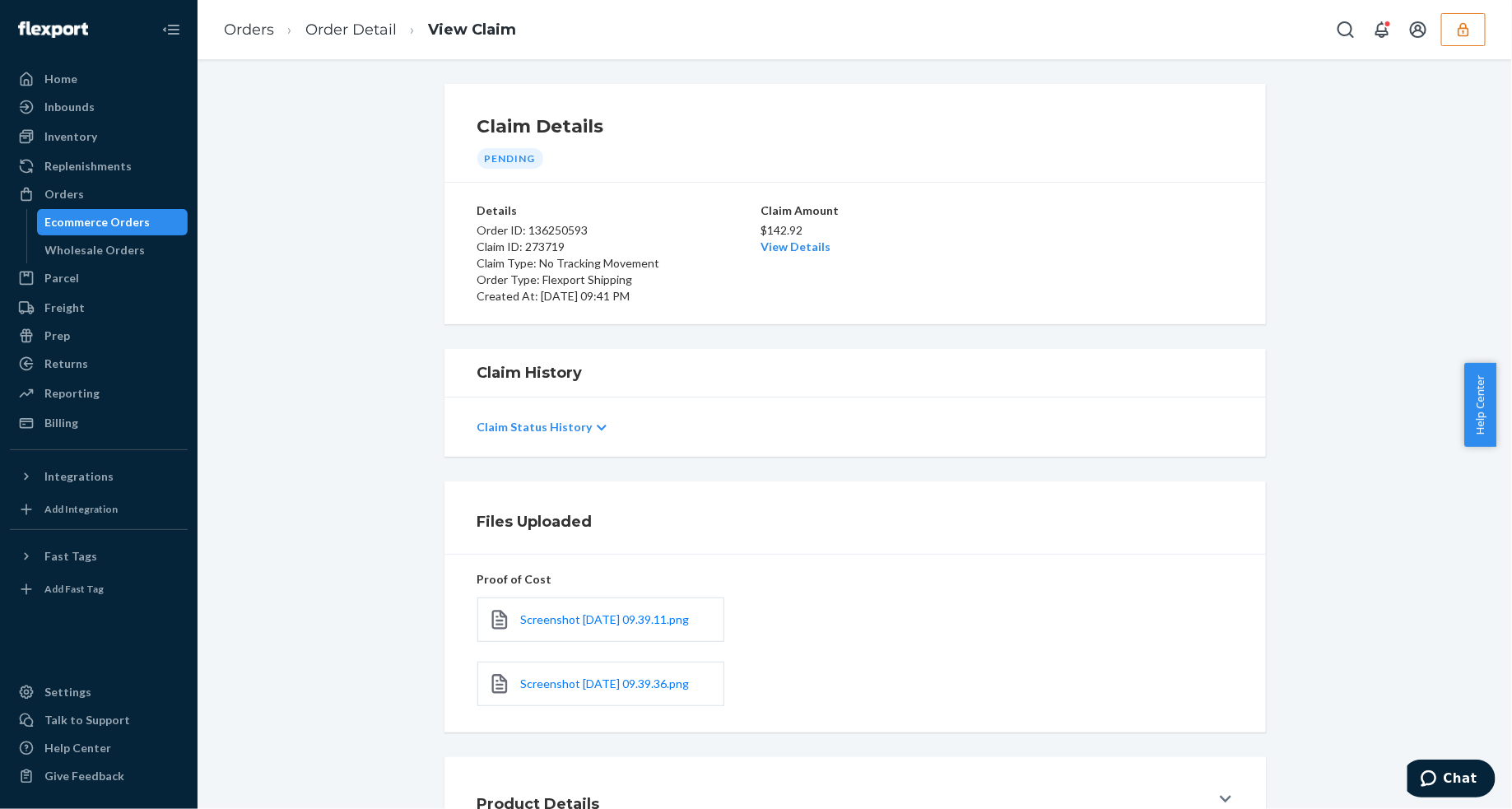
click at [903, 492] on div "Files Uploaded" at bounding box center [855, 518] width 822 height 73
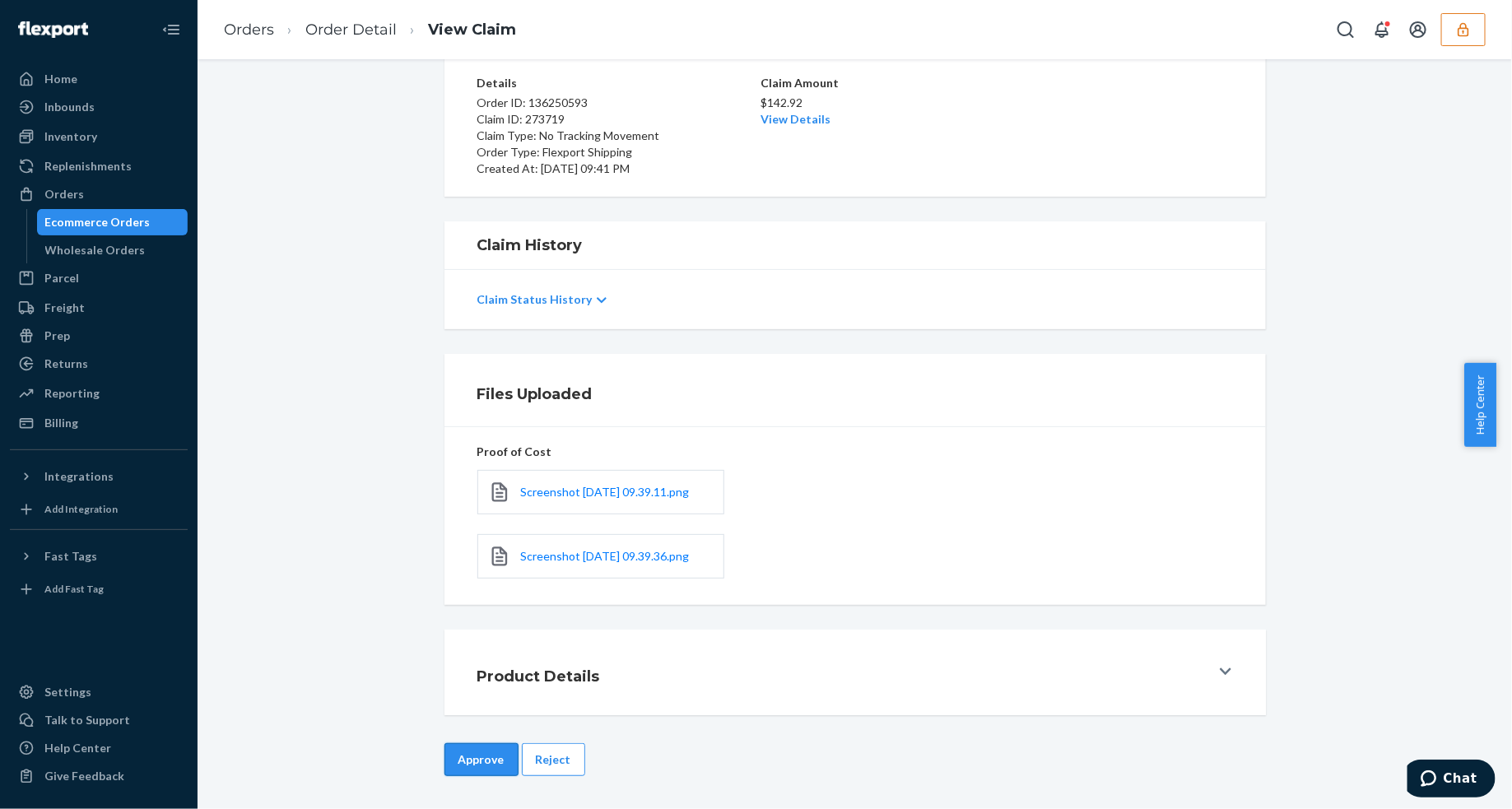
click at [445, 764] on button "Approve" at bounding box center [481, 760] width 74 height 33
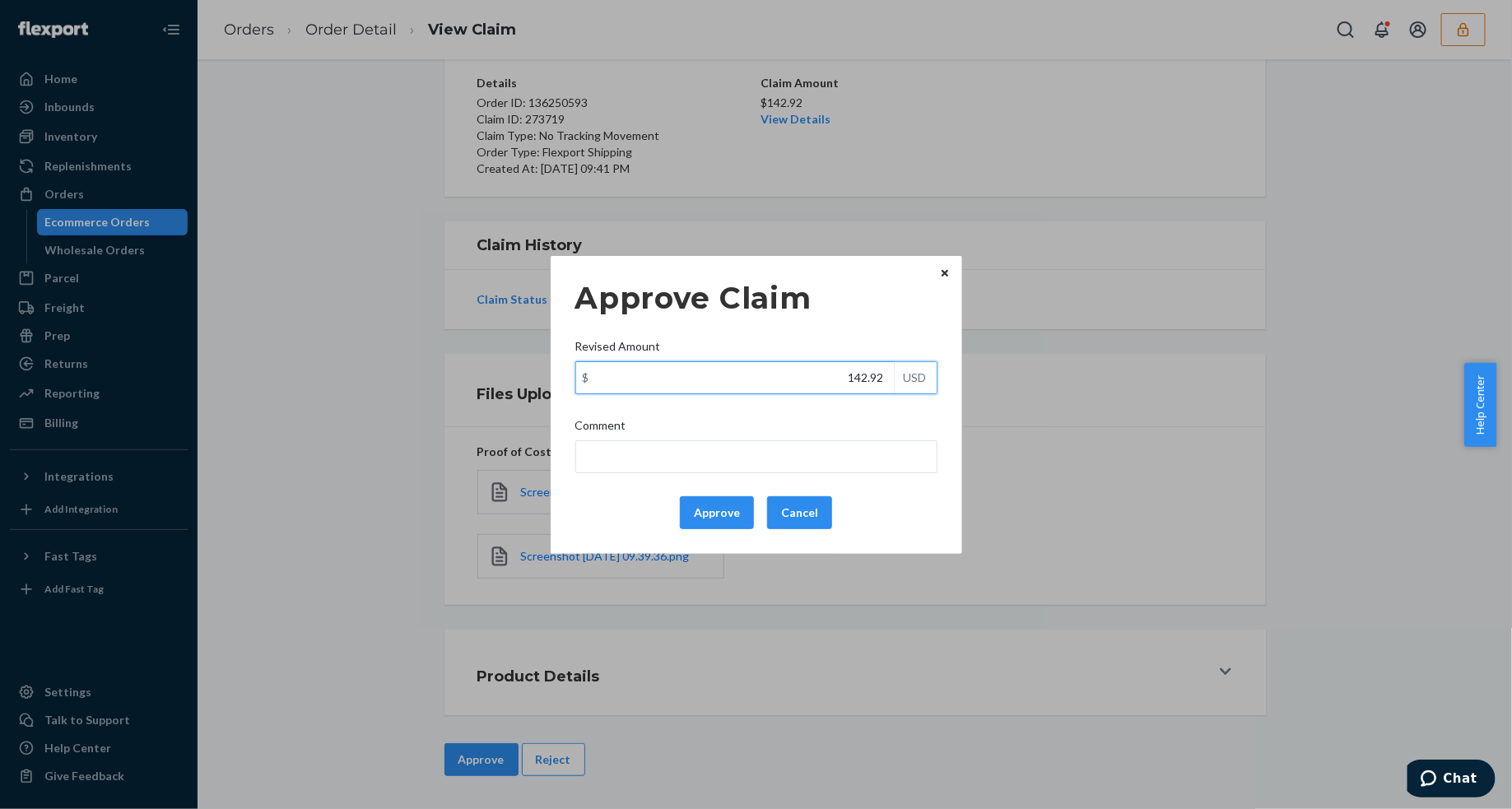
click at [816, 383] on input "142.92" at bounding box center [736, 378] width 318 height 31
type input "76.52"
click at [712, 513] on button "Approve" at bounding box center [716, 513] width 74 height 33
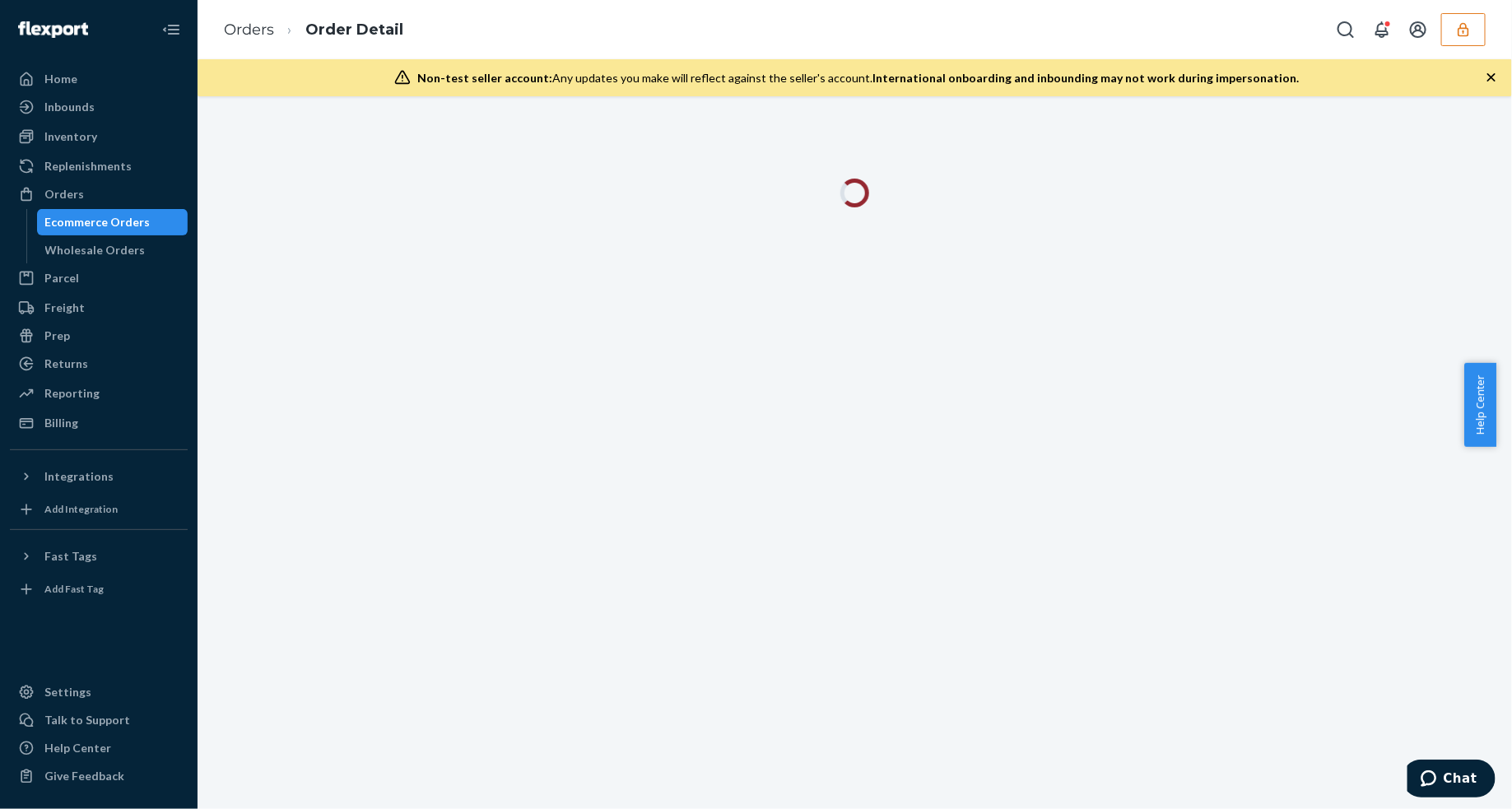
click at [1494, 79] on icon "button" at bounding box center [1491, 76] width 8 height 8
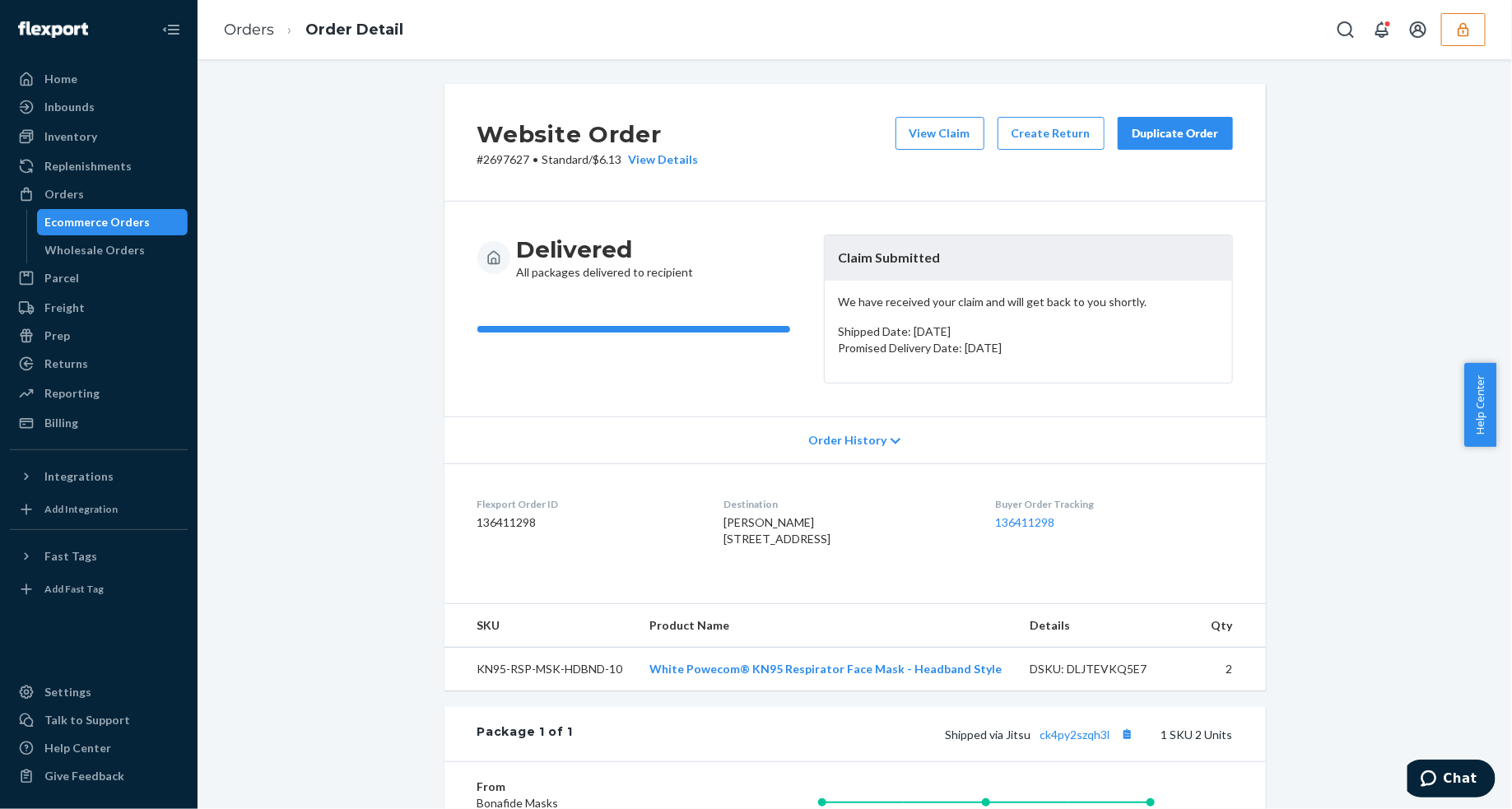
scroll to position [102, 0]
